Goal: Task Accomplishment & Management: Manage account settings

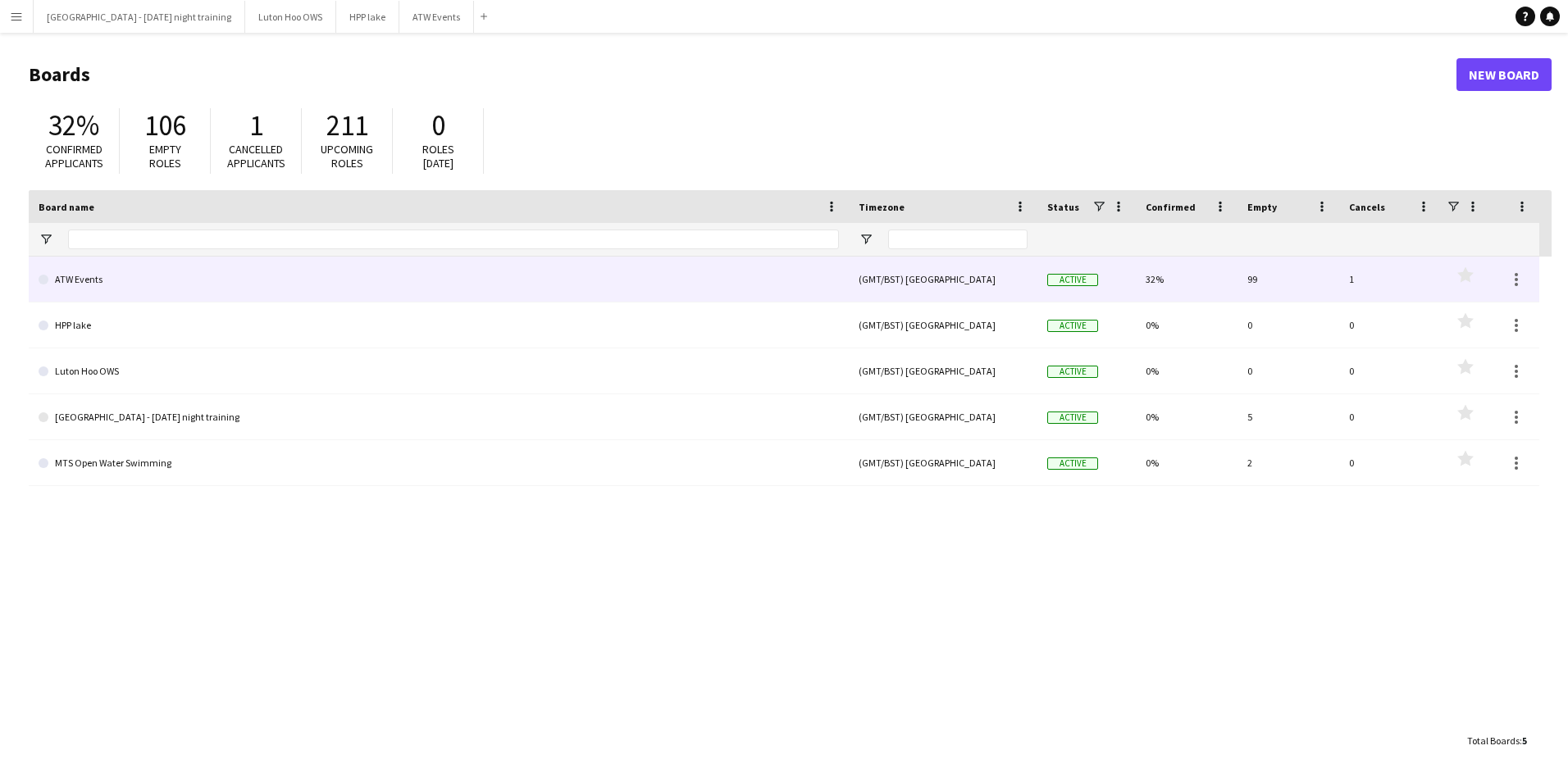
click at [103, 285] on link "ATW Events" at bounding box center [439, 279] width 800 height 46
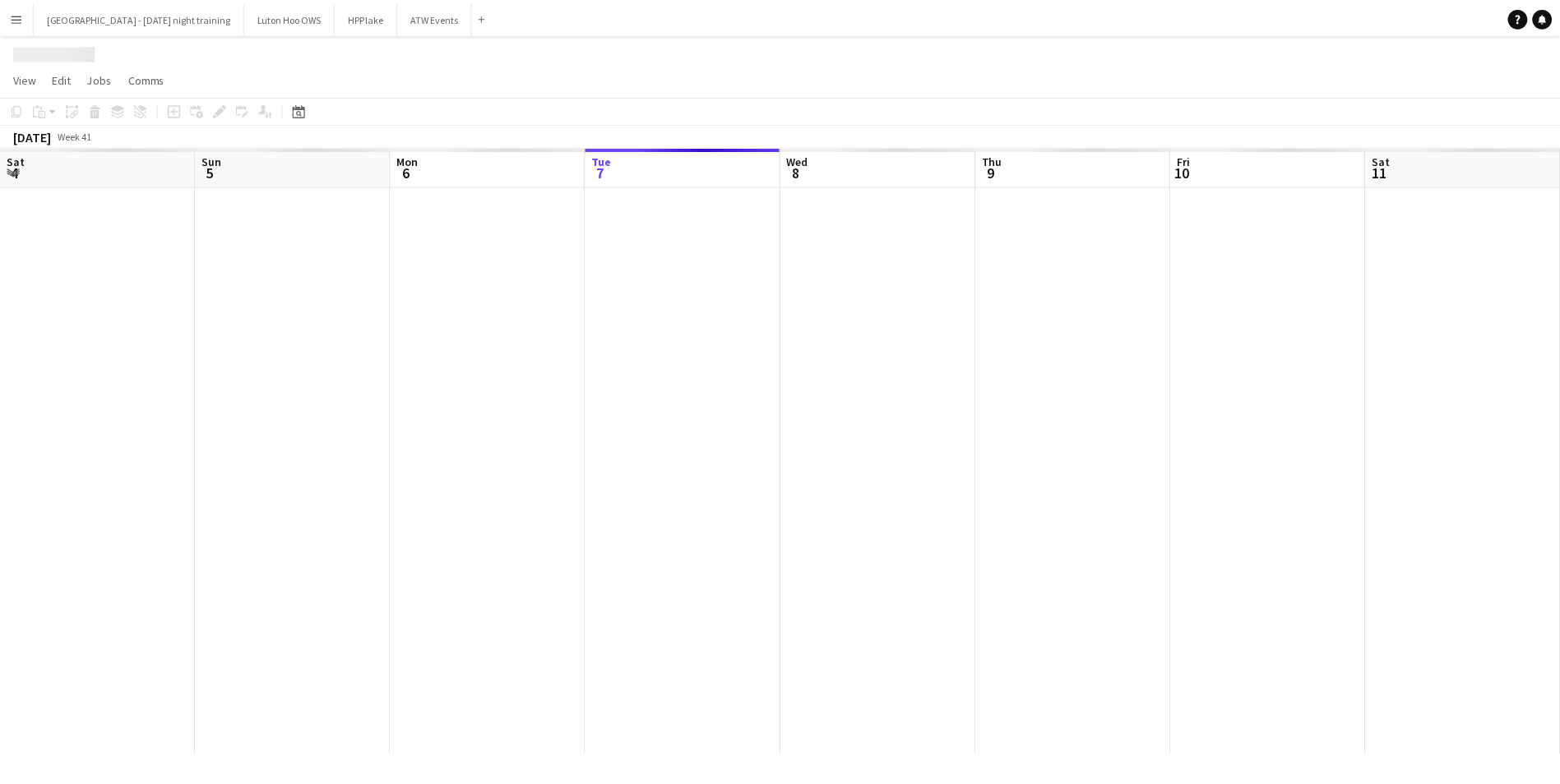
scroll to position [0, 393]
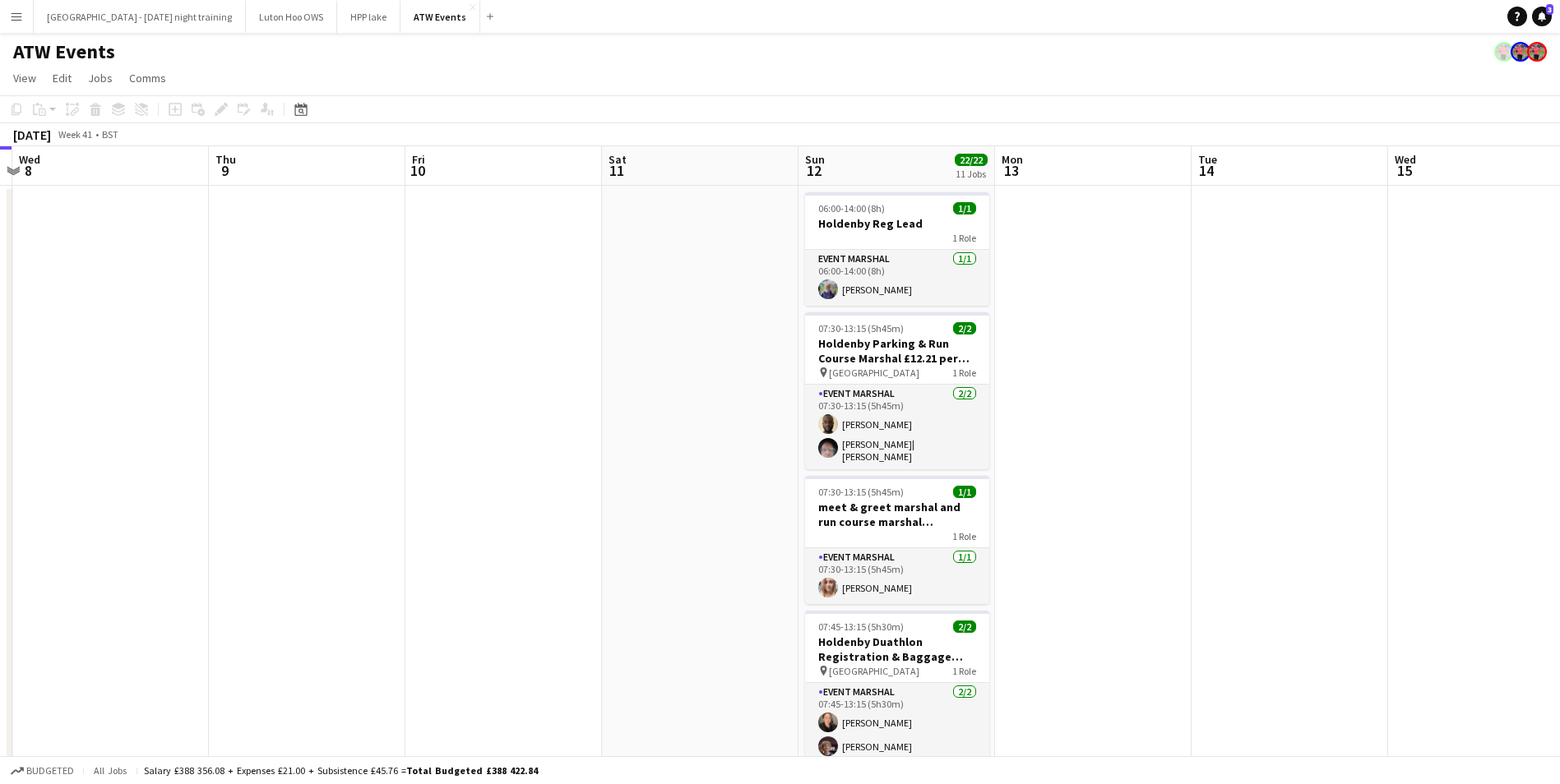
drag, startPoint x: 1182, startPoint y: 276, endPoint x: 0, endPoint y: 444, distance: 1193.9
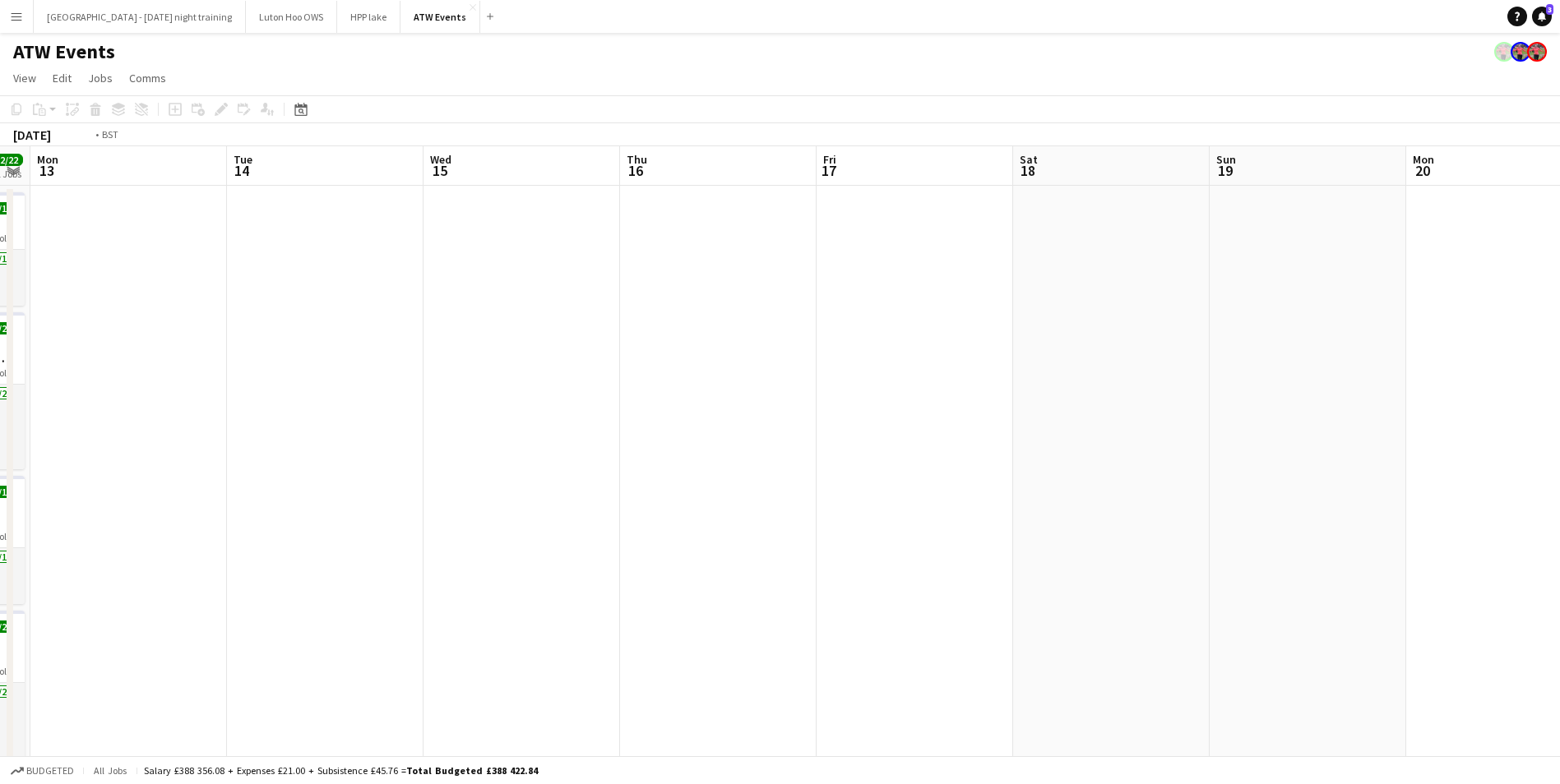
drag, startPoint x: 1231, startPoint y: 442, endPoint x: 0, endPoint y: 565, distance: 1237.1
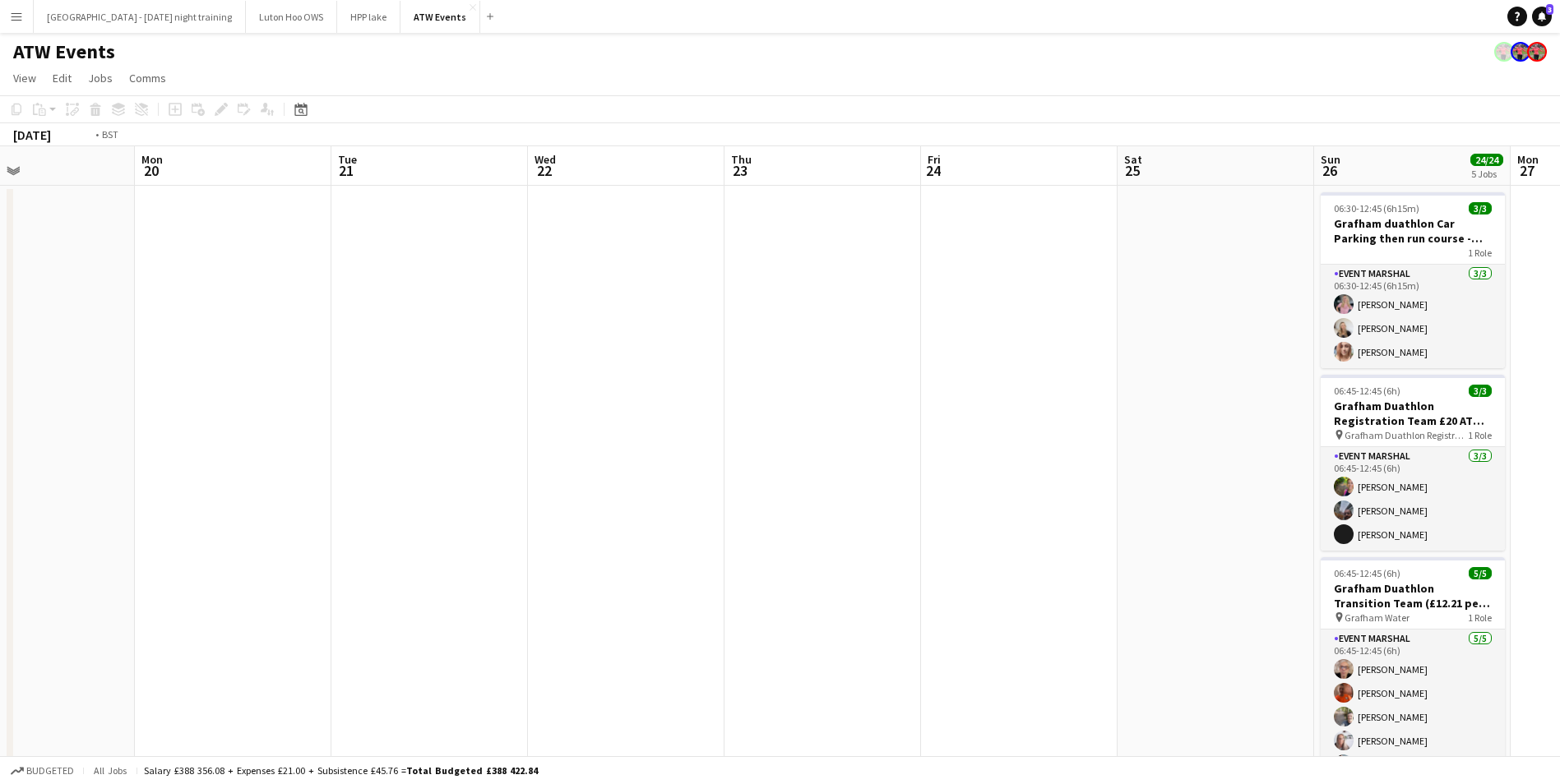
scroll to position [0, 470]
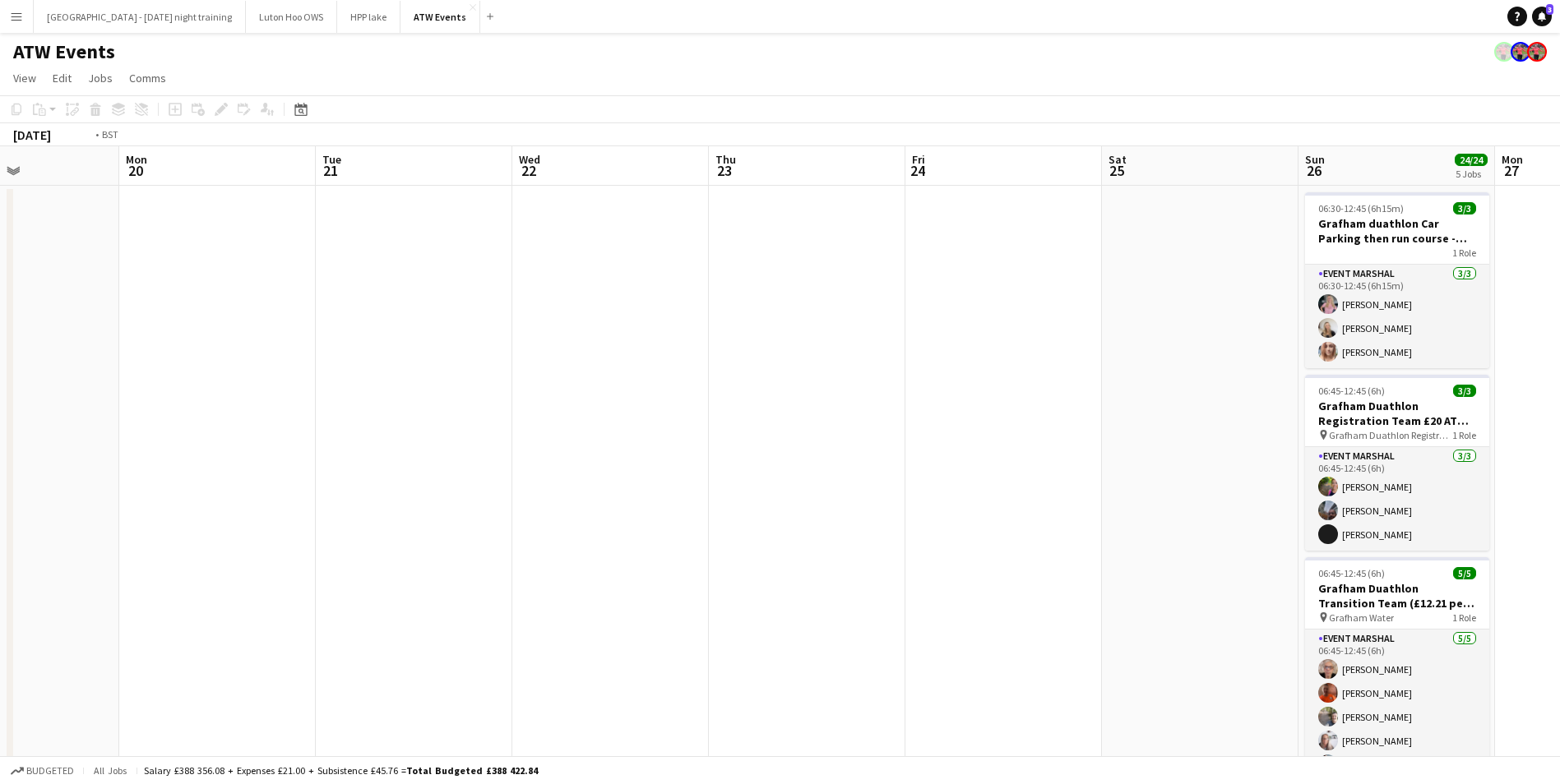
drag, startPoint x: 1234, startPoint y: 401, endPoint x: 0, endPoint y: 418, distance: 1234.1
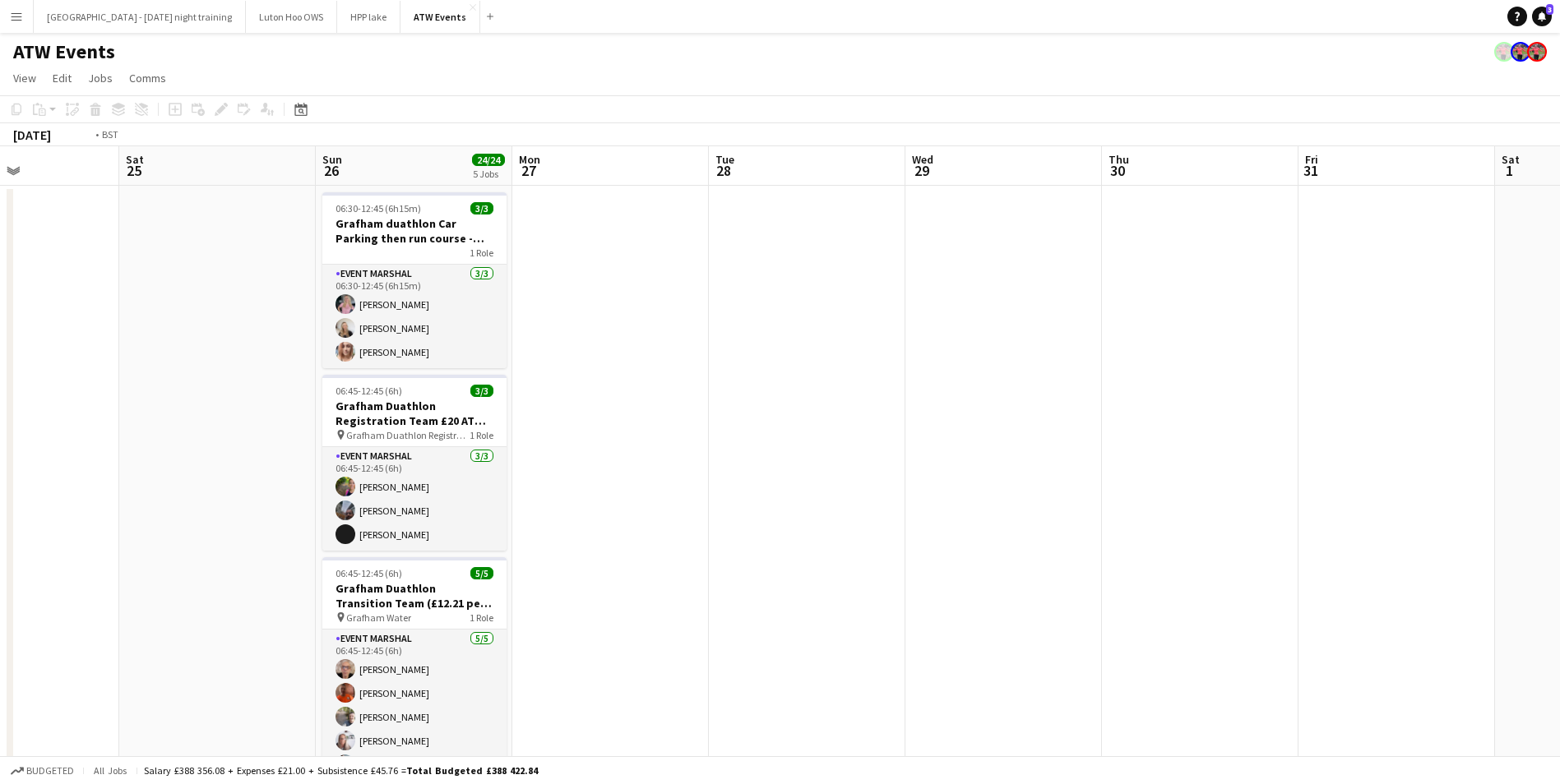
scroll to position [0, 498]
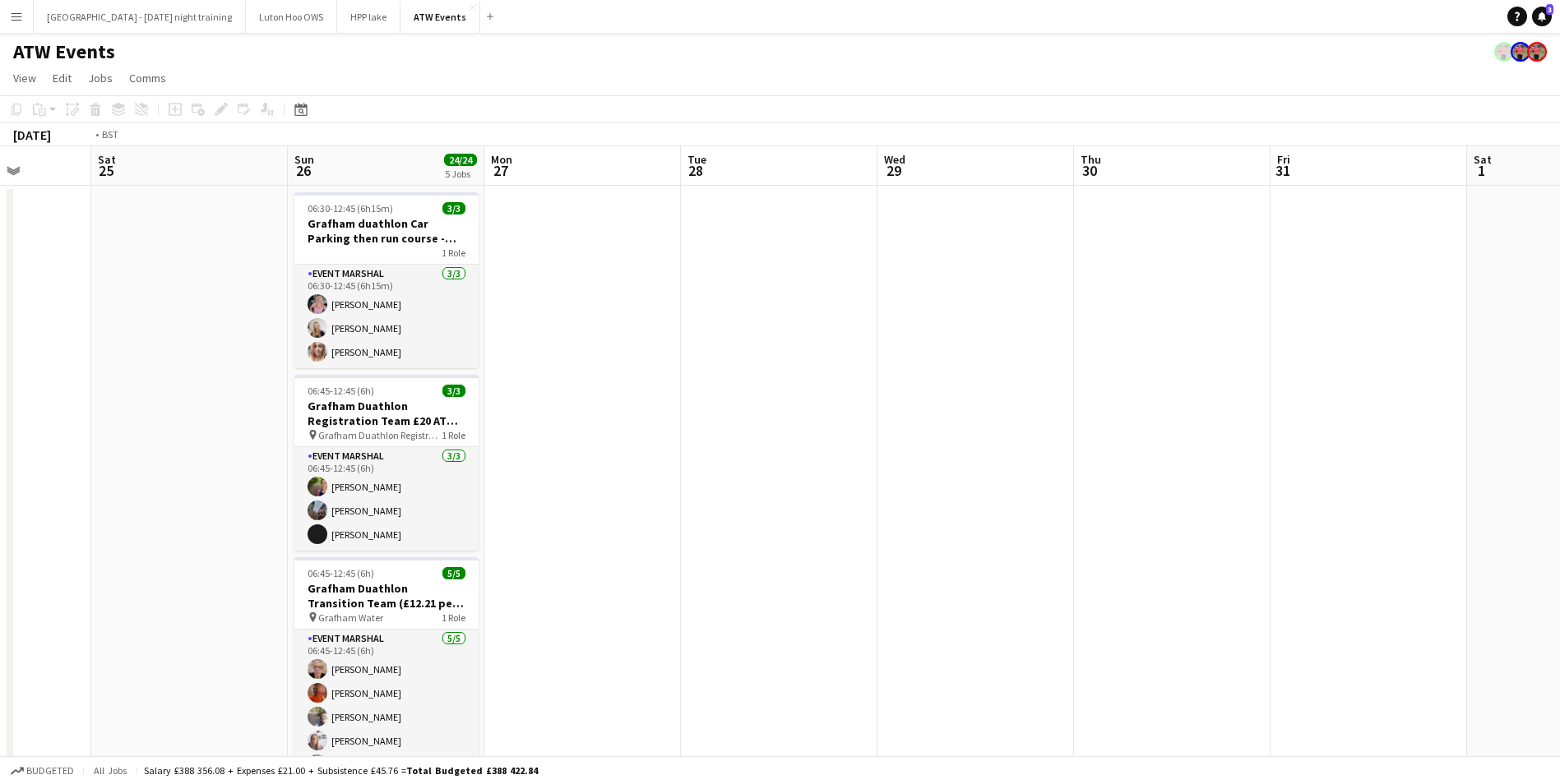
drag, startPoint x: 1049, startPoint y: 320, endPoint x: 0, endPoint y: 403, distance: 1052.3
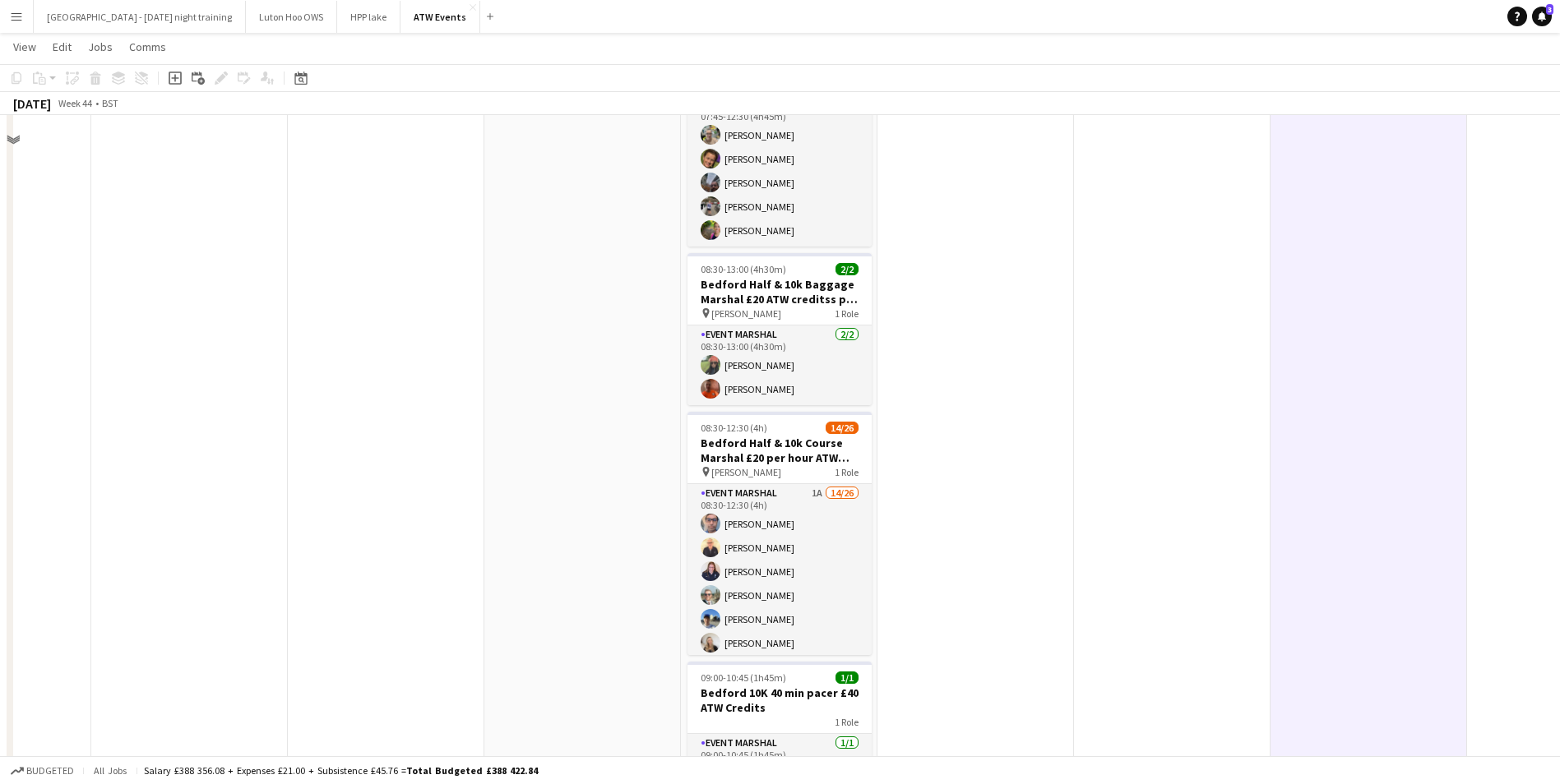
scroll to position [173, 0]
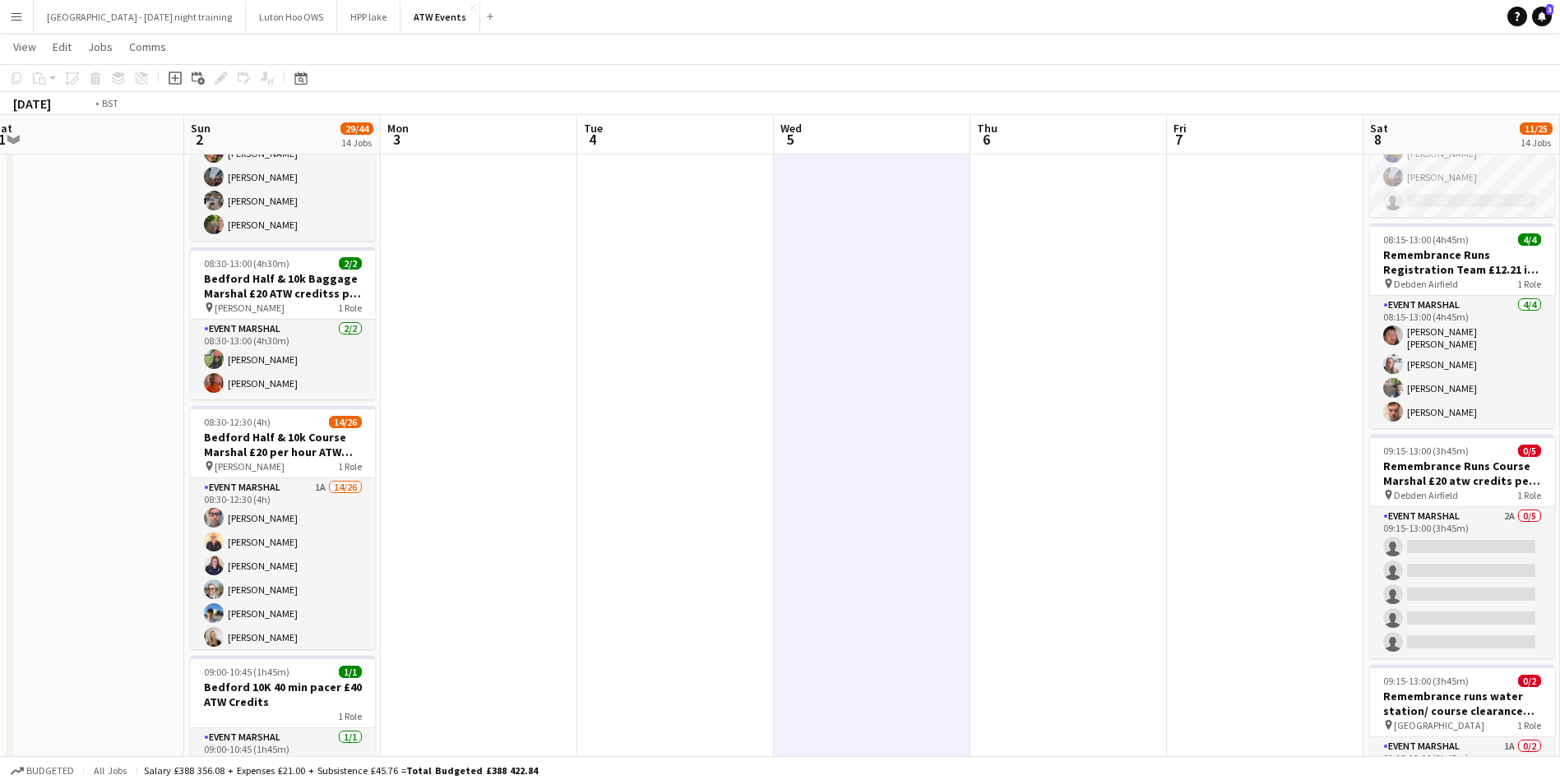
drag, startPoint x: 1361, startPoint y: 284, endPoint x: 64, endPoint y: 374, distance: 1300.1
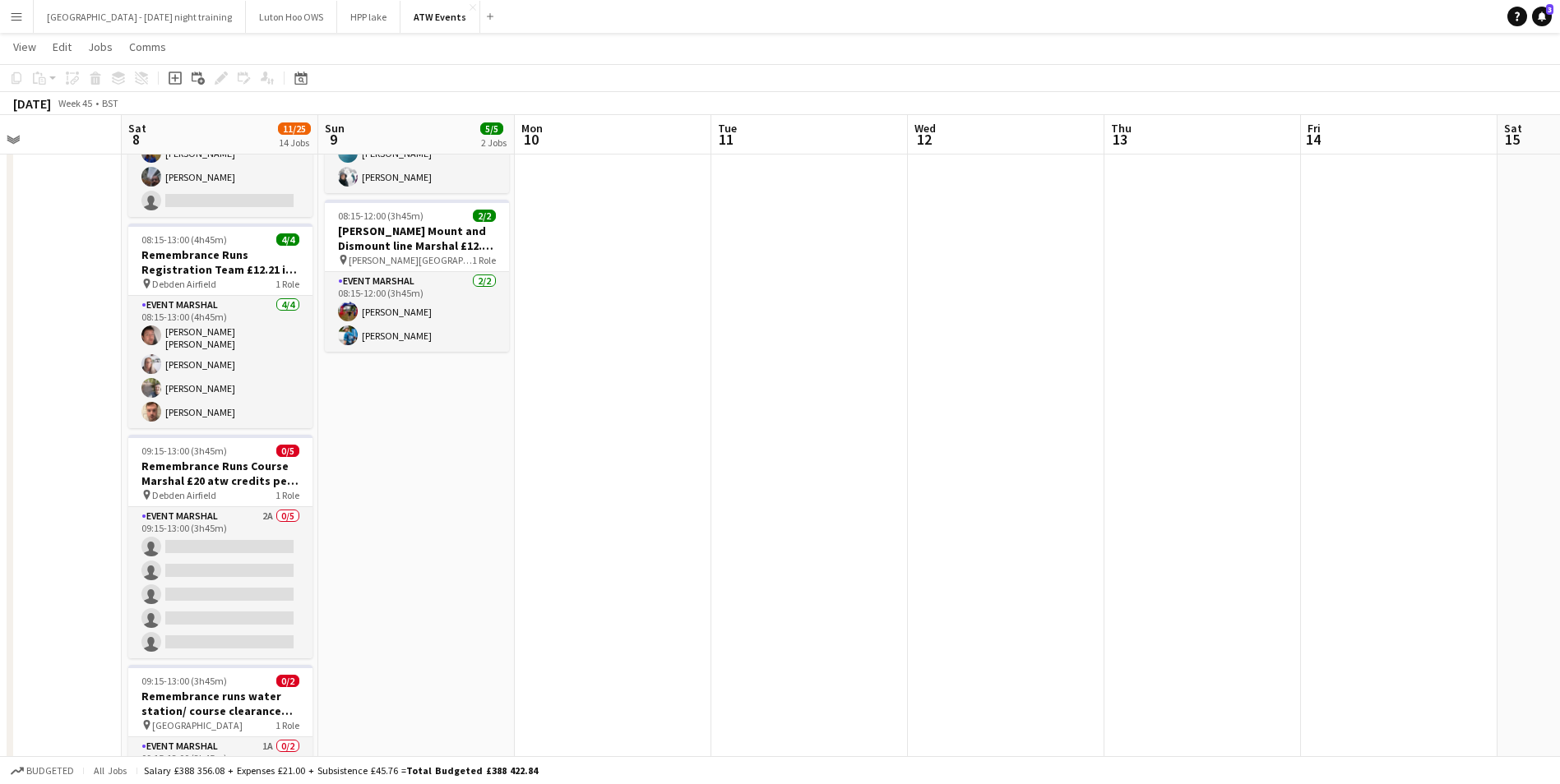
drag, startPoint x: 938, startPoint y: 353, endPoint x: 63, endPoint y: 358, distance: 875.0
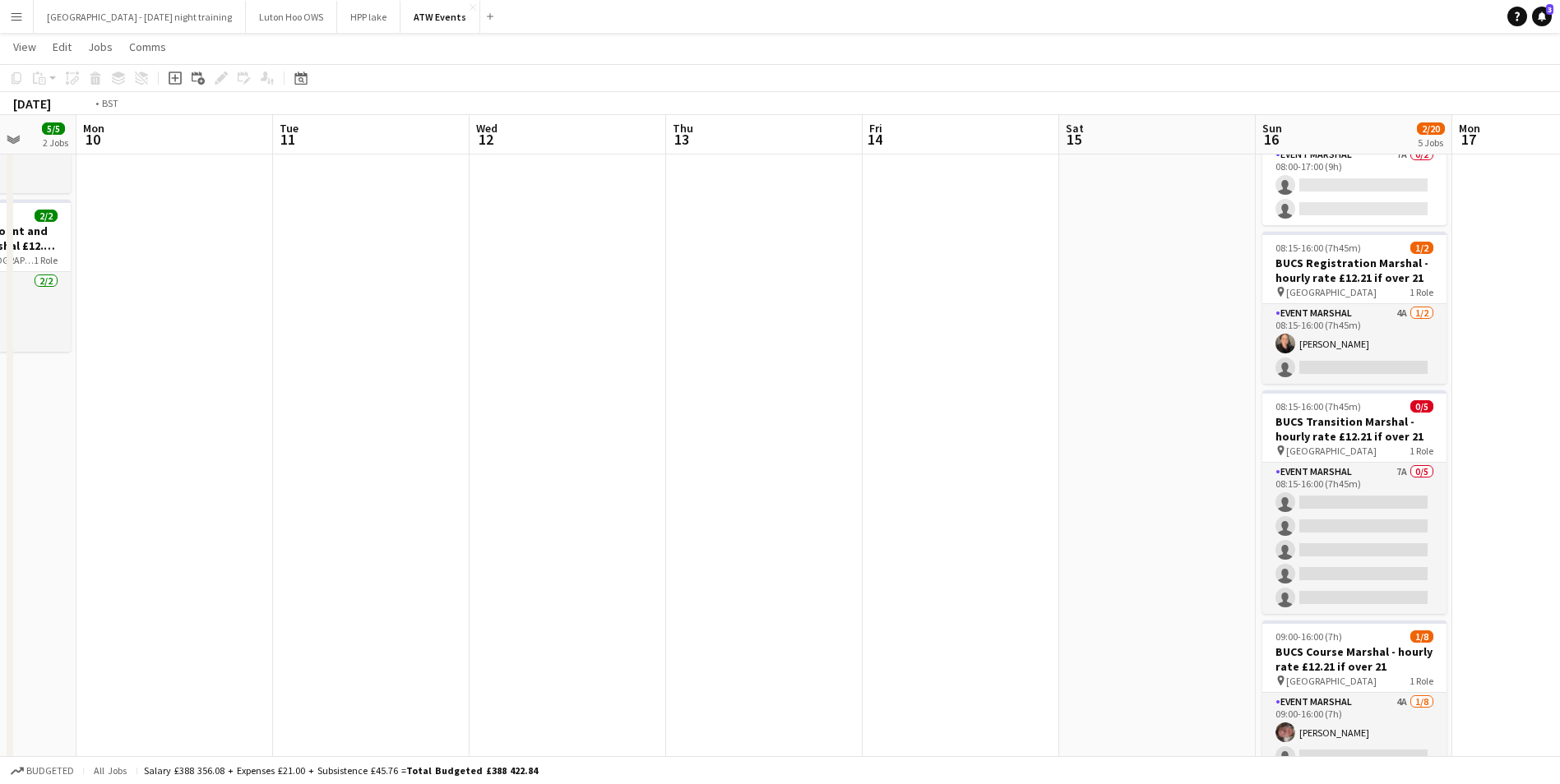
drag, startPoint x: 1124, startPoint y: 360, endPoint x: 87, endPoint y: 312, distance: 1038.1
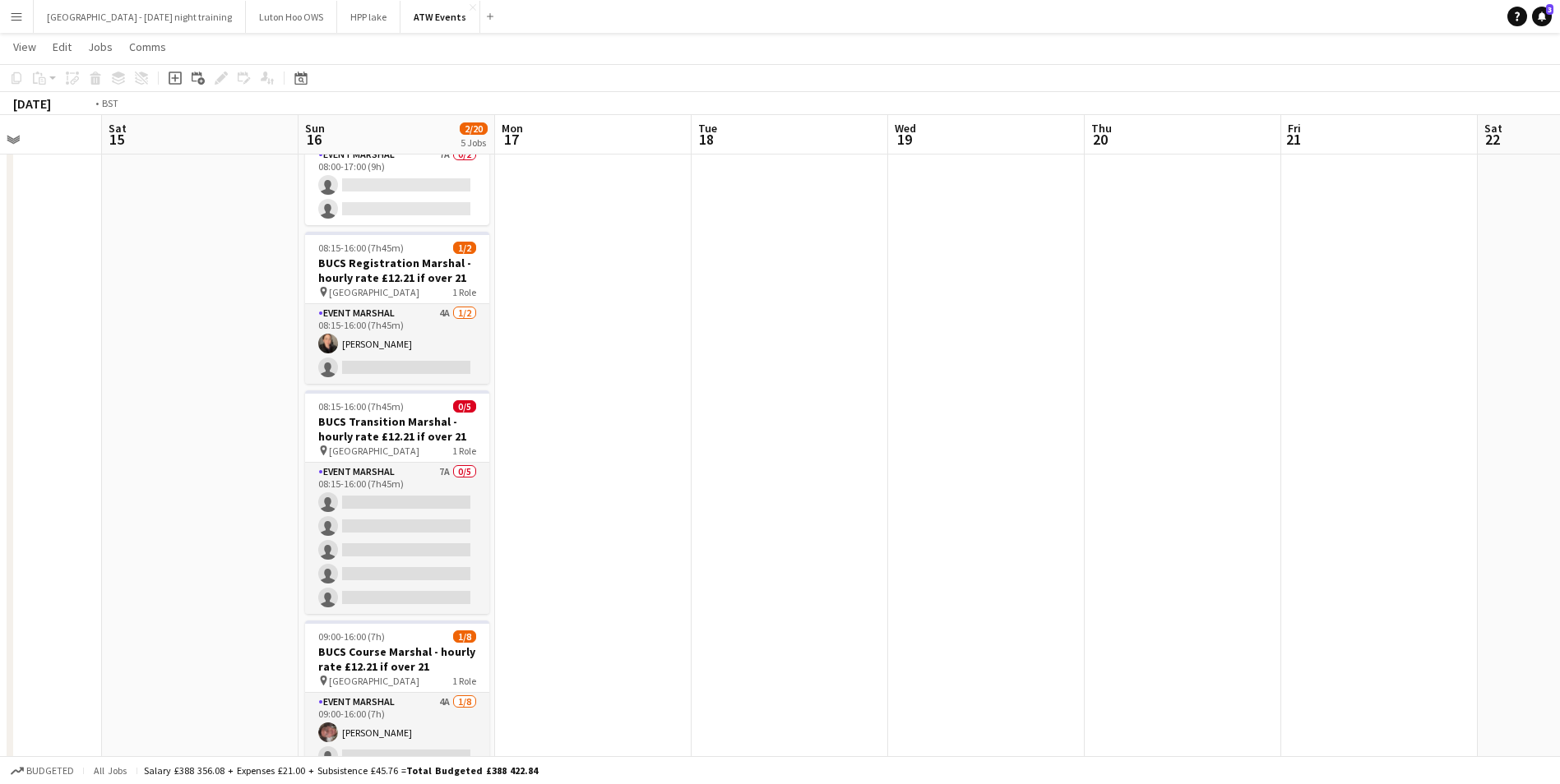
drag, startPoint x: 997, startPoint y: 326, endPoint x: 64, endPoint y: 314, distance: 933.1
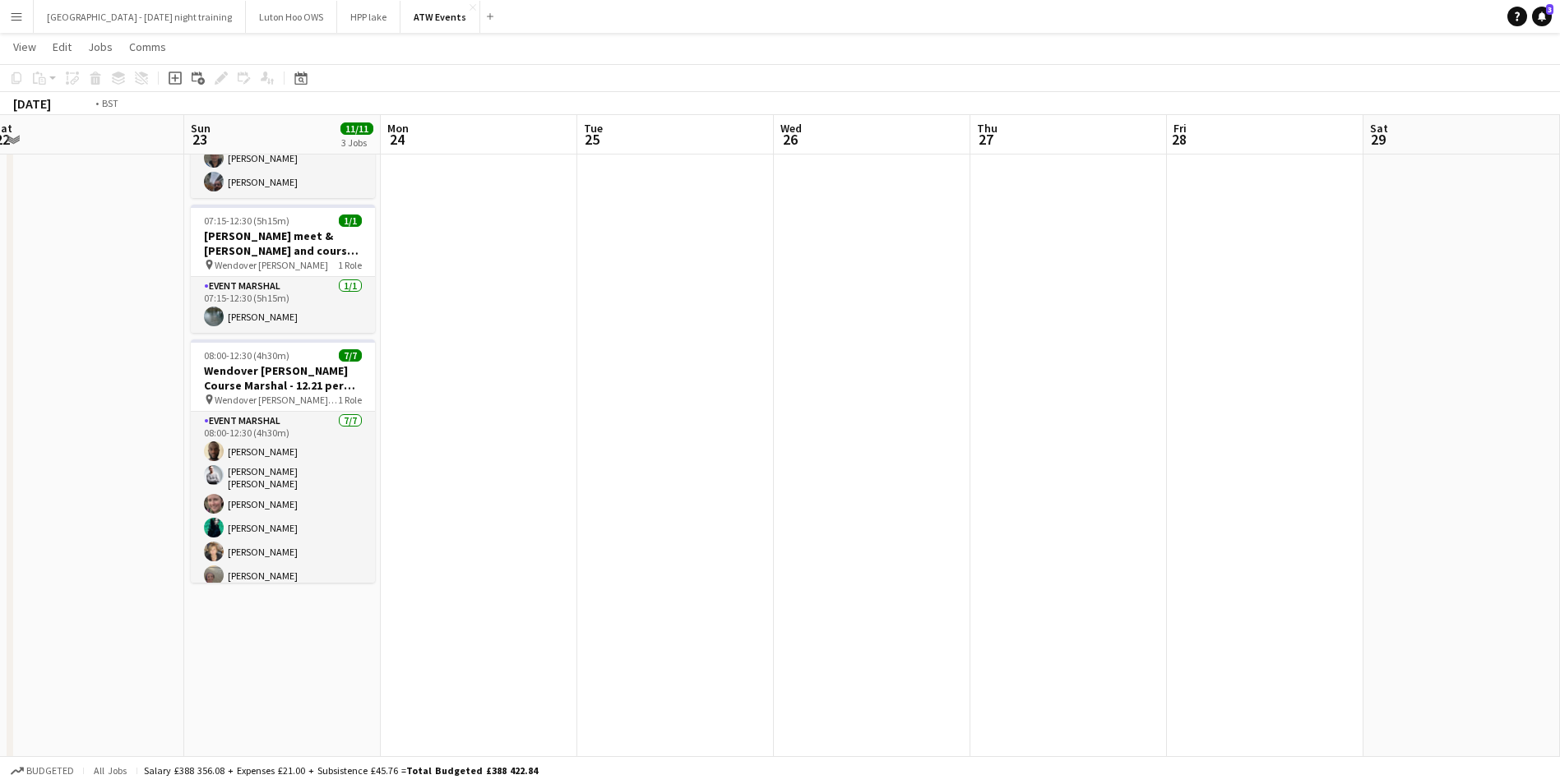
drag, startPoint x: 1101, startPoint y: 263, endPoint x: 42, endPoint y: 300, distance: 1059.6
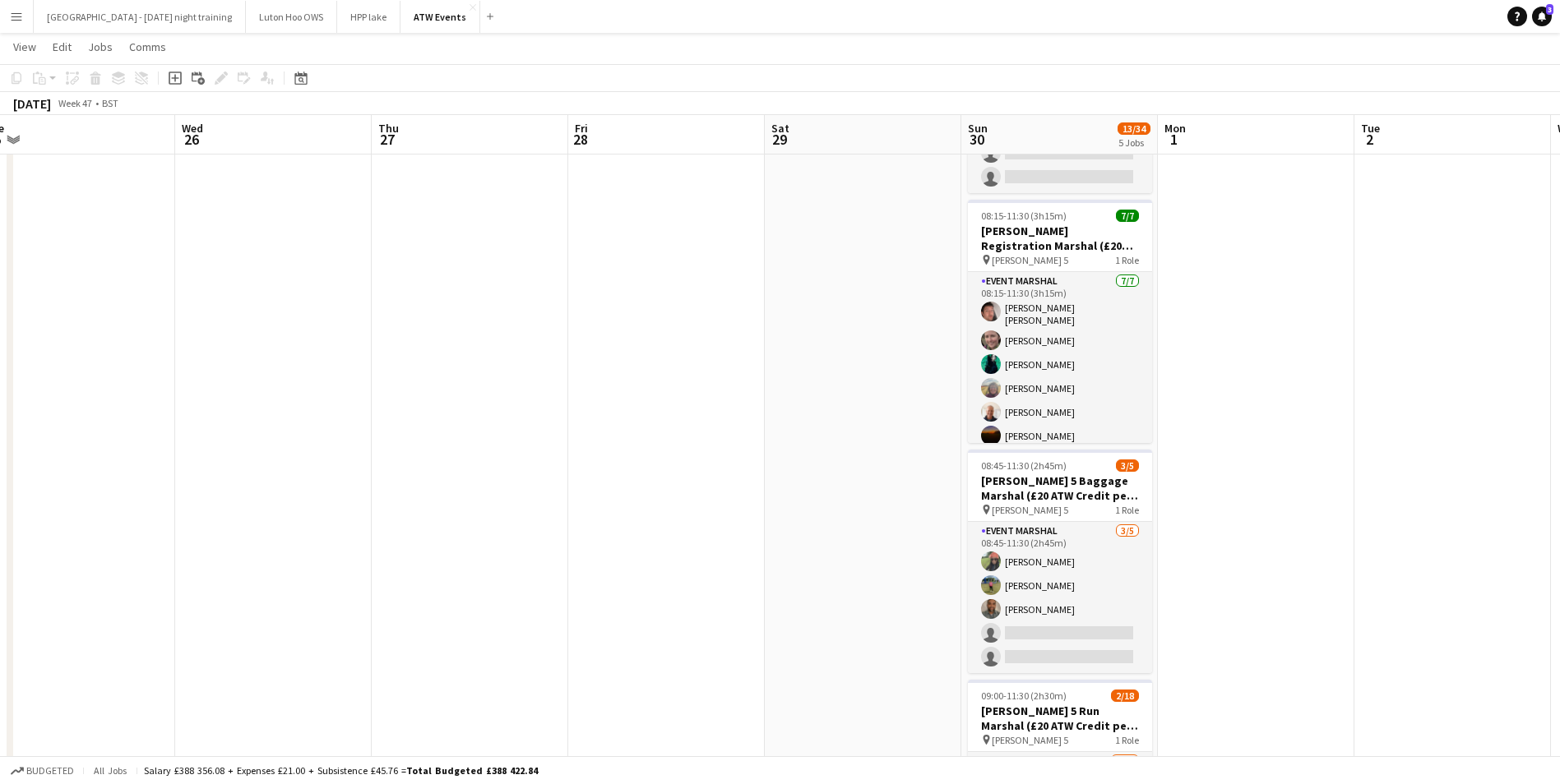
drag, startPoint x: 799, startPoint y: 309, endPoint x: 64, endPoint y: 316, distance: 735.0
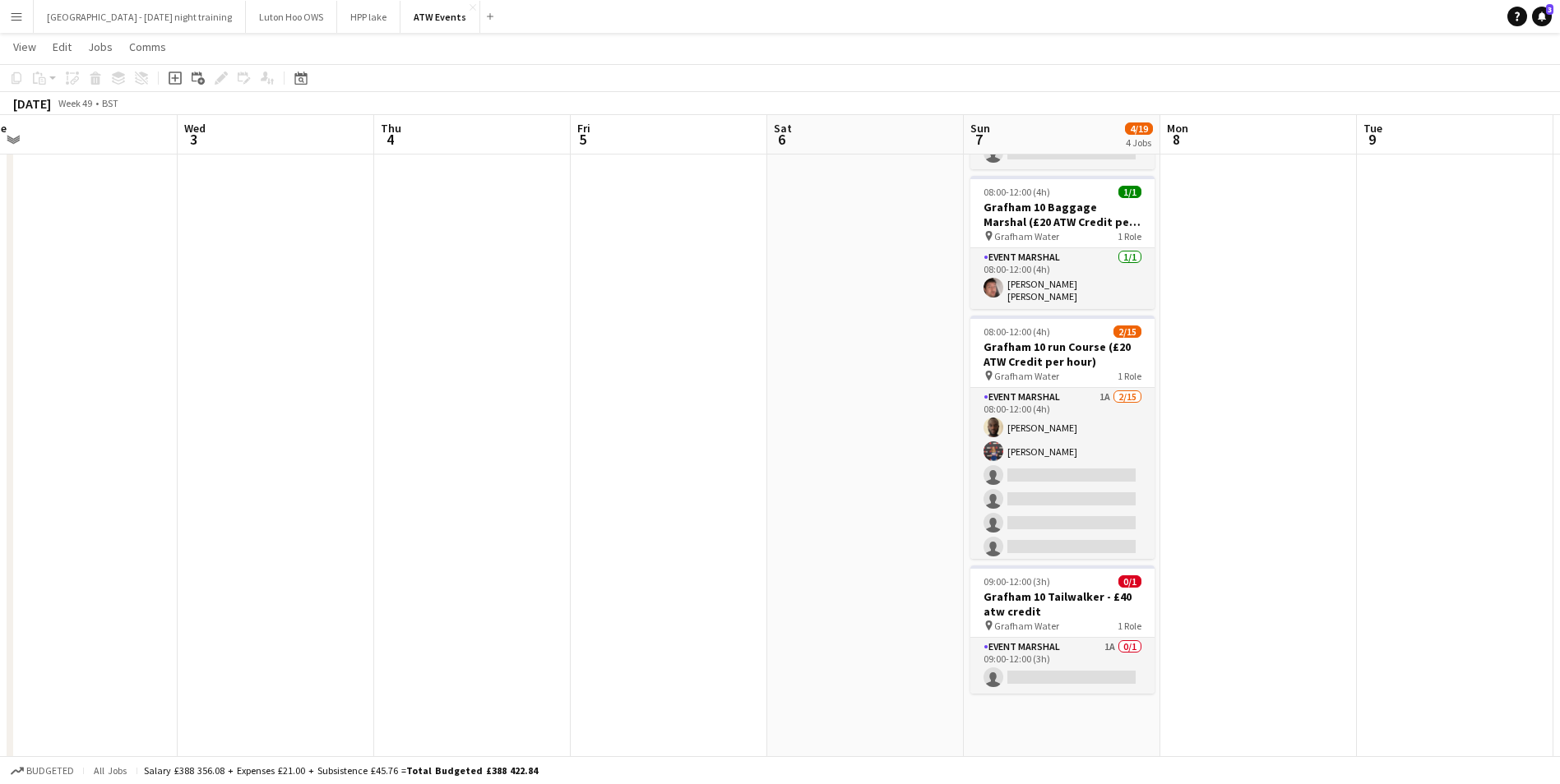
drag, startPoint x: 893, startPoint y: 231, endPoint x: 78, endPoint y: 254, distance: 815.3
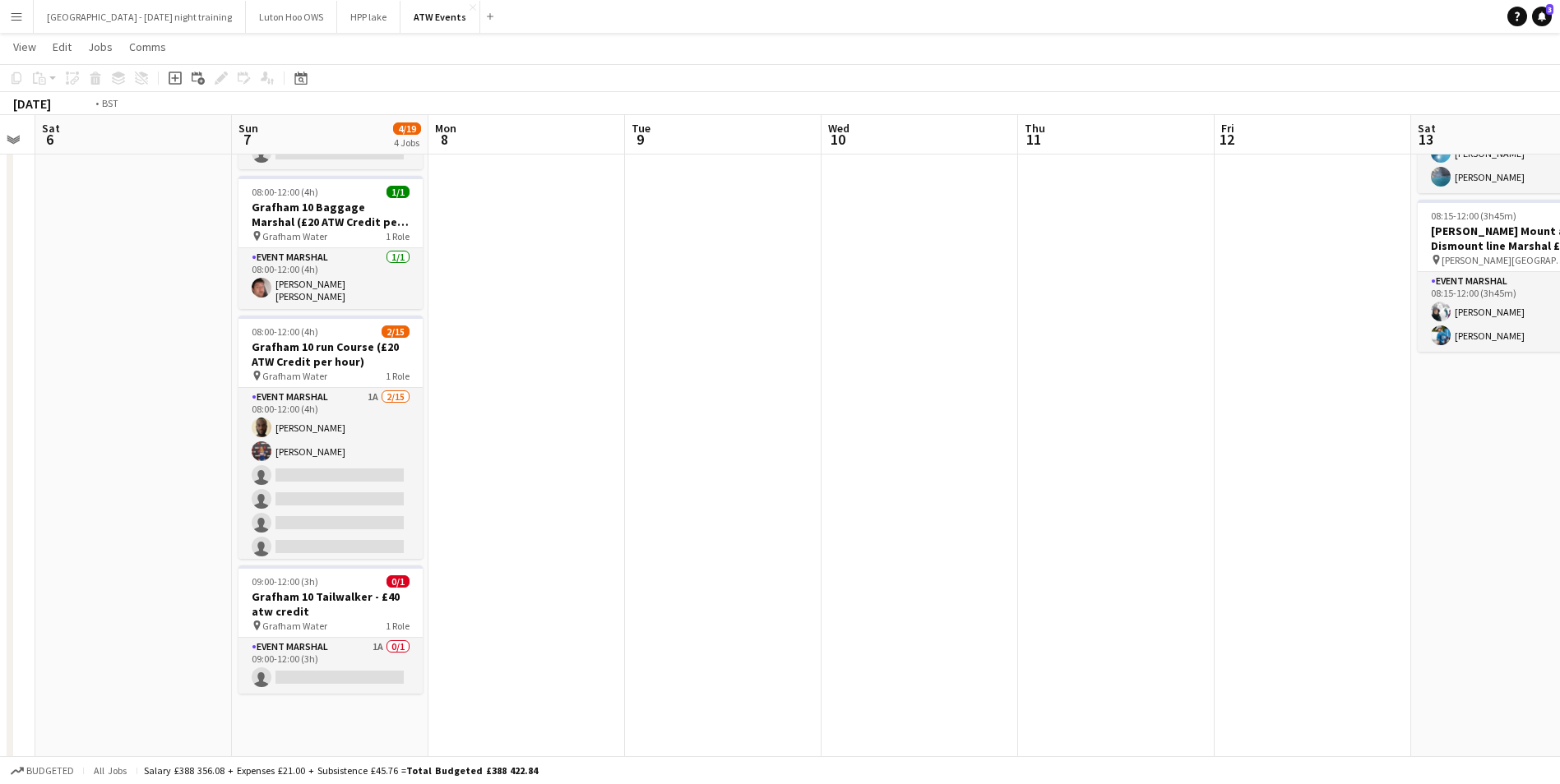
drag, startPoint x: 682, startPoint y: 267, endPoint x: -3, endPoint y: 316, distance: 686.8
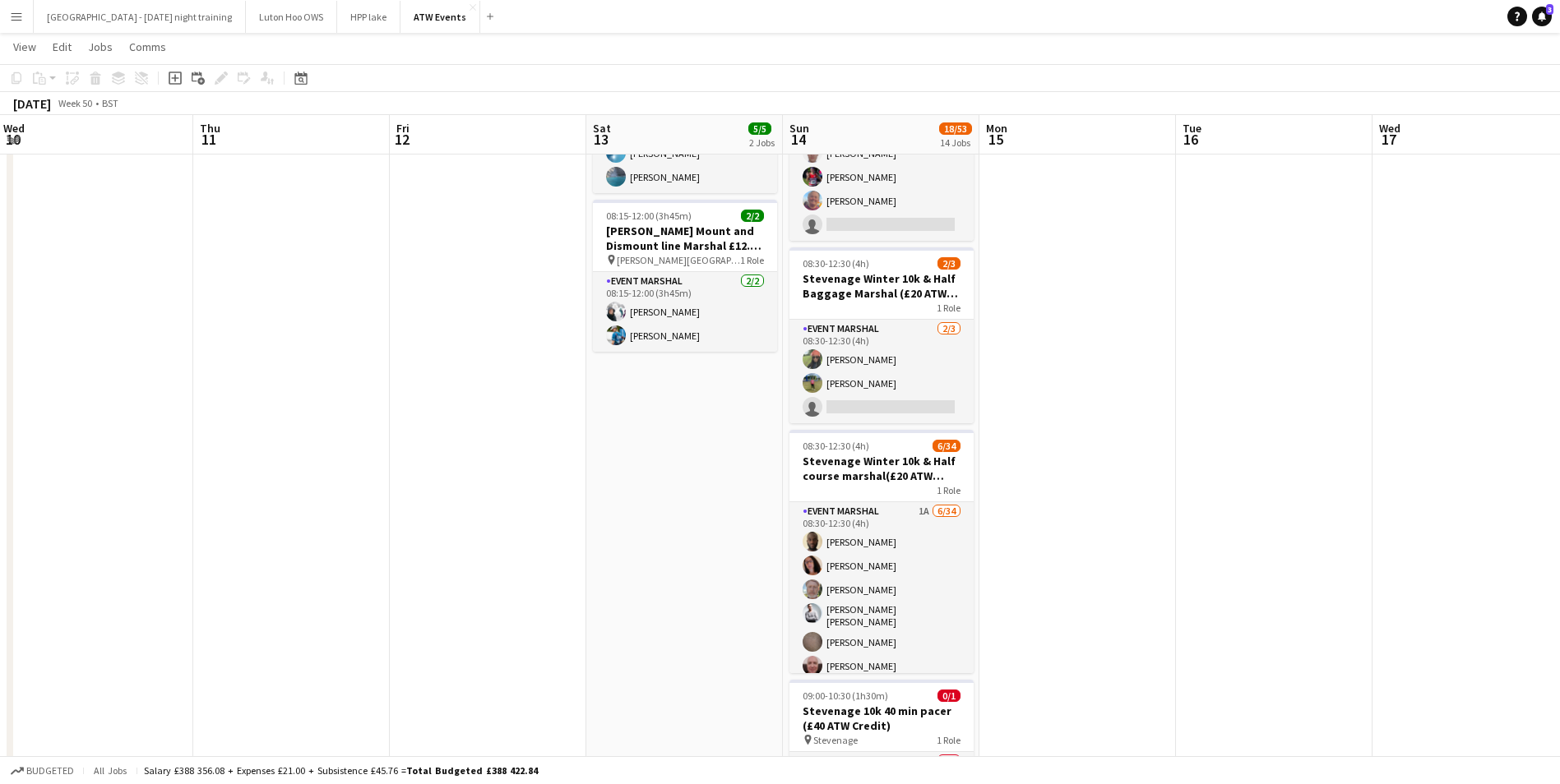
drag, startPoint x: 819, startPoint y: 295, endPoint x: 268, endPoint y: 283, distance: 551.1
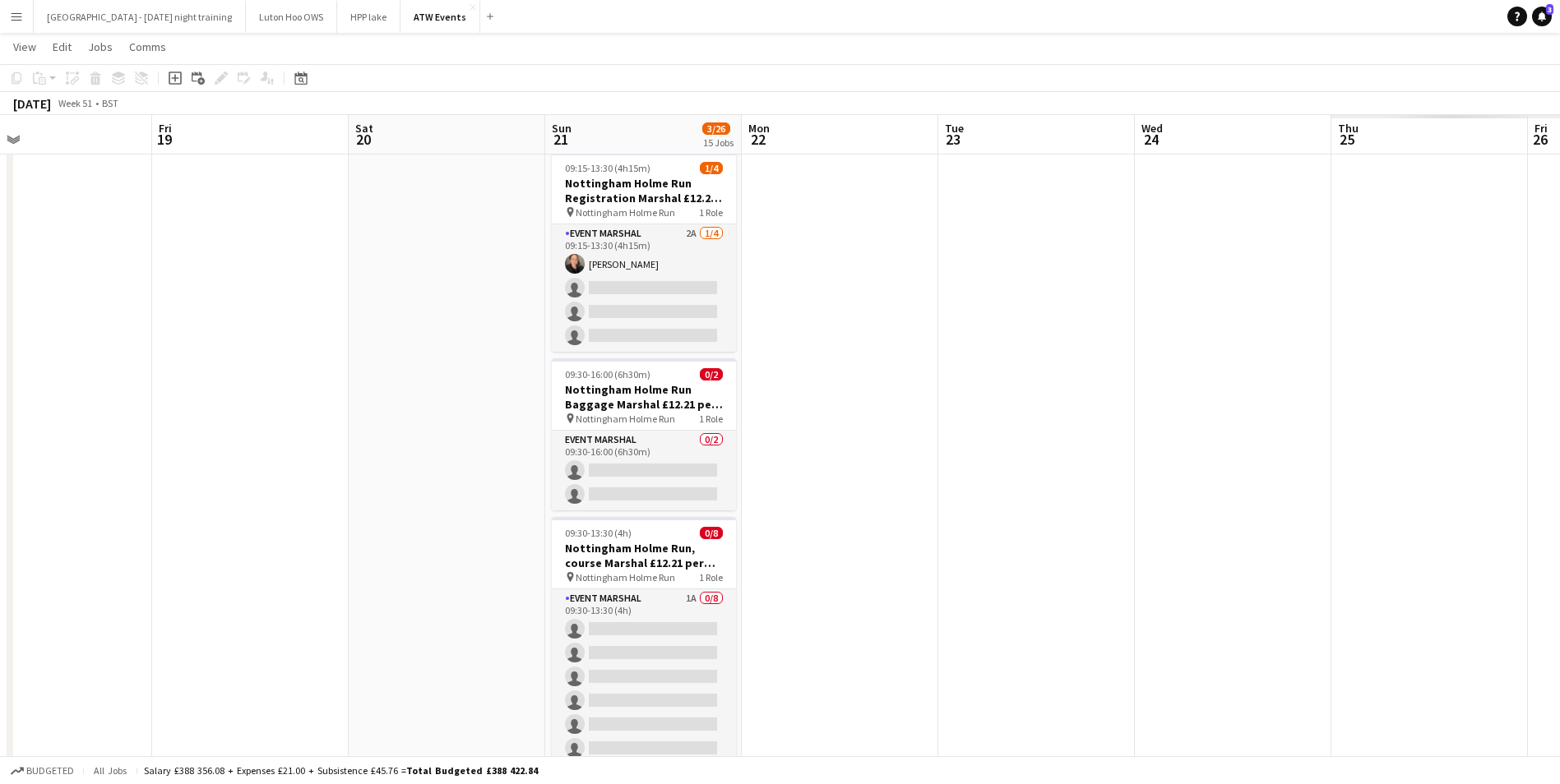
drag, startPoint x: 1434, startPoint y: 290, endPoint x: 630, endPoint y: 391, distance: 810.3
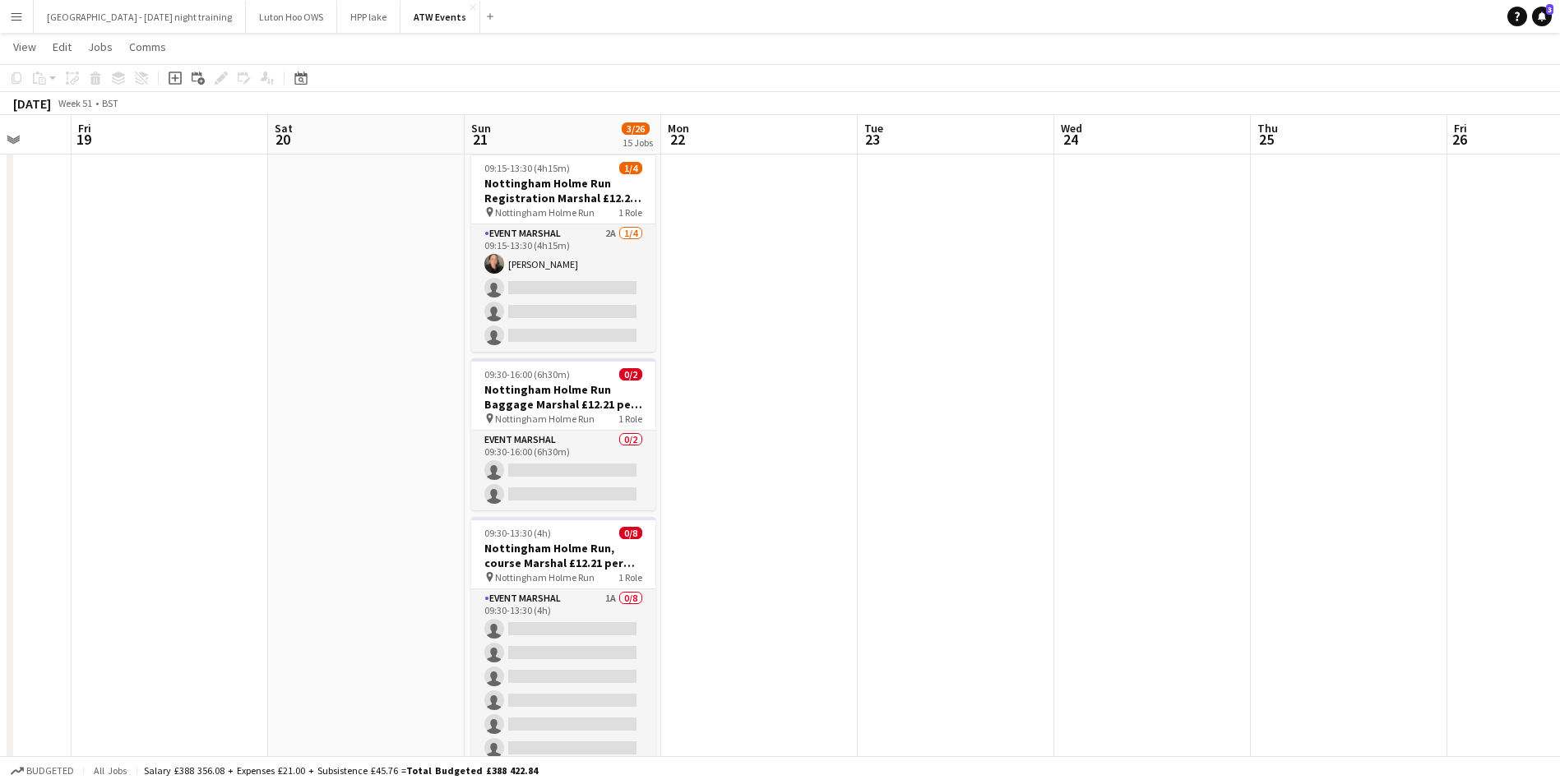
drag, startPoint x: 1075, startPoint y: 390, endPoint x: 257, endPoint y: 451, distance: 820.3
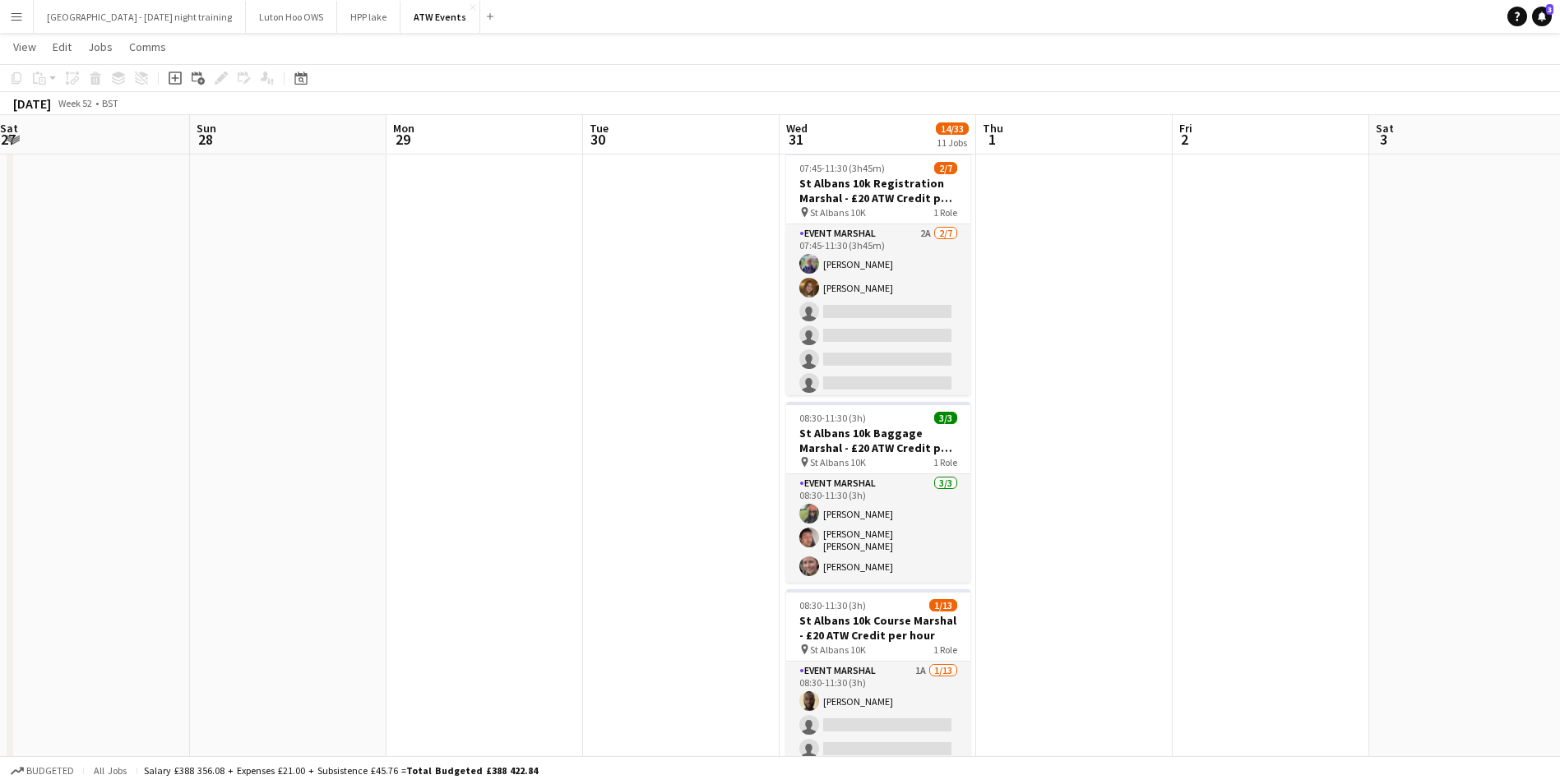
drag, startPoint x: 1084, startPoint y: 310, endPoint x: 444, endPoint y: 410, distance: 647.8
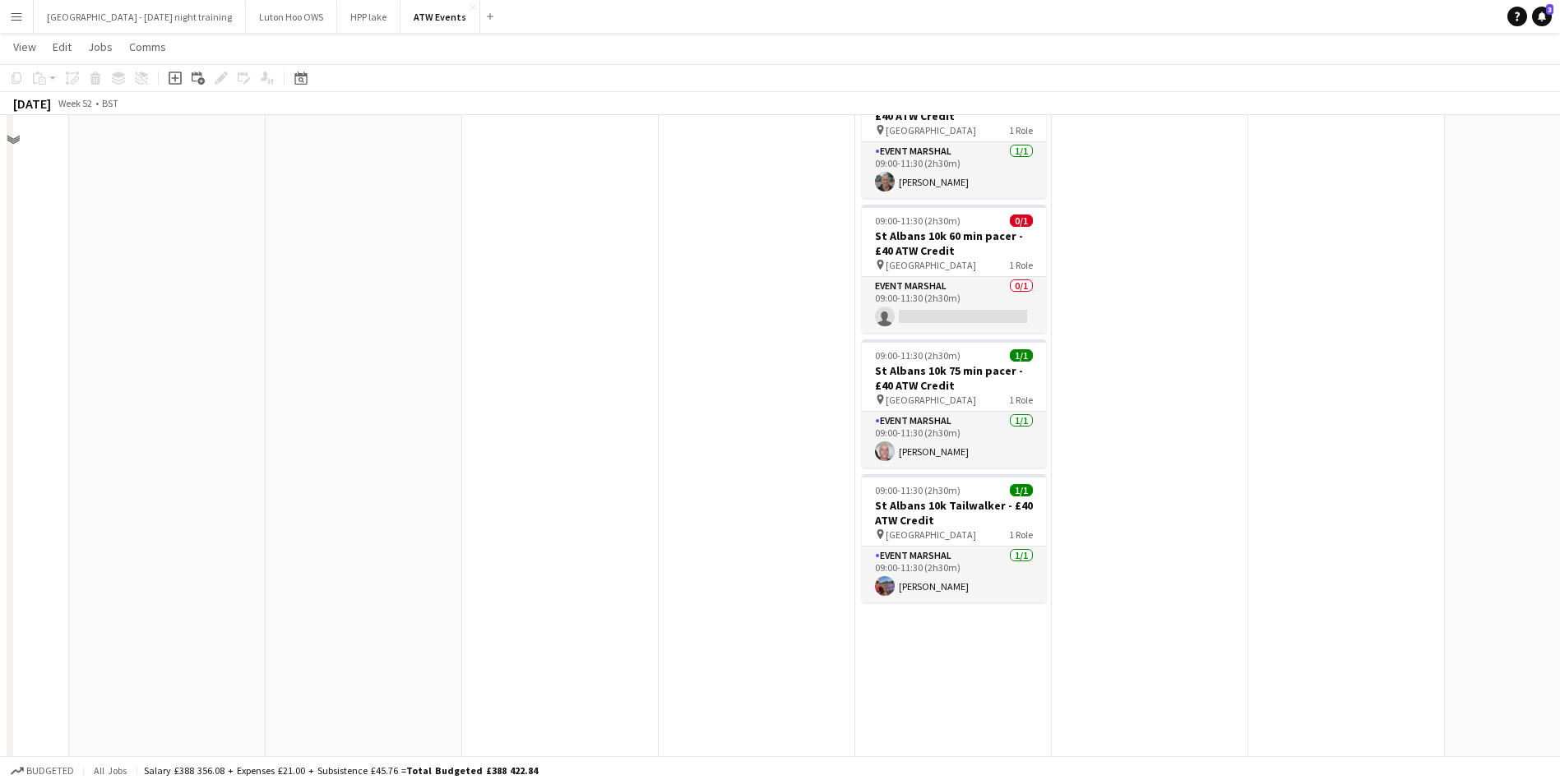
scroll to position [0, 0]
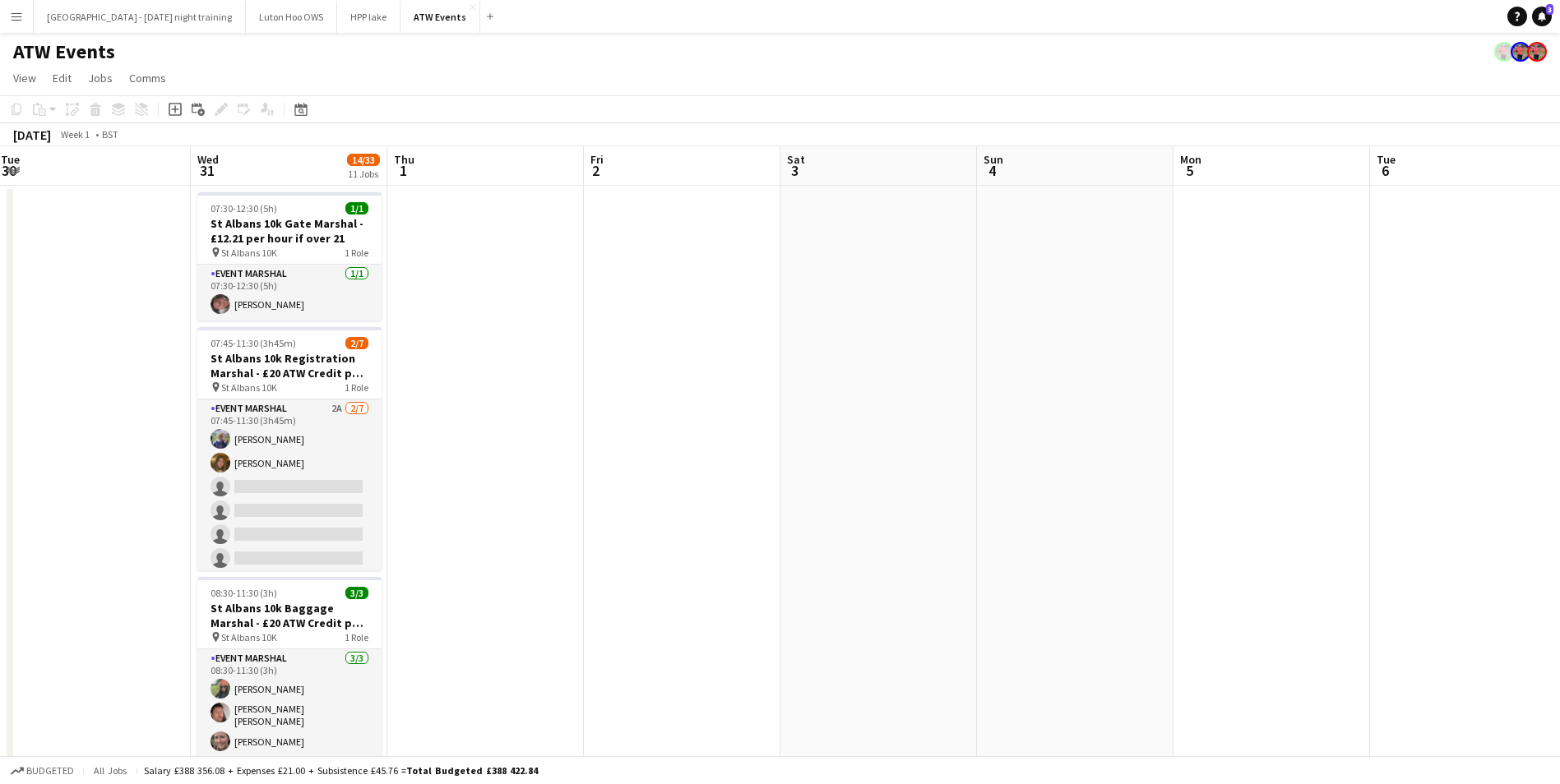
drag, startPoint x: 1444, startPoint y: 335, endPoint x: 780, endPoint y: 332, distance: 664.0
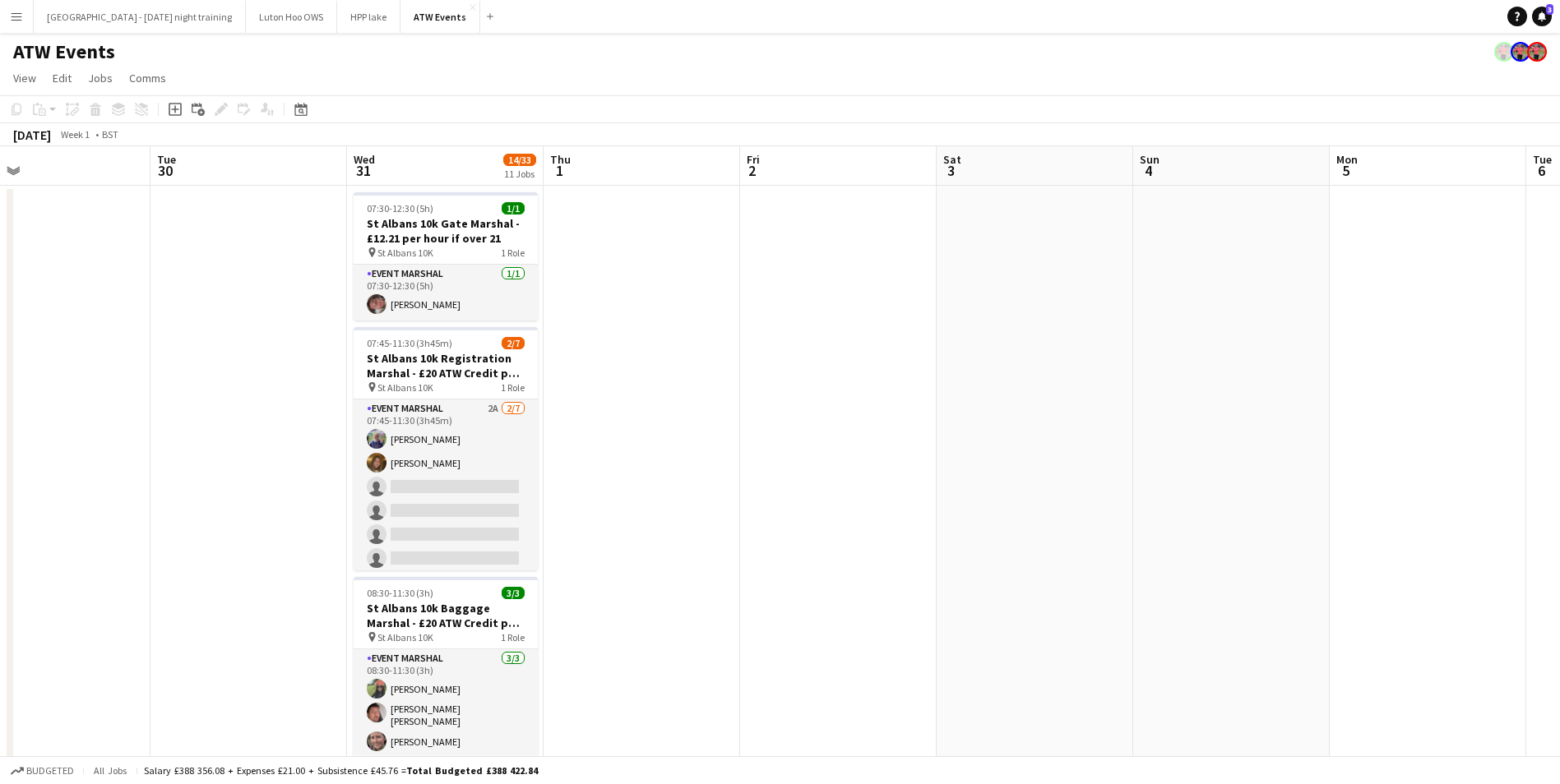
drag, startPoint x: 654, startPoint y: 397, endPoint x: 810, endPoint y: 396, distance: 156.0
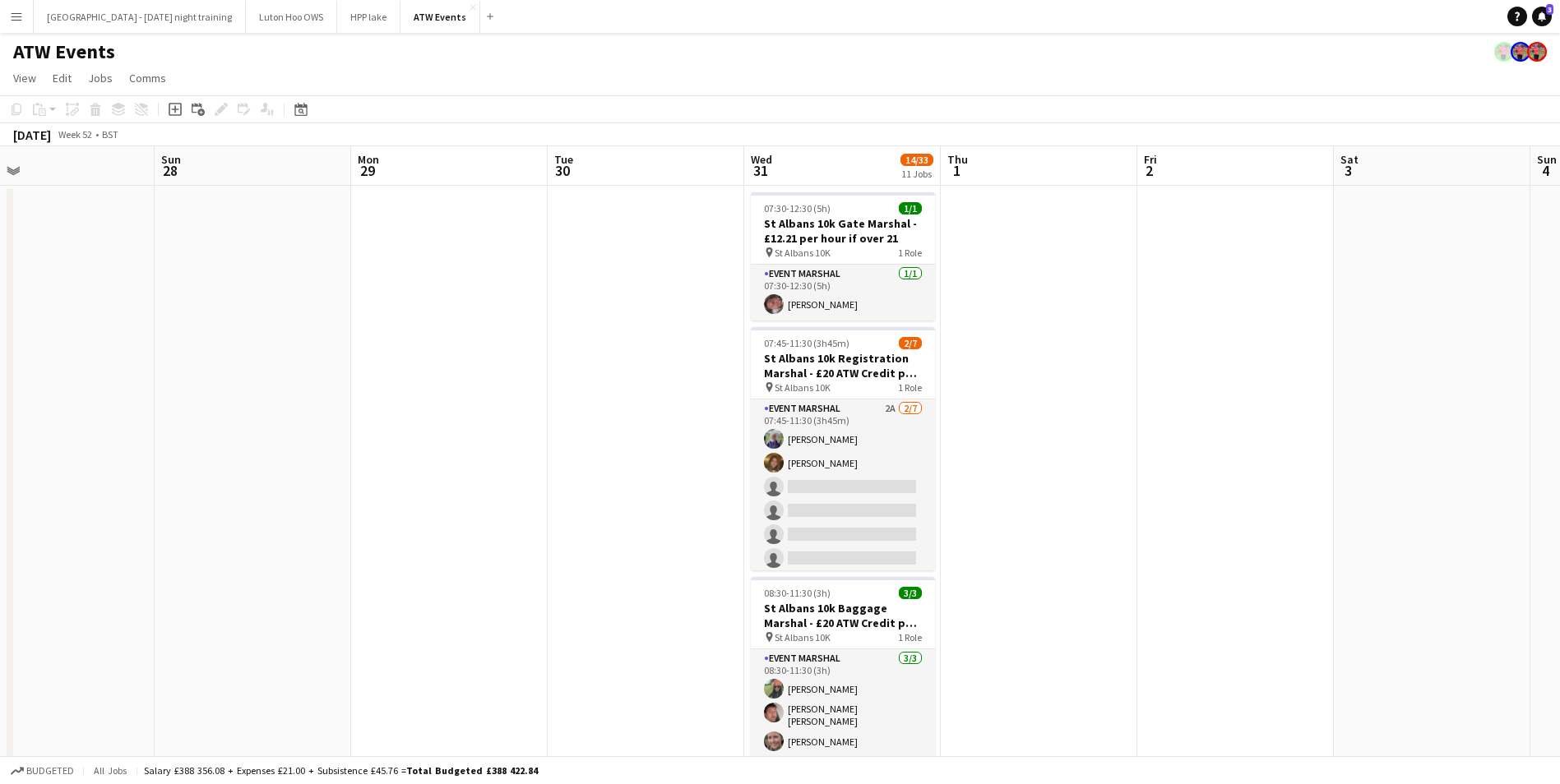
drag, startPoint x: 169, startPoint y: 407, endPoint x: 566, endPoint y: 396, distance: 397.2
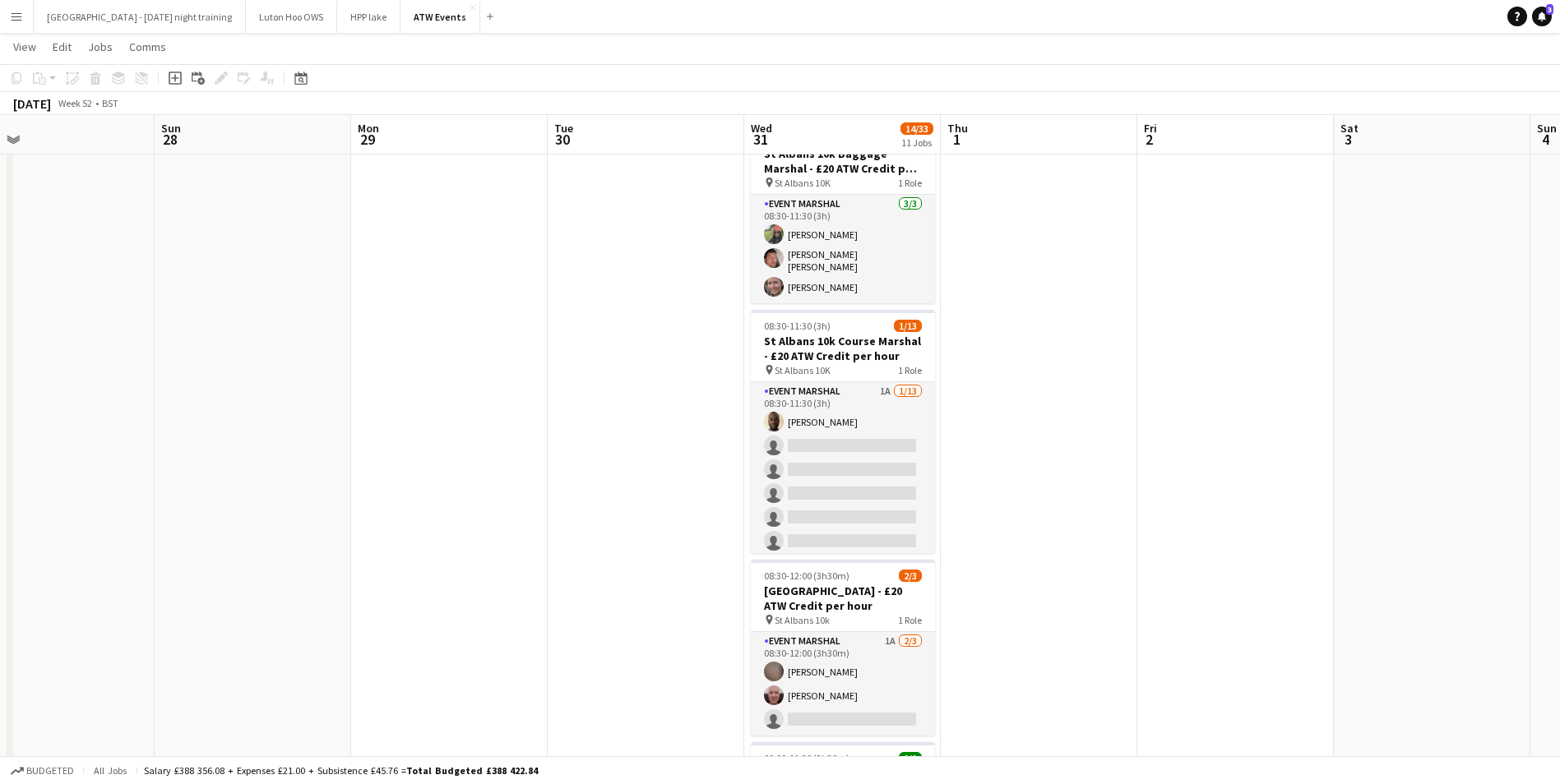
scroll to position [488, 0]
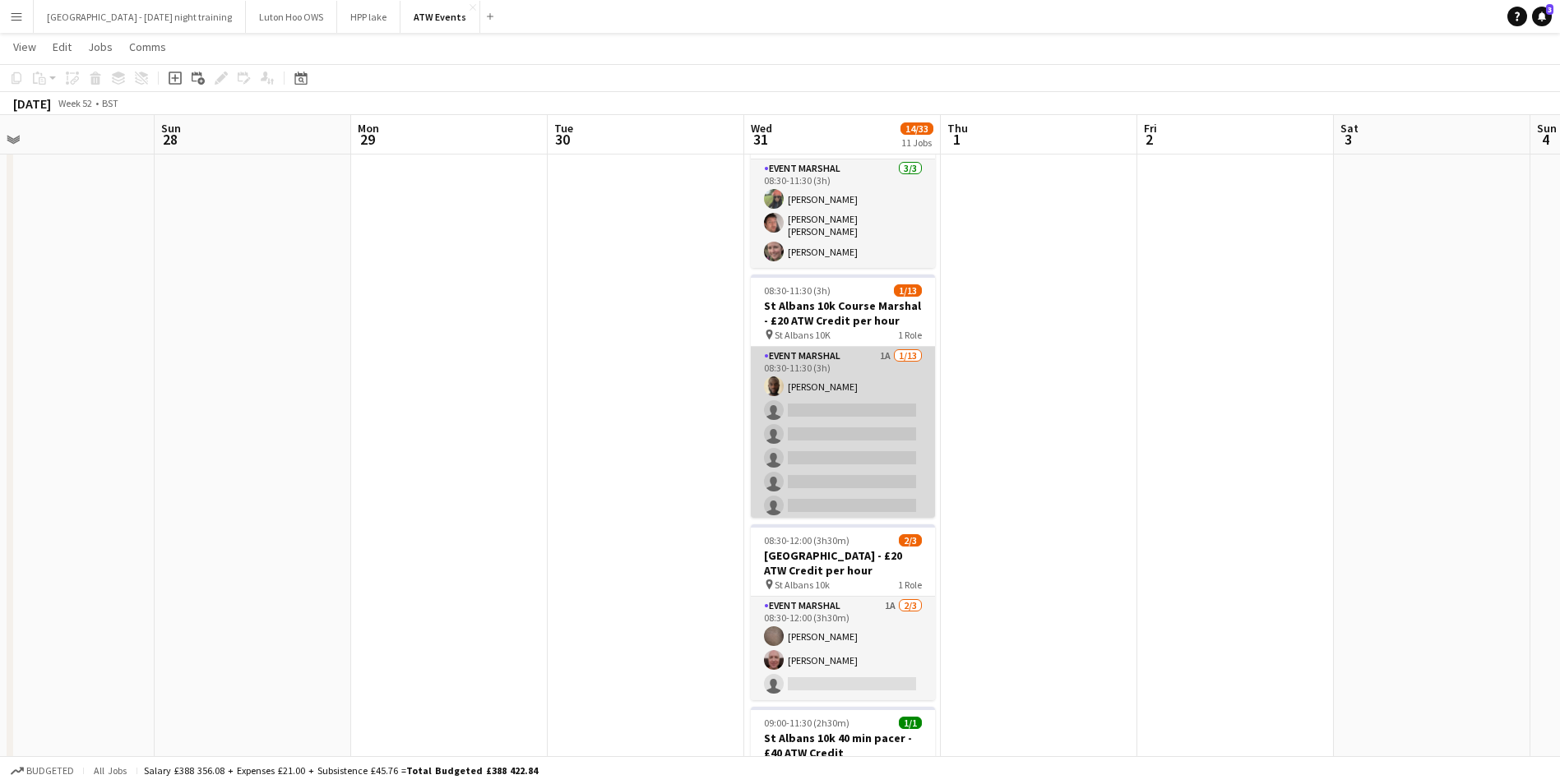
click at [778, 381] on app-user-avatar at bounding box center [774, 386] width 19 height 19
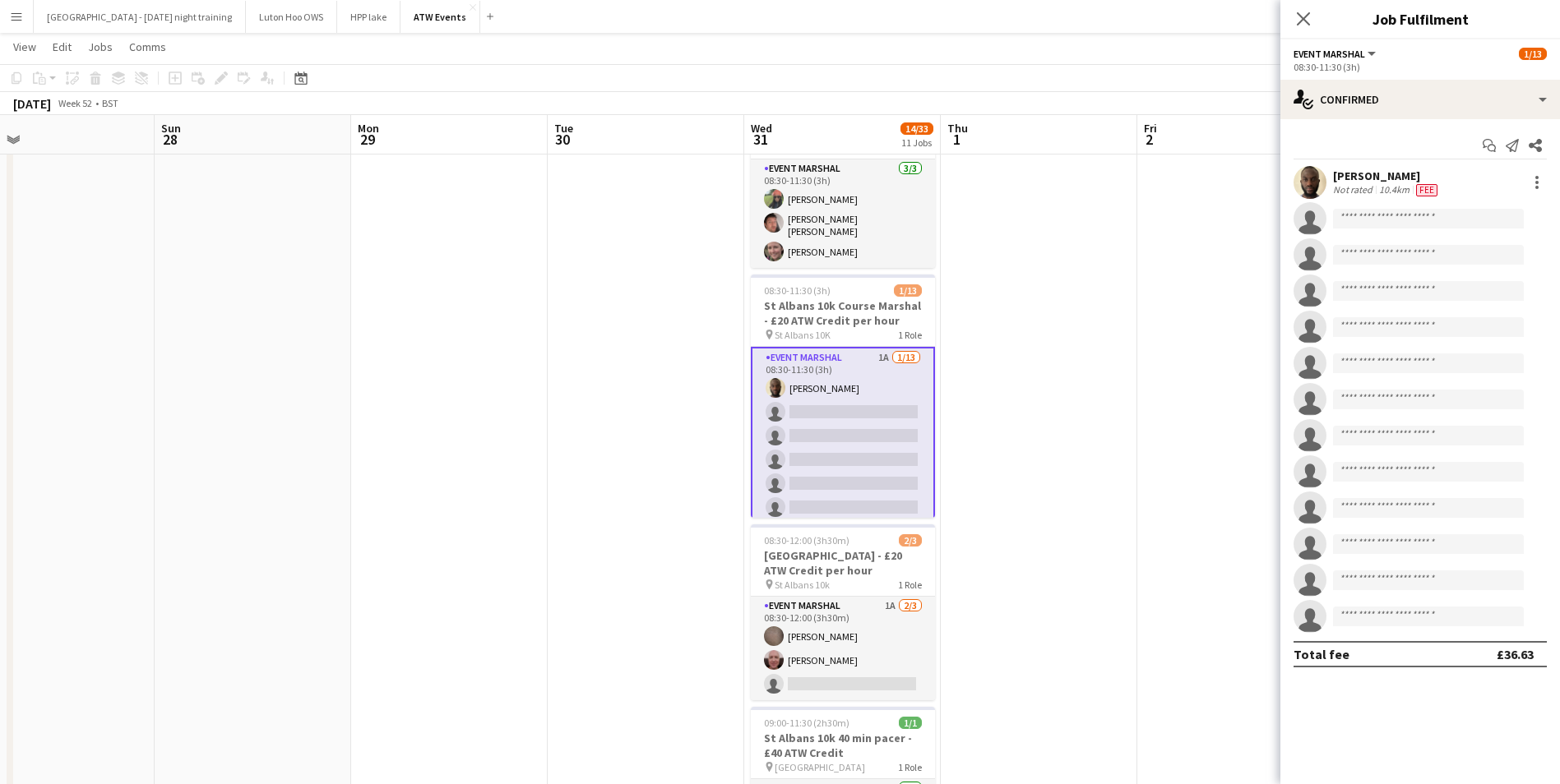
click at [1352, 197] on div "[PERSON_NAME] Not rated 10.4km Fee" at bounding box center [1420, 183] width 279 height 33
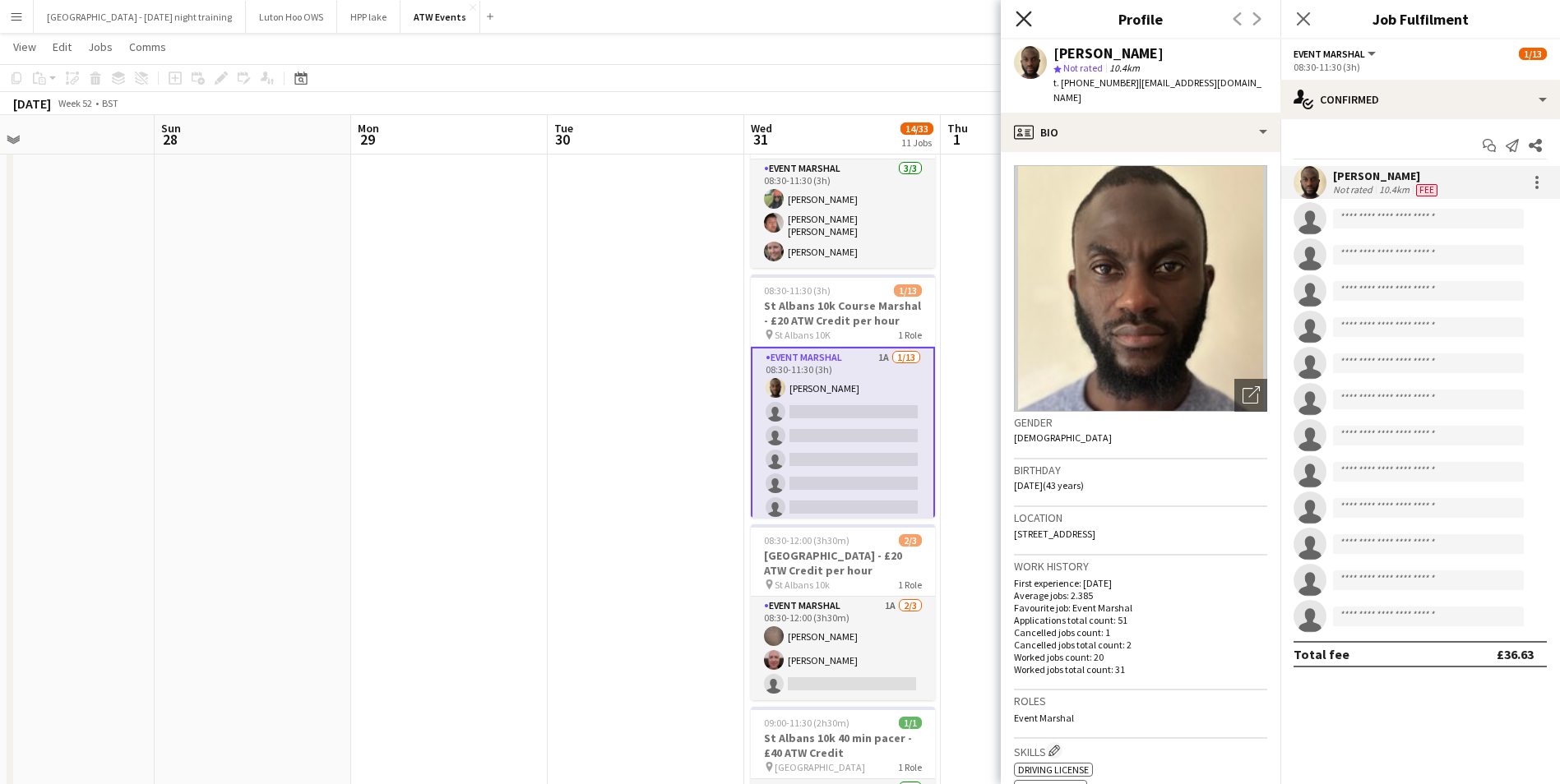
click at [1022, 20] on icon at bounding box center [1024, 18] width 16 height 16
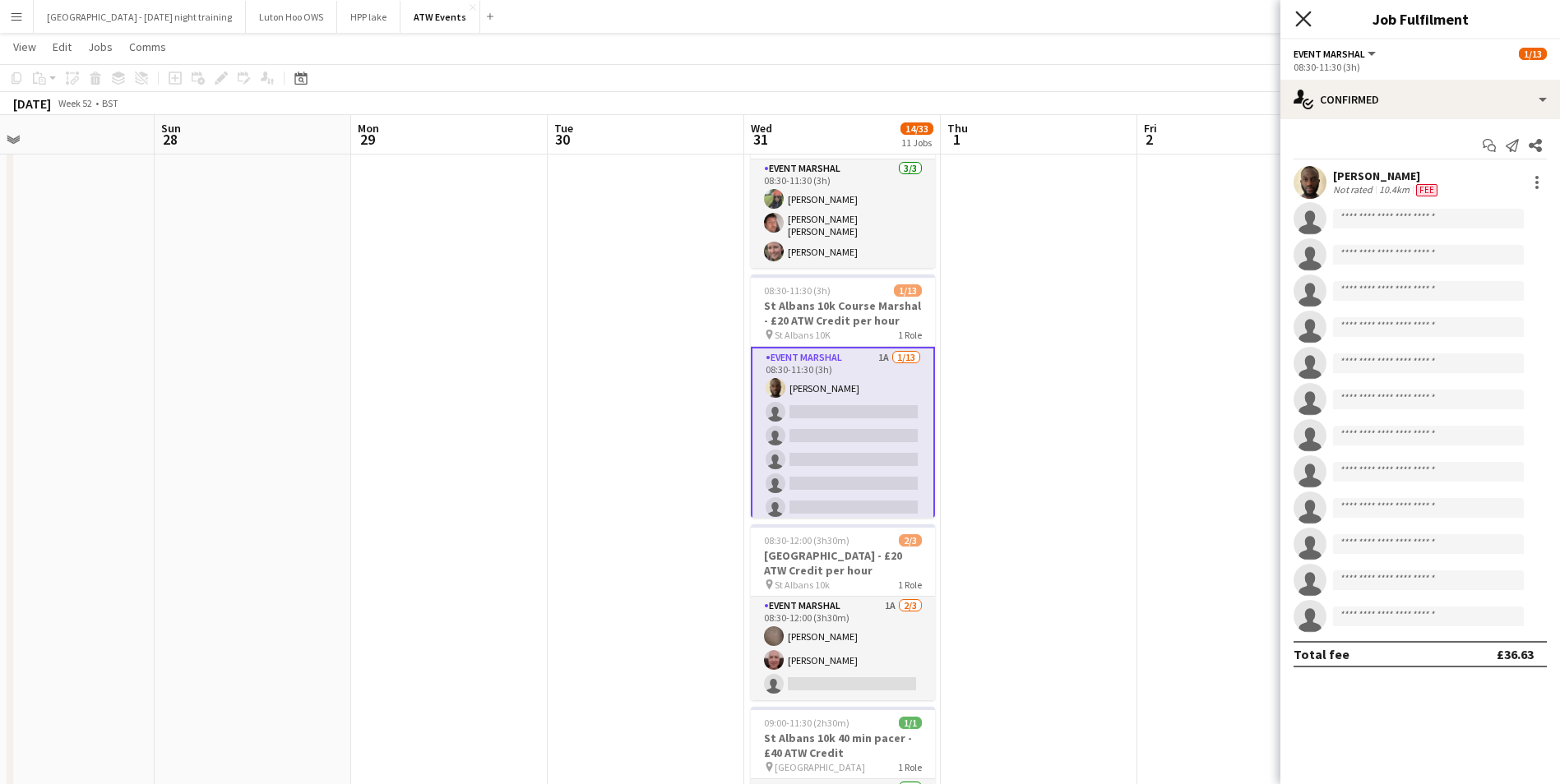
click at [1305, 21] on icon at bounding box center [1303, 18] width 16 height 16
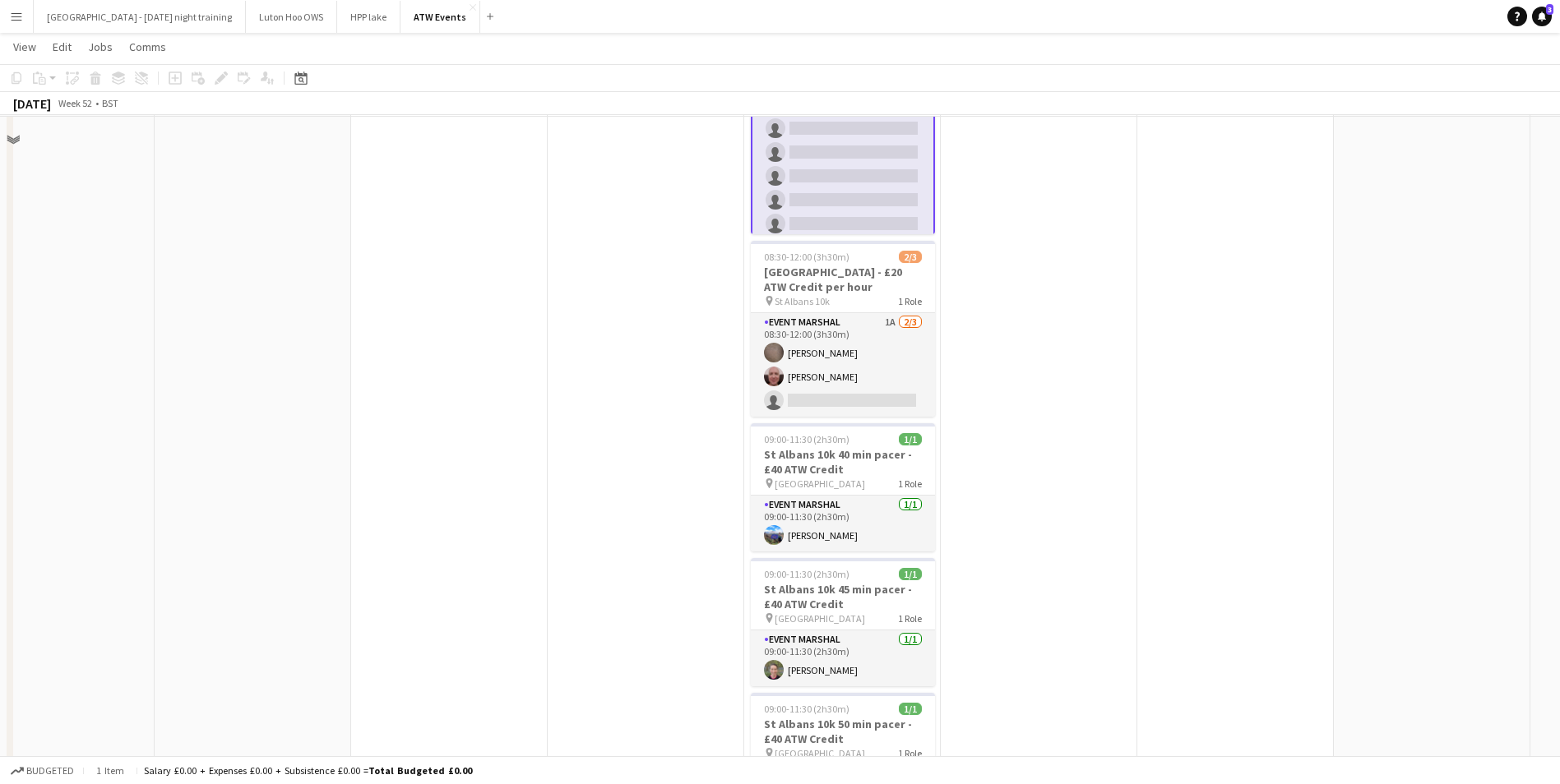
scroll to position [782, 0]
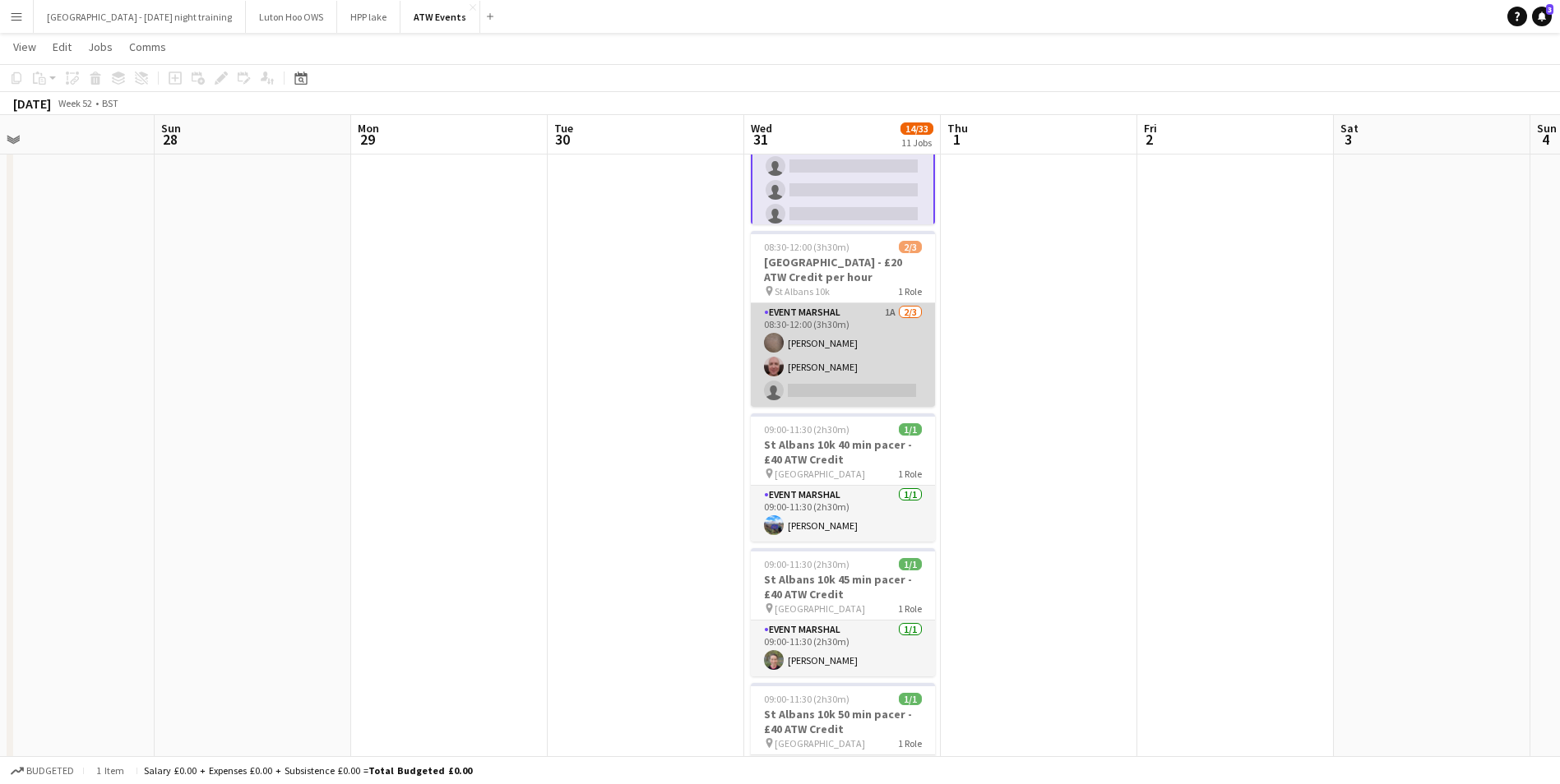
click at [810, 361] on app-card-role "Event Marshal 1A [DATE] 08:30-12:00 (3h30m) [PERSON_NAME] [PERSON_NAME] single-…" at bounding box center [843, 355] width 184 height 103
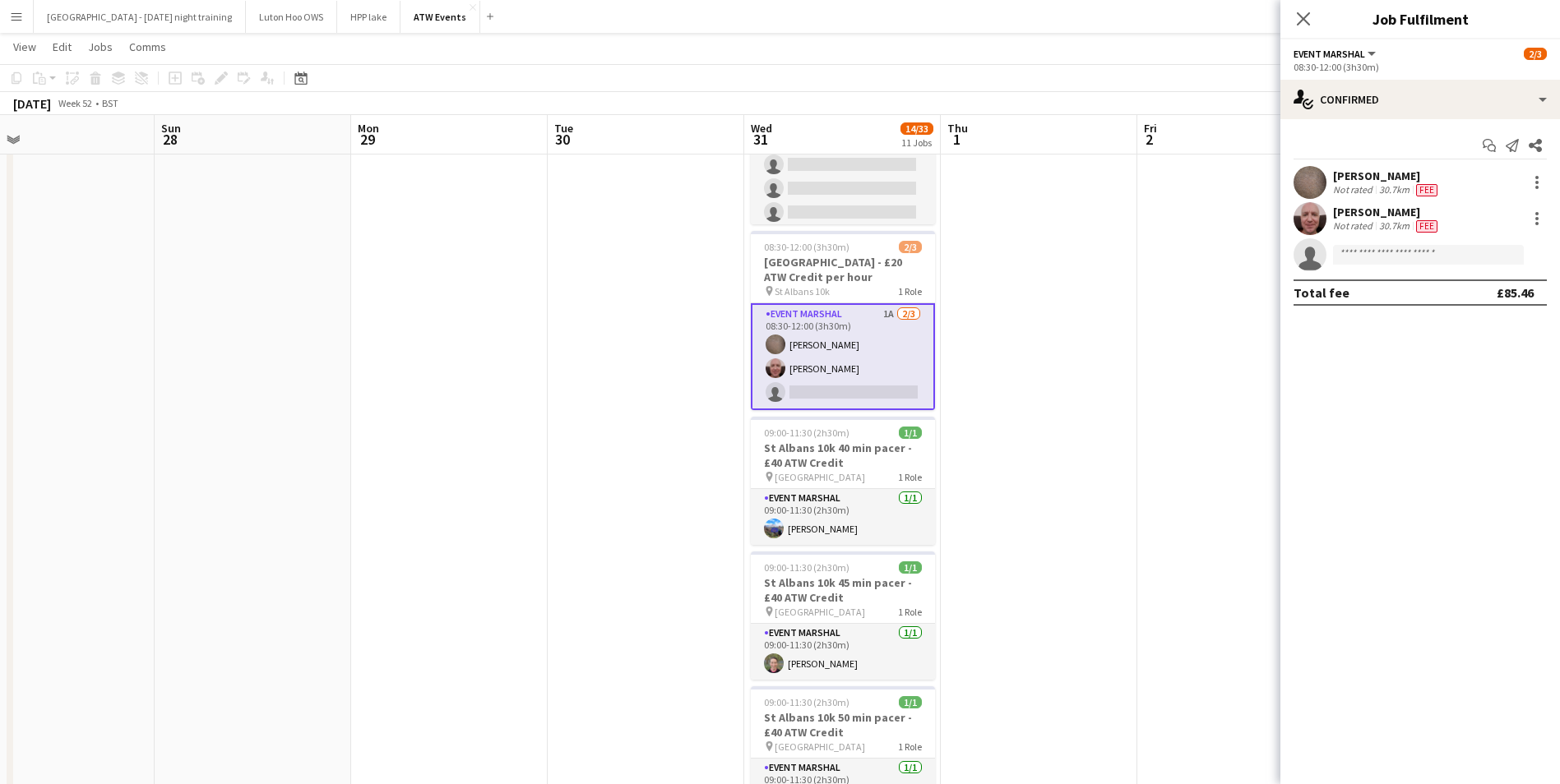
click at [1335, 219] on div "[PERSON_NAME]" at bounding box center [1387, 211] width 108 height 15
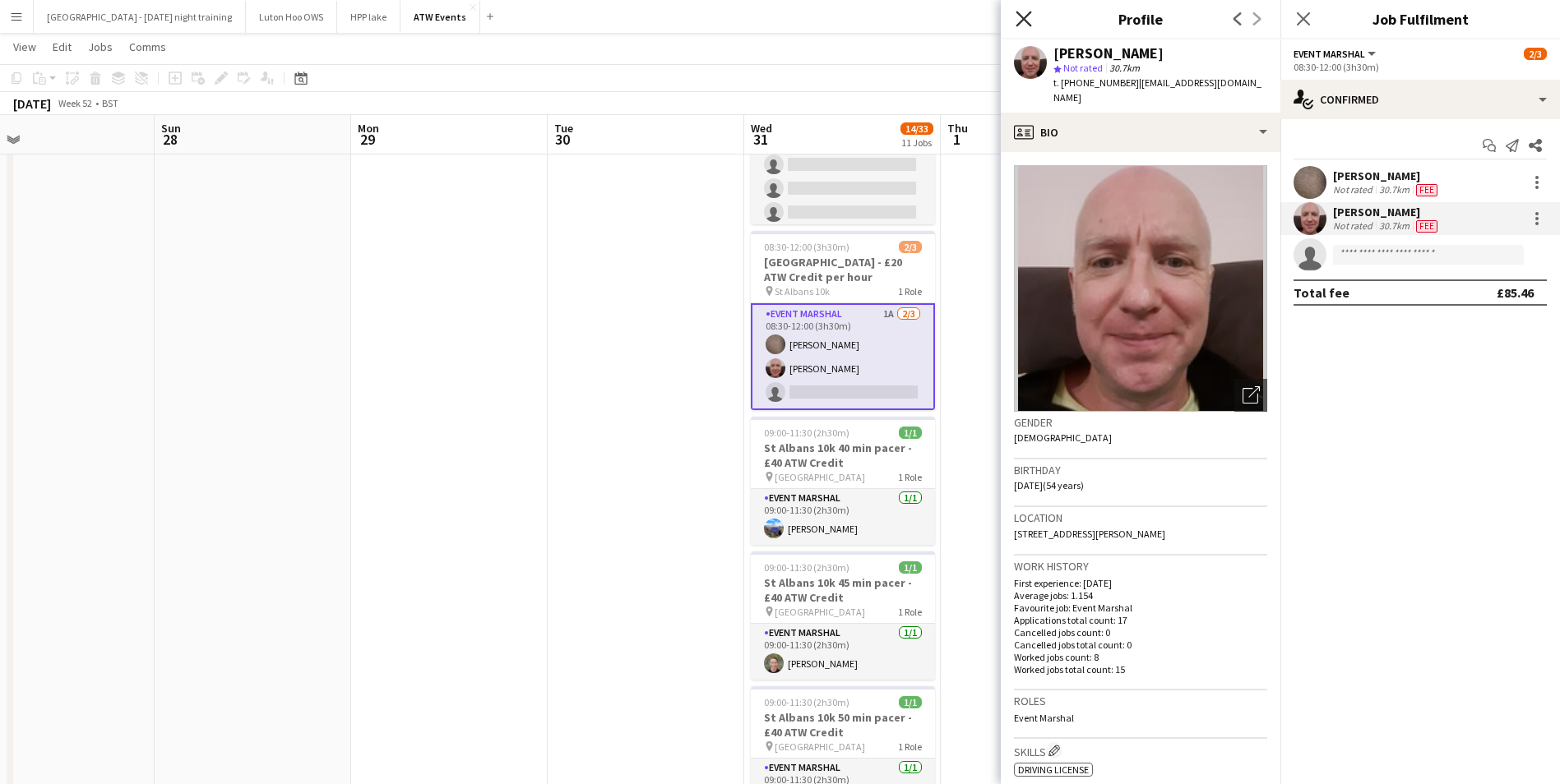
click at [1026, 11] on icon "Close pop-in" at bounding box center [1024, 18] width 16 height 16
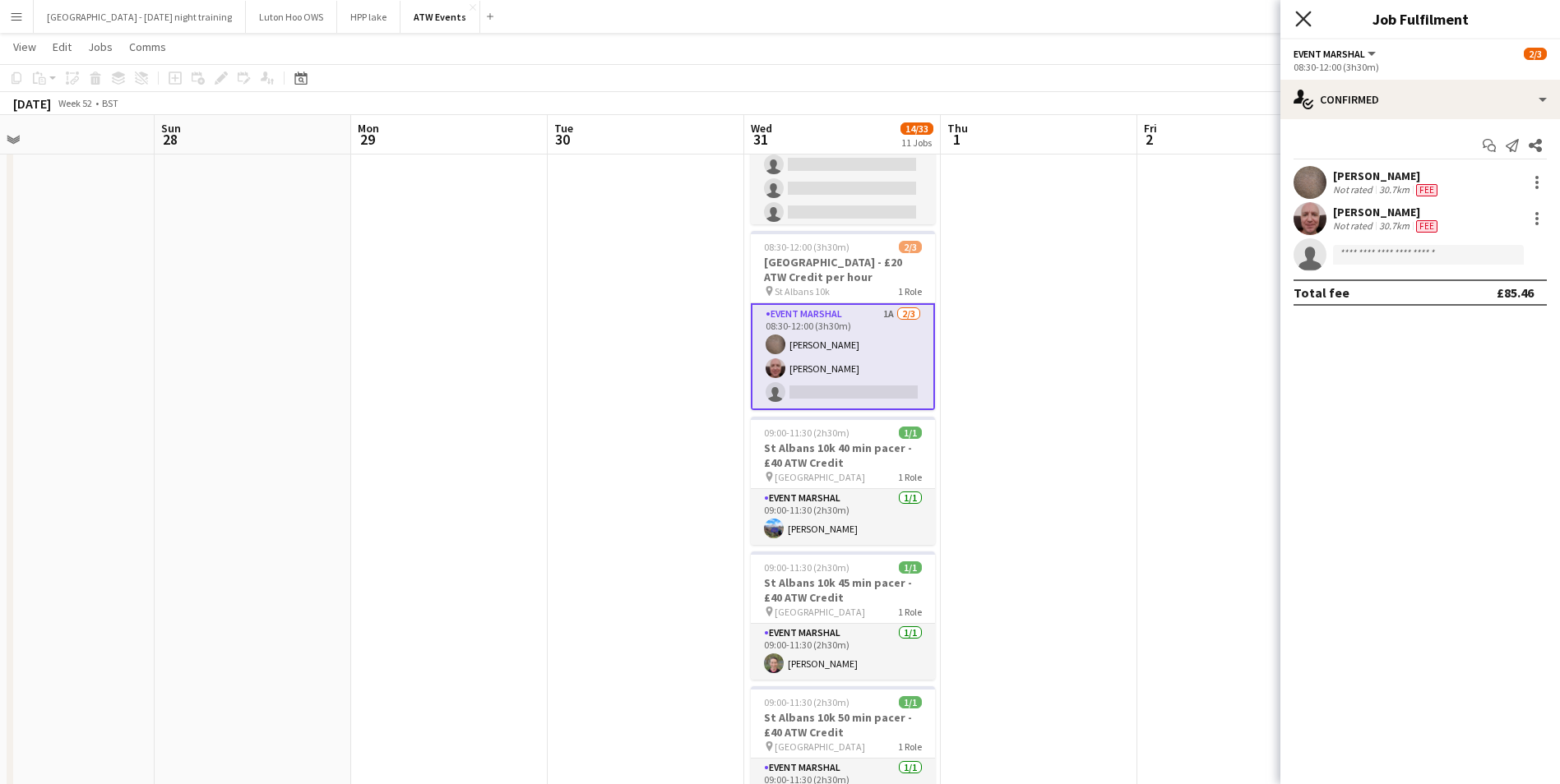
click at [1299, 24] on icon at bounding box center [1303, 18] width 16 height 16
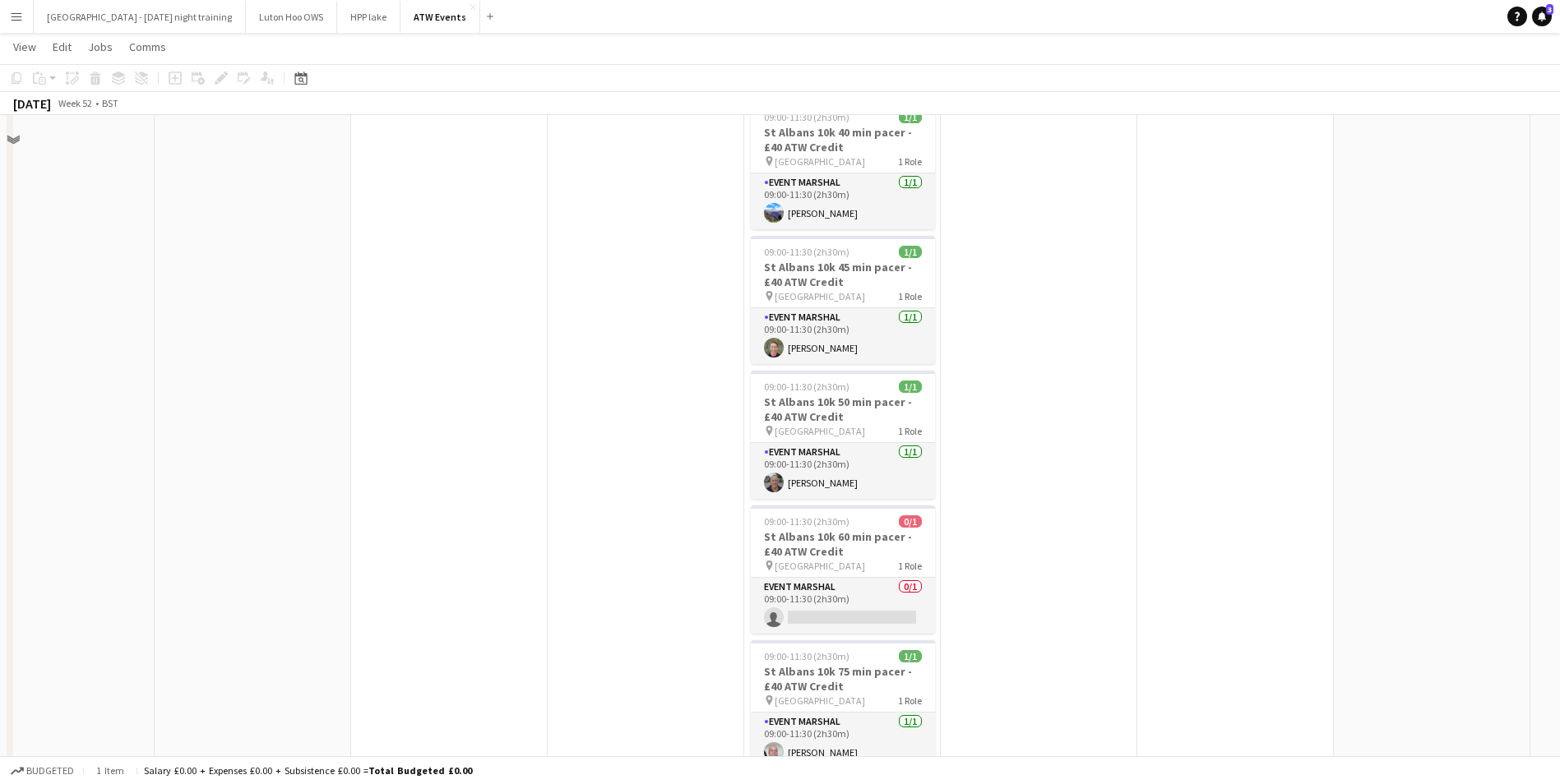
scroll to position [0, 0]
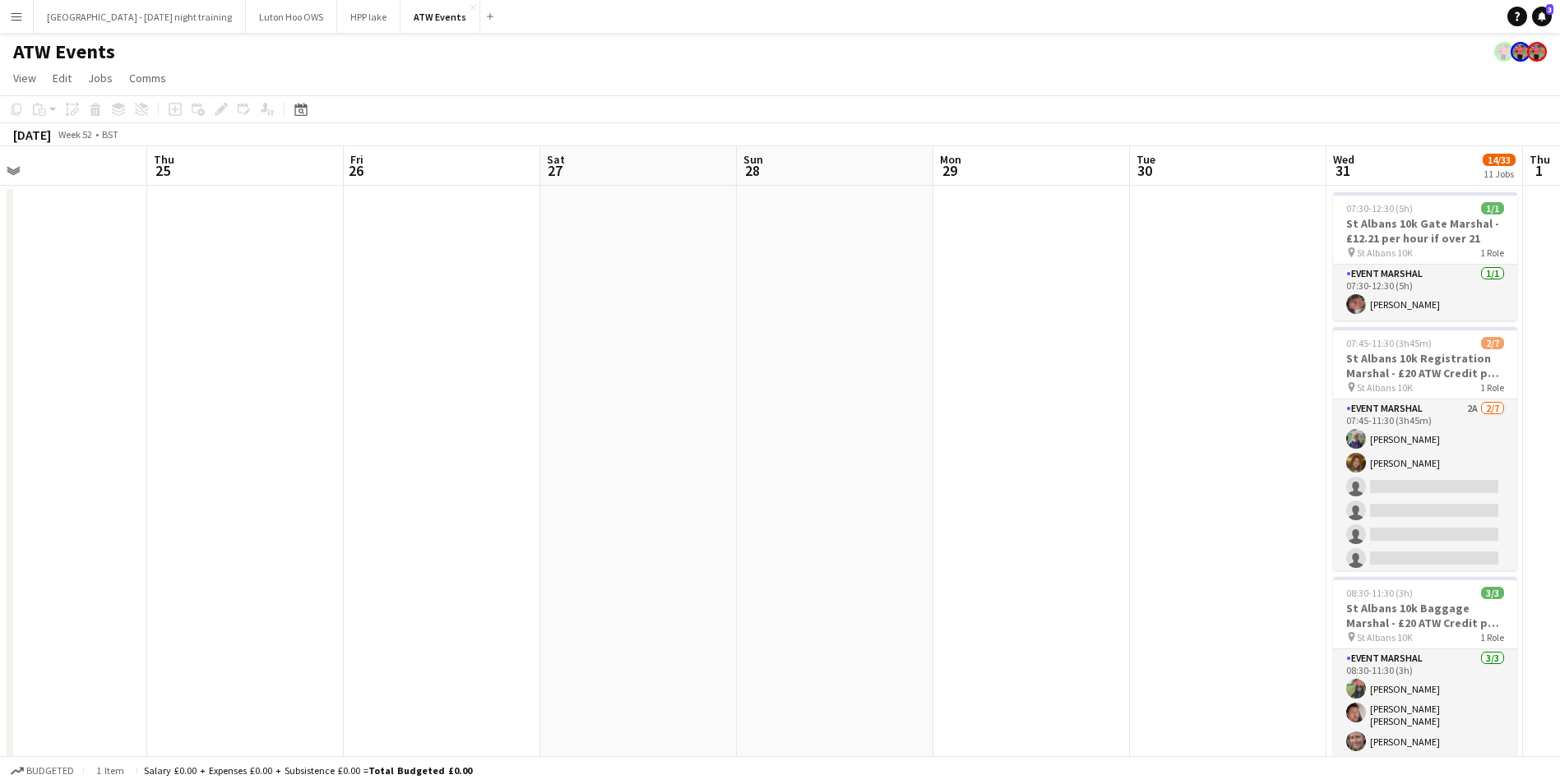
drag, startPoint x: 526, startPoint y: 300, endPoint x: 1108, endPoint y: 326, distance: 582.6
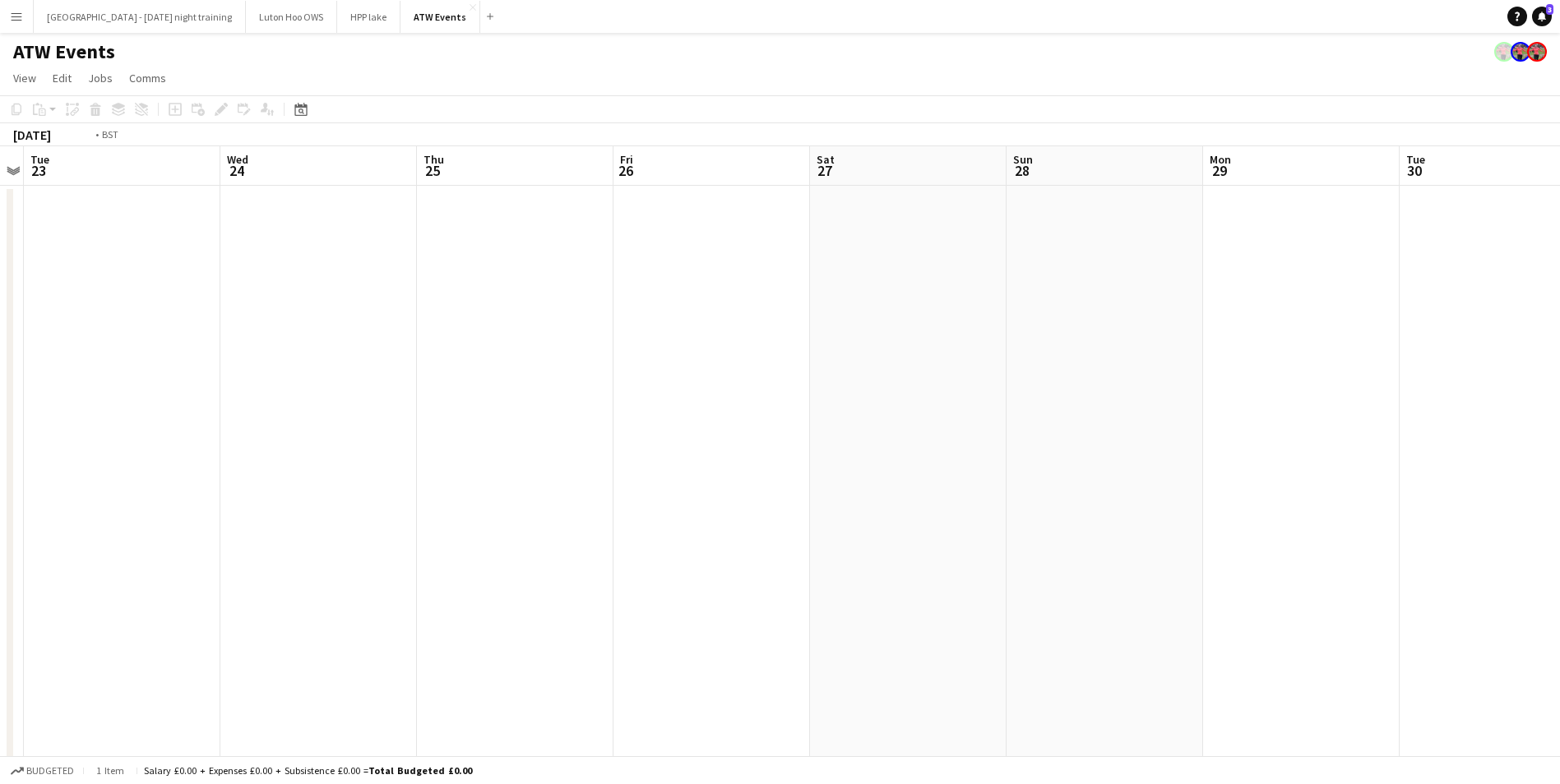
drag, startPoint x: 602, startPoint y: 517, endPoint x: 1436, endPoint y: 444, distance: 837.2
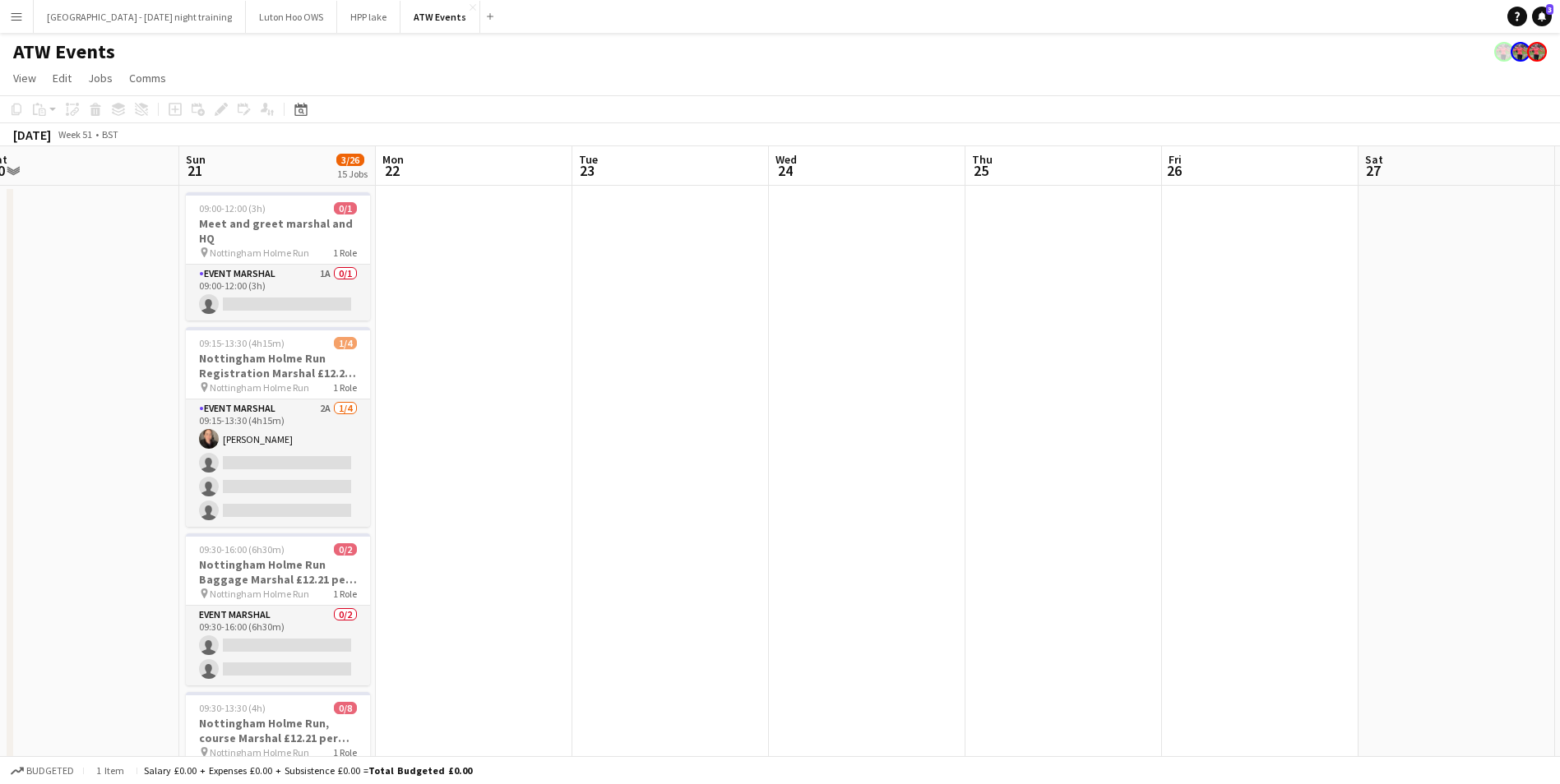
scroll to position [0, 364]
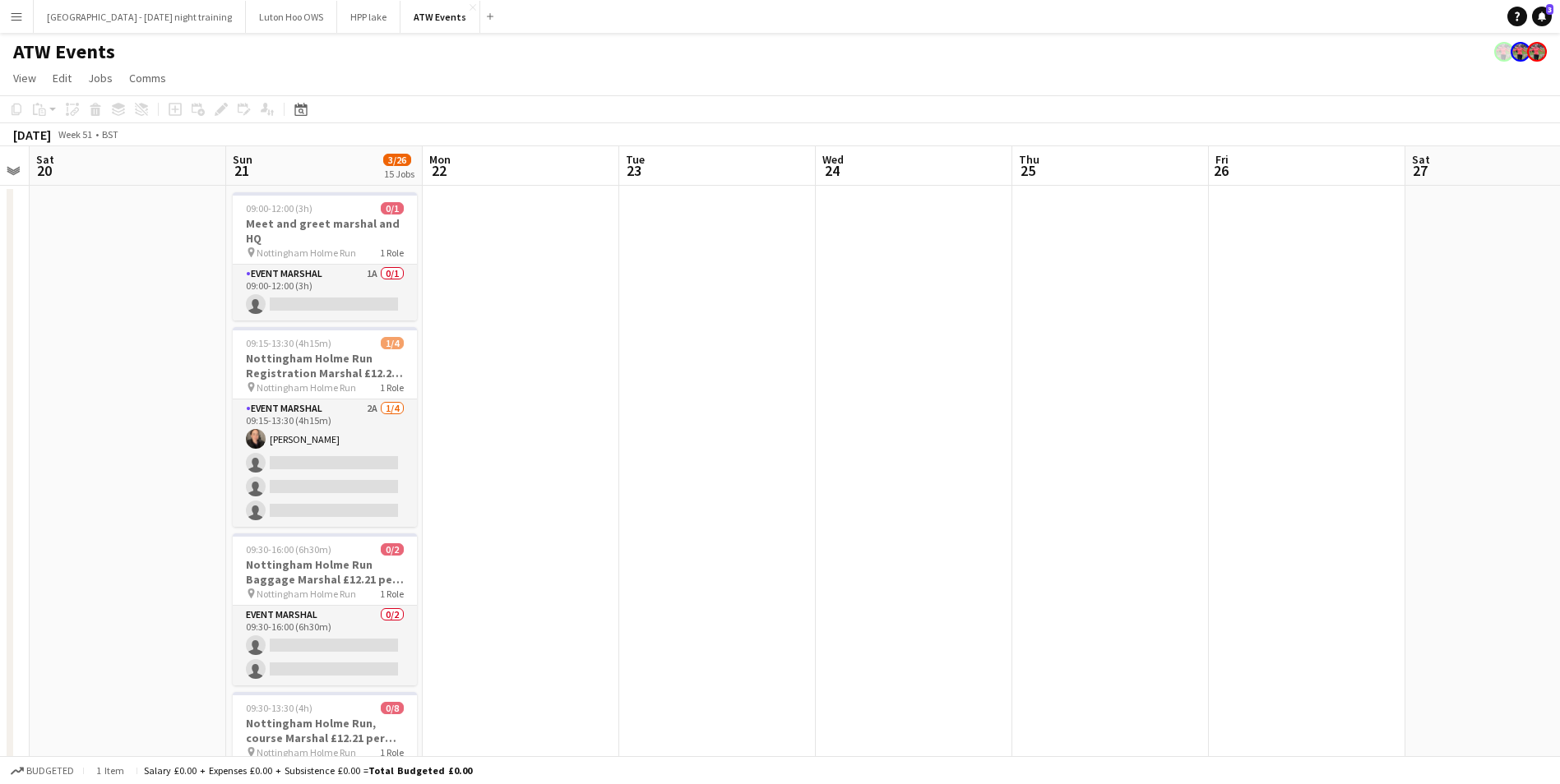
drag, startPoint x: 800, startPoint y: 458, endPoint x: 1196, endPoint y: 532, distance: 402.9
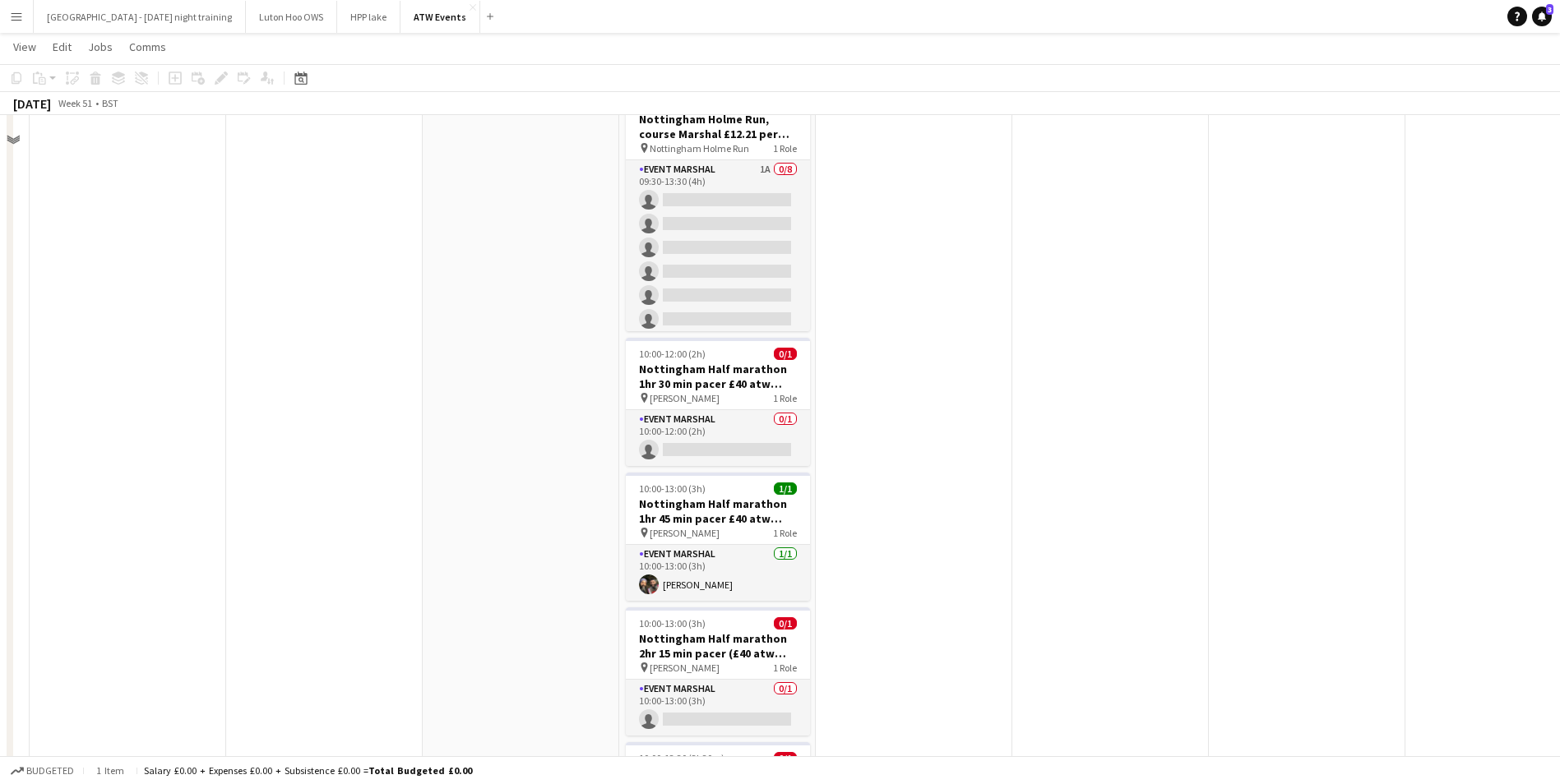
scroll to position [351, 0]
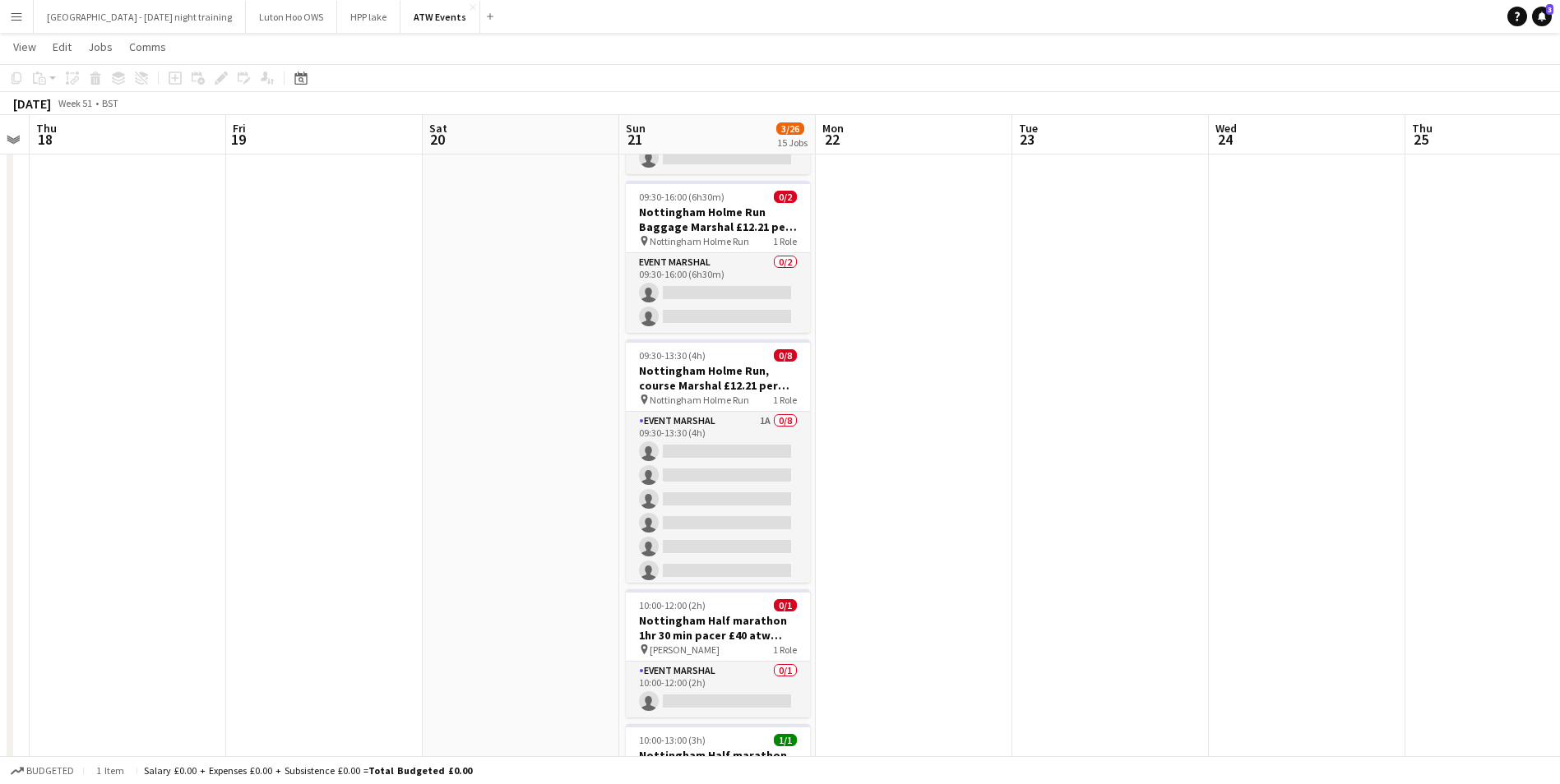
drag, startPoint x: 304, startPoint y: 338, endPoint x: 799, endPoint y: 342, distance: 495.0
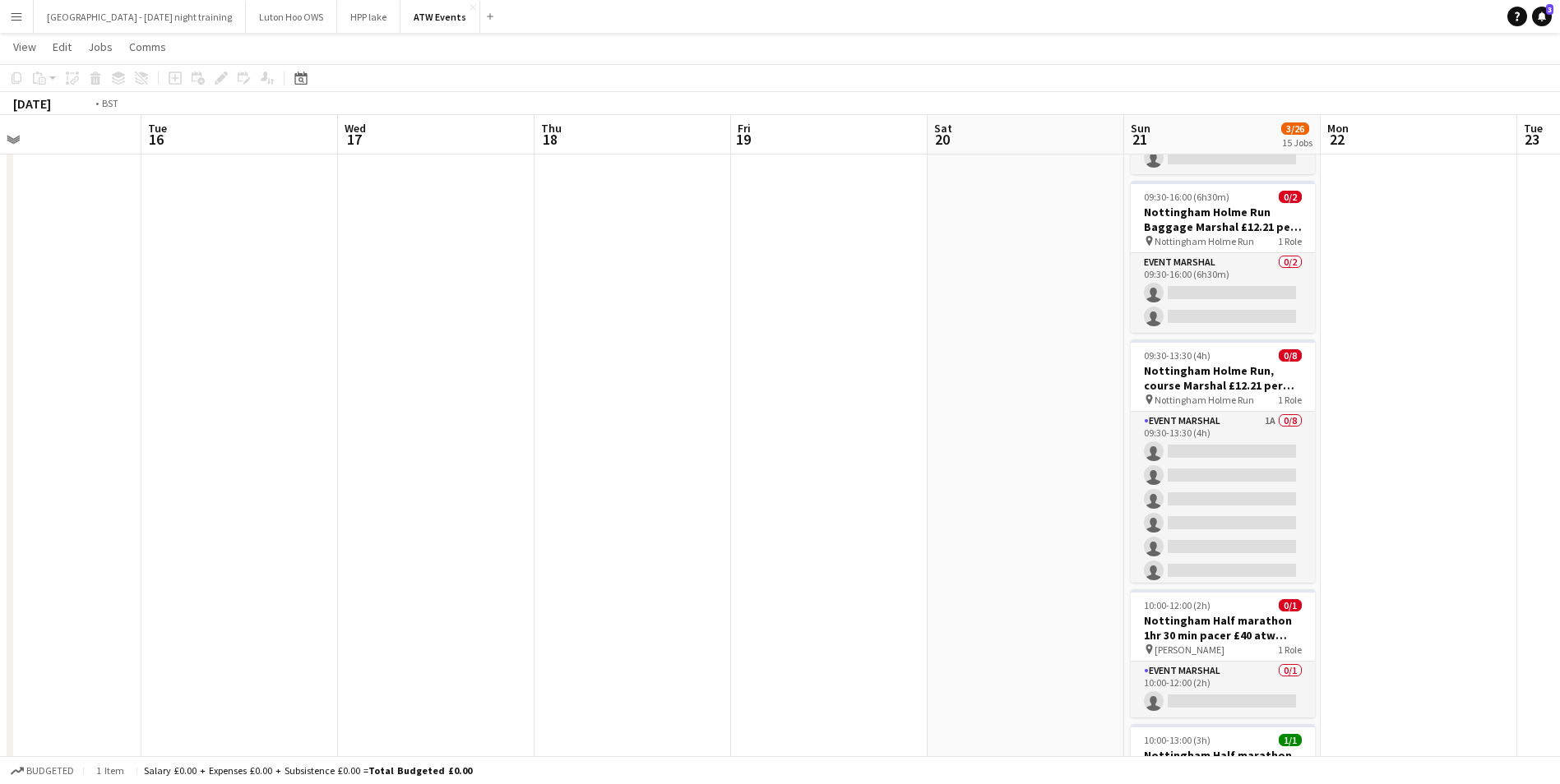
drag, startPoint x: 338, startPoint y: 348, endPoint x: 962, endPoint y: 319, distance: 624.7
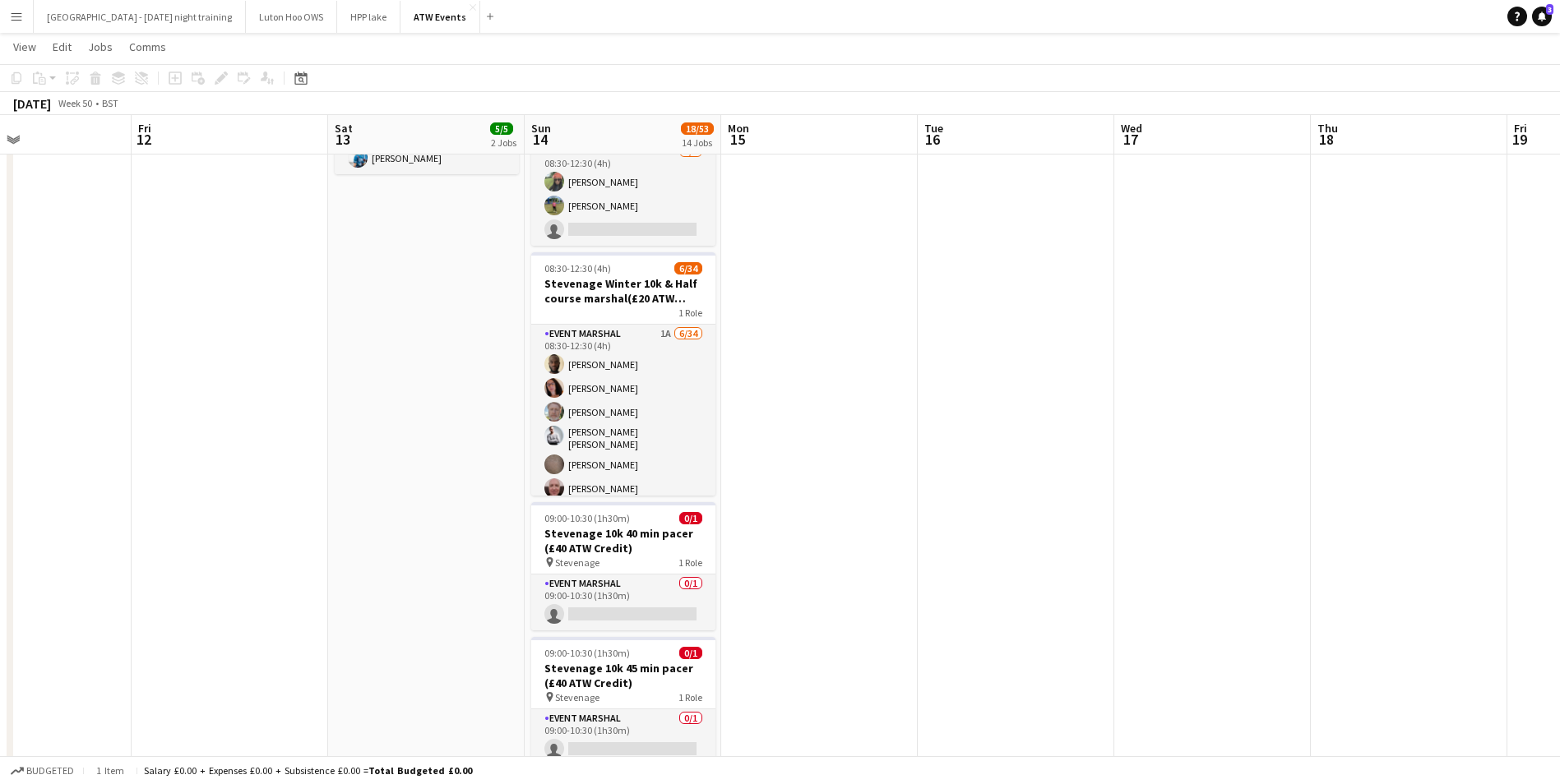
drag, startPoint x: 461, startPoint y: 296, endPoint x: 616, endPoint y: 303, distance: 155.2
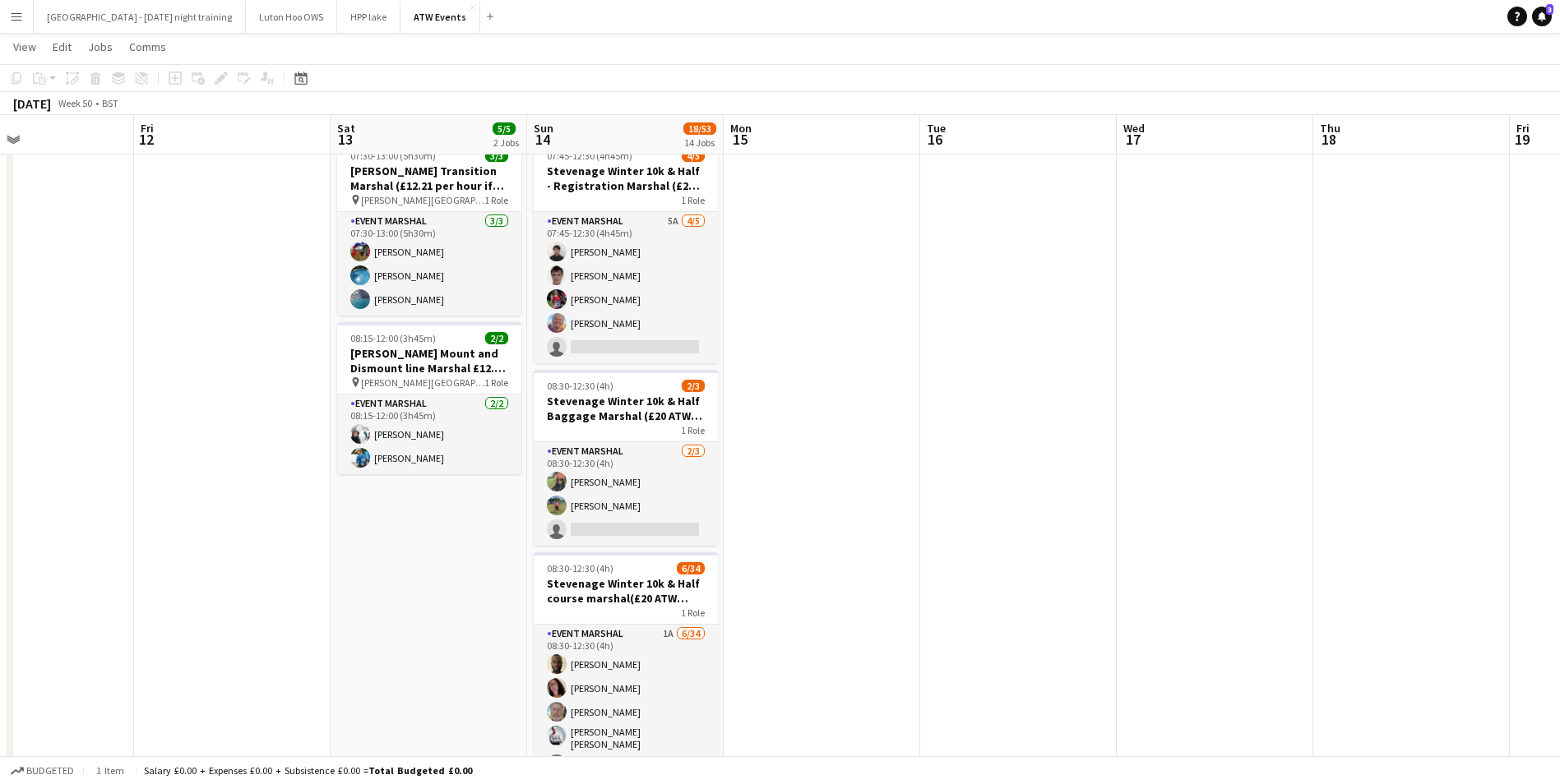
scroll to position [42, 0]
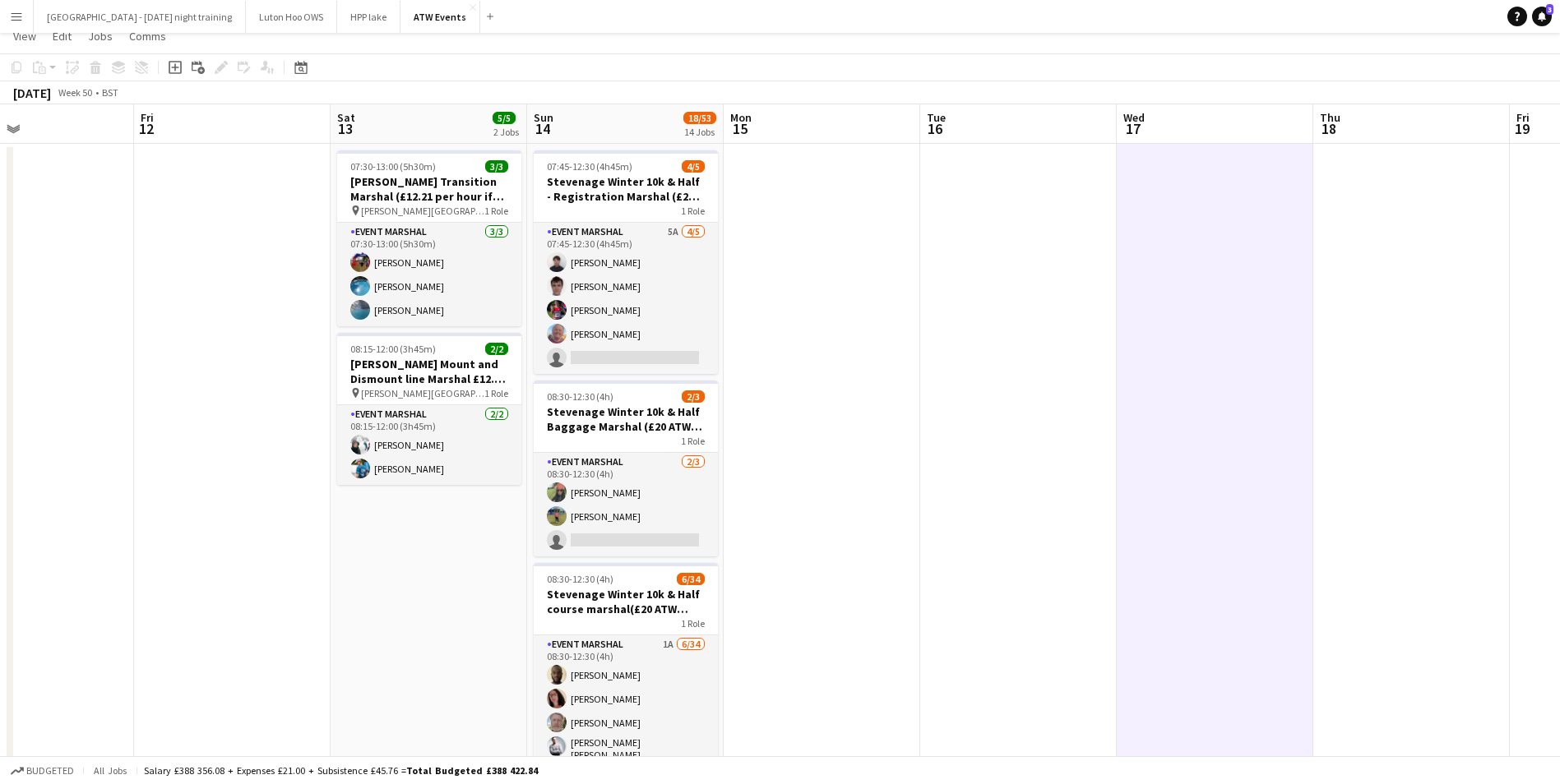
scroll to position [0, 0]
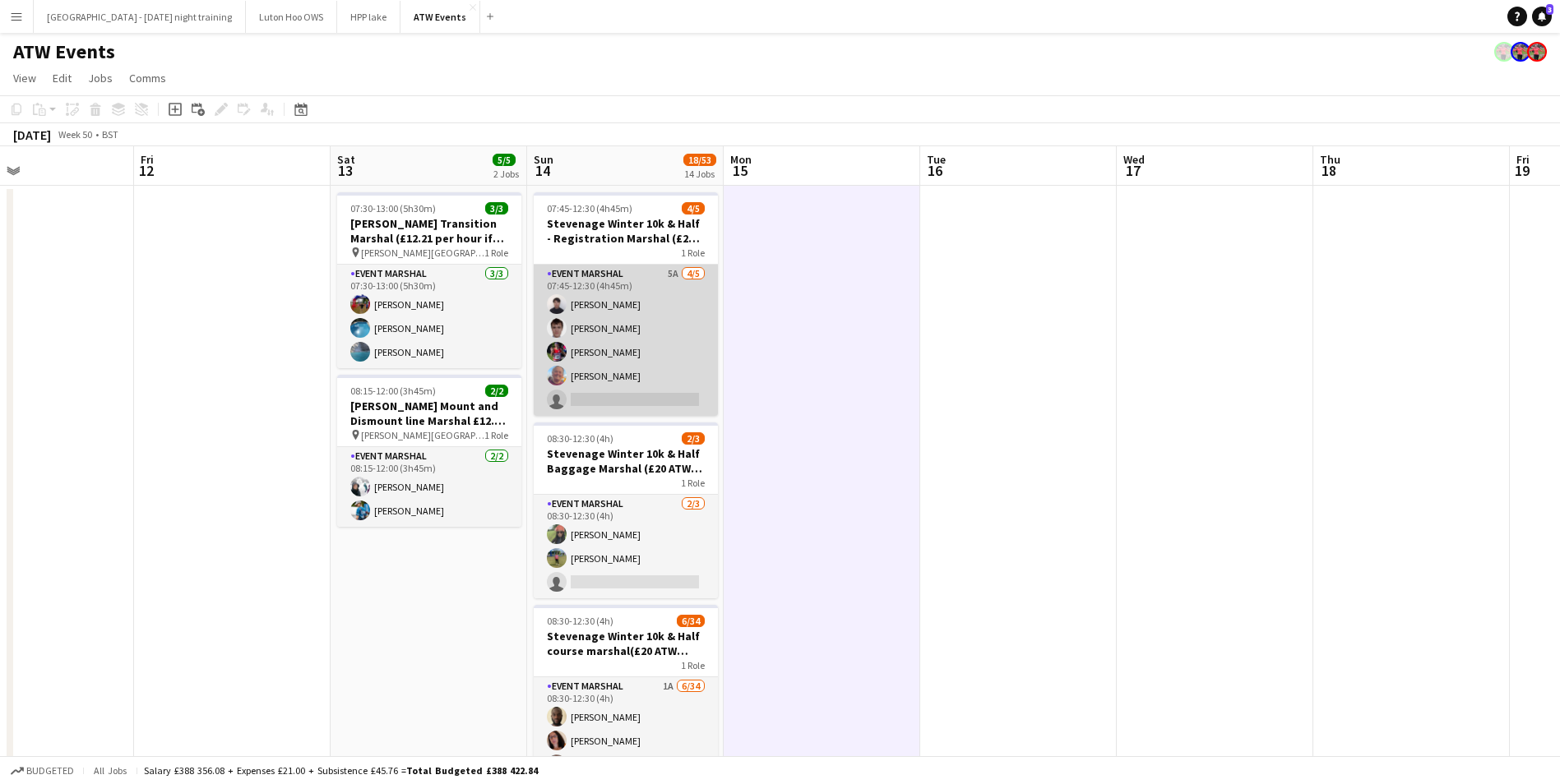
click at [646, 267] on app-card-role "Event Marshal 5A [DATE] 07:45-12:30 (4h45m) [PERSON_NAME] [PERSON_NAME] [PERSON…" at bounding box center [626, 340] width 184 height 152
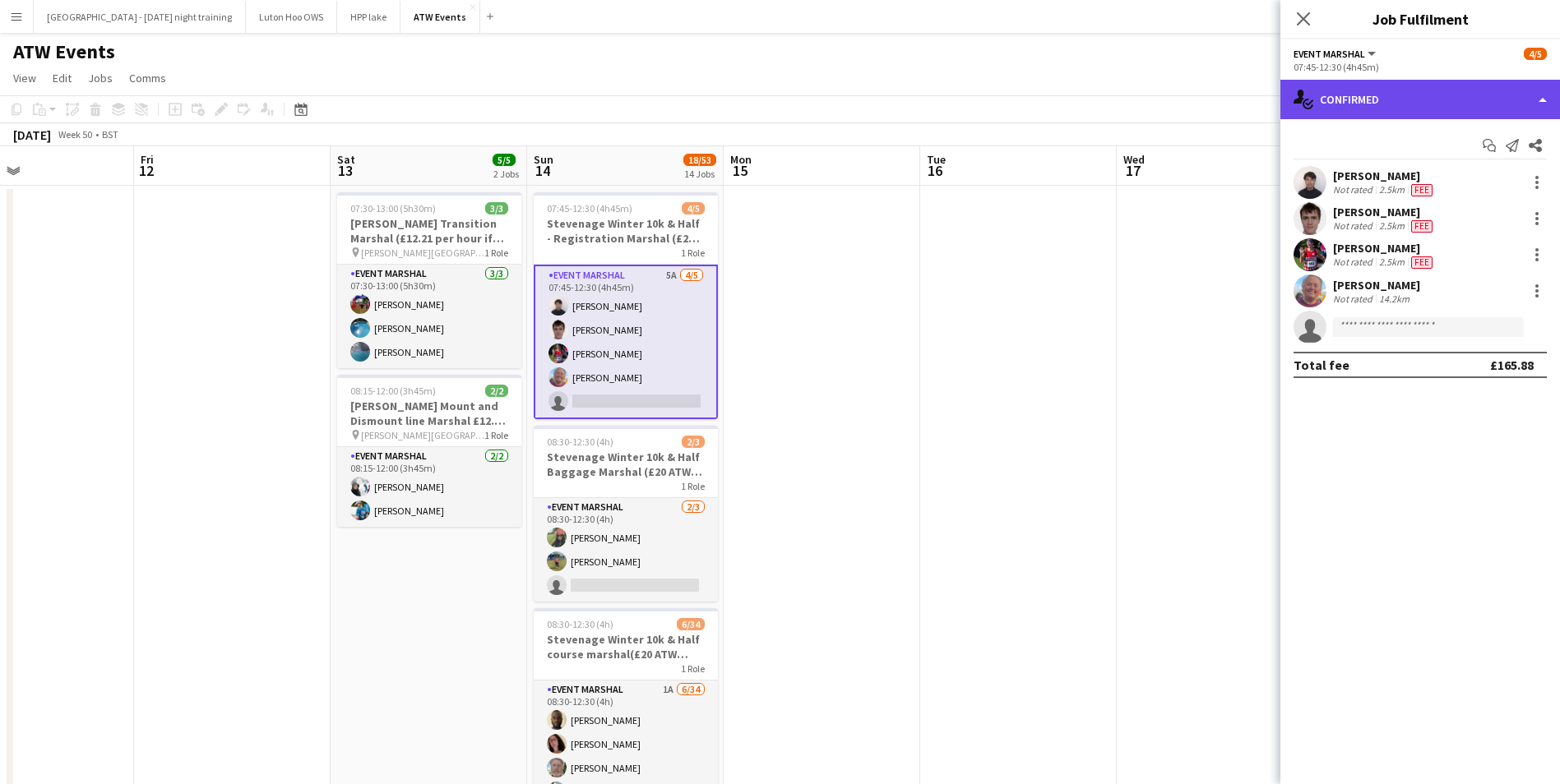
click at [1447, 93] on div "single-neutral-actions-check-2 Confirmed" at bounding box center [1420, 99] width 279 height 40
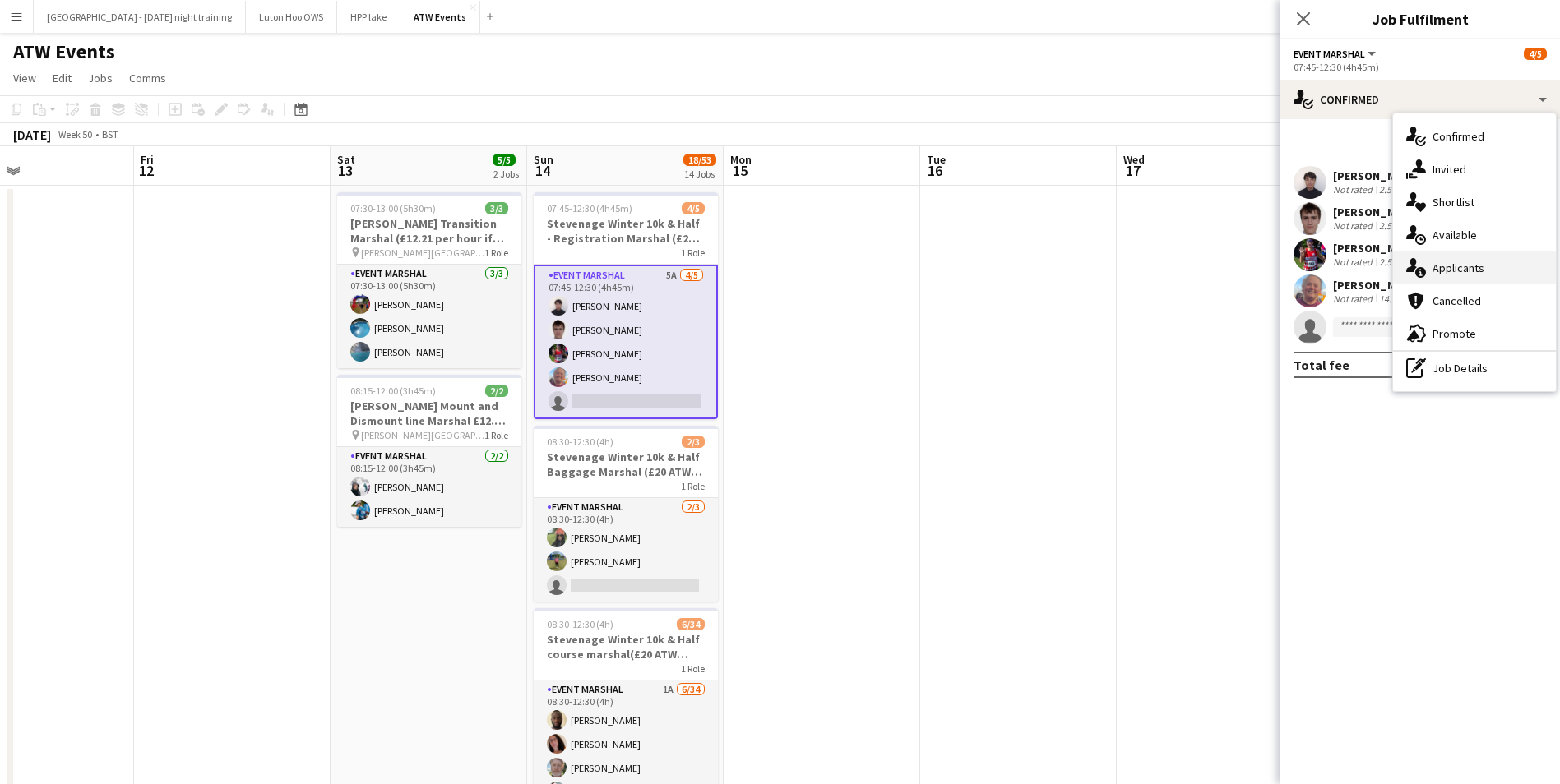
click at [1453, 261] on span "Applicants" at bounding box center [1458, 267] width 52 height 15
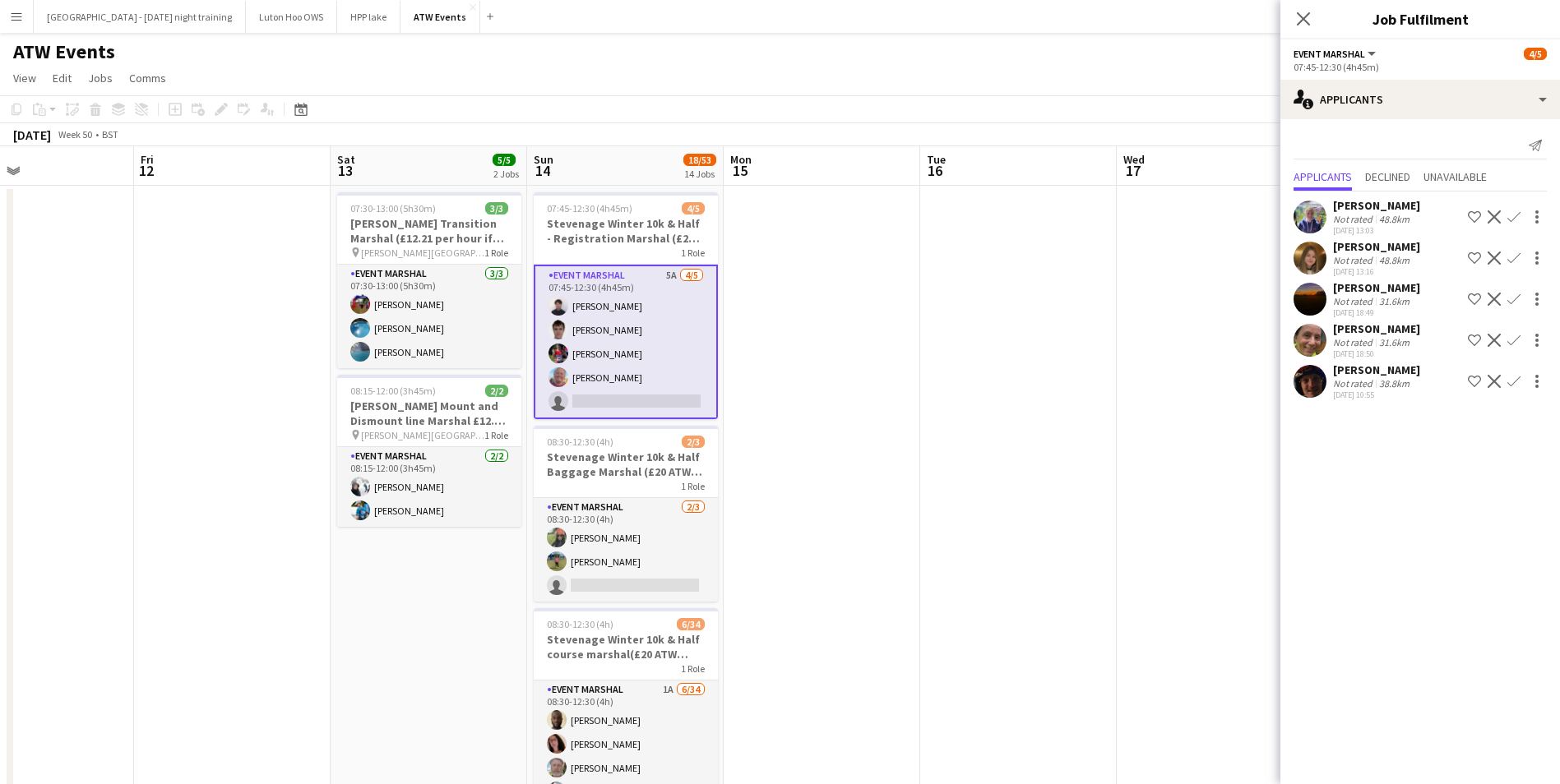
click at [1351, 262] on div "Not rated" at bounding box center [1355, 260] width 43 height 13
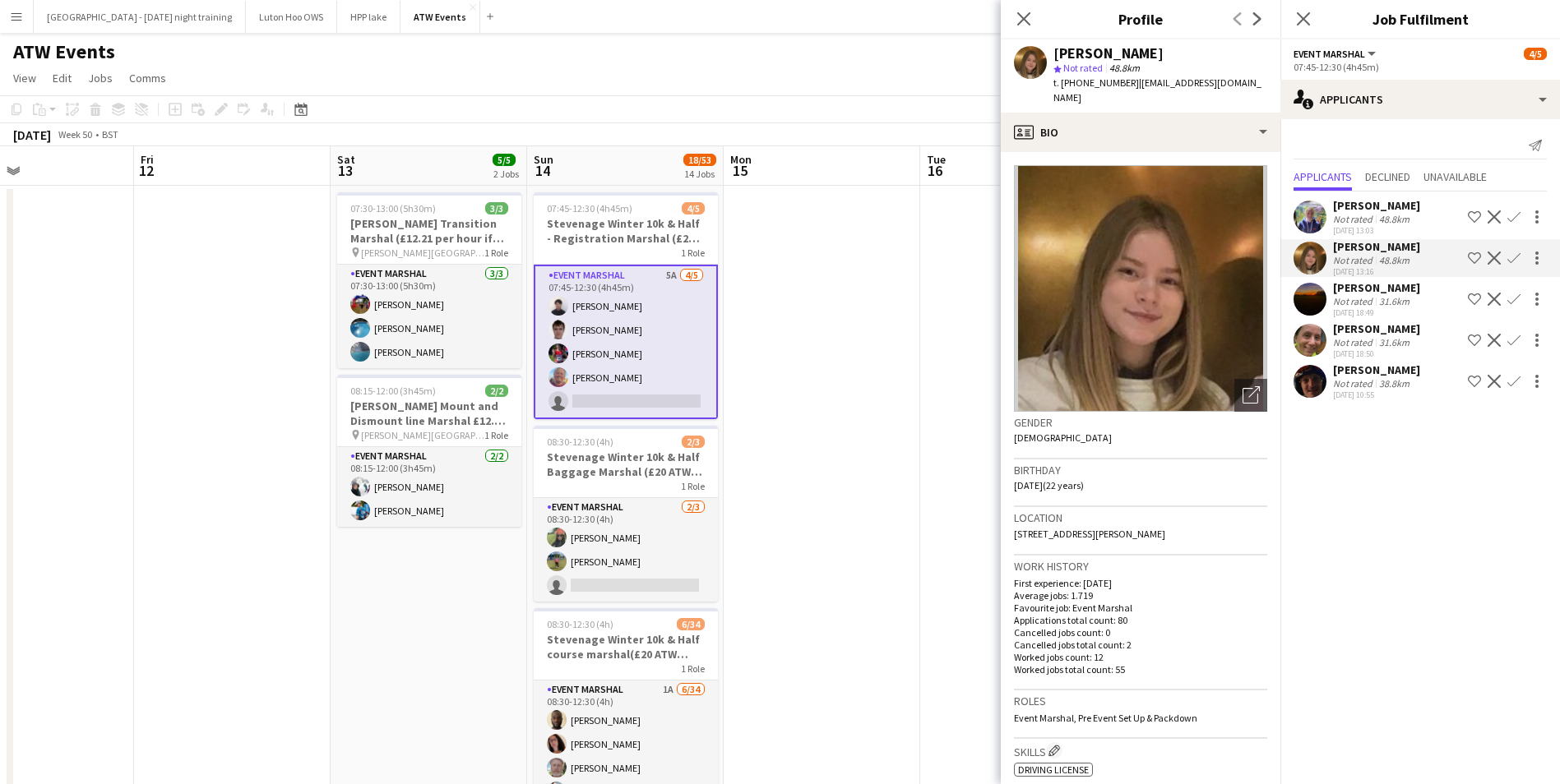
click at [1399, 486] on mat-expansion-panel "users2 Applicants Send notification Applicants Declined Unavailable [PERSON_NAM…" at bounding box center [1420, 452] width 279 height 665
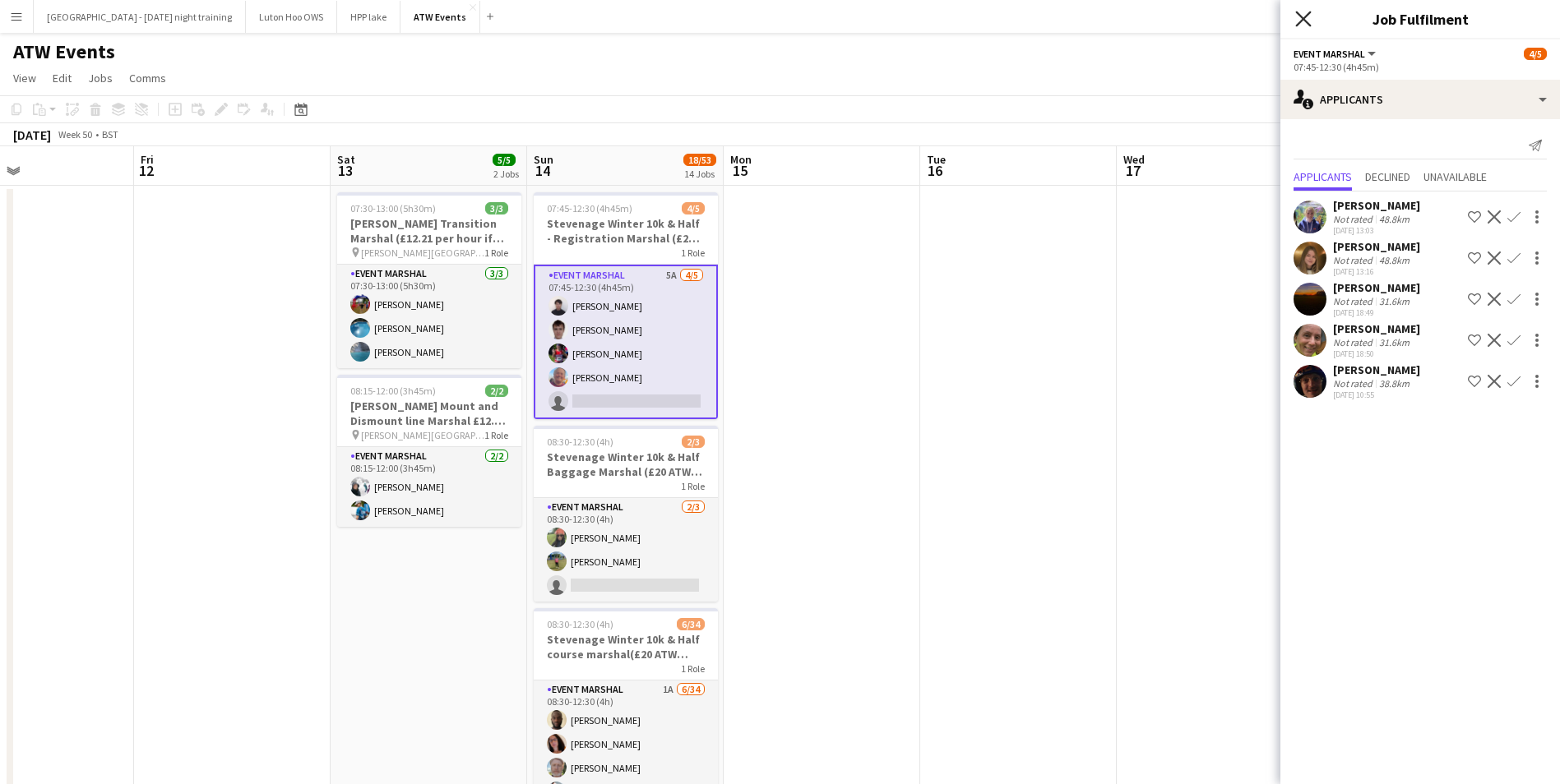
click at [1299, 22] on icon at bounding box center [1303, 18] width 16 height 16
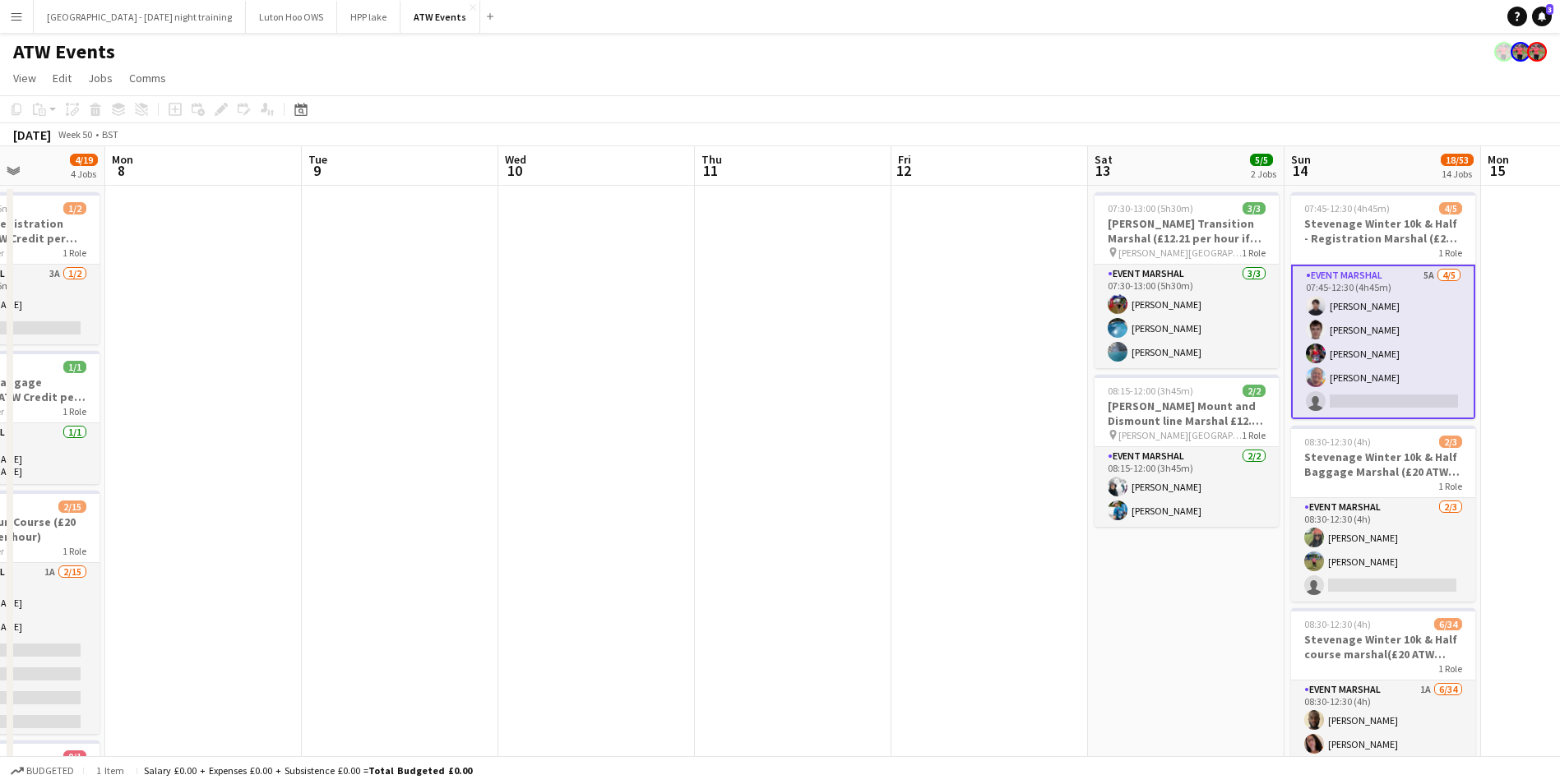
drag, startPoint x: 789, startPoint y: 342, endPoint x: 1346, endPoint y: 376, distance: 558.0
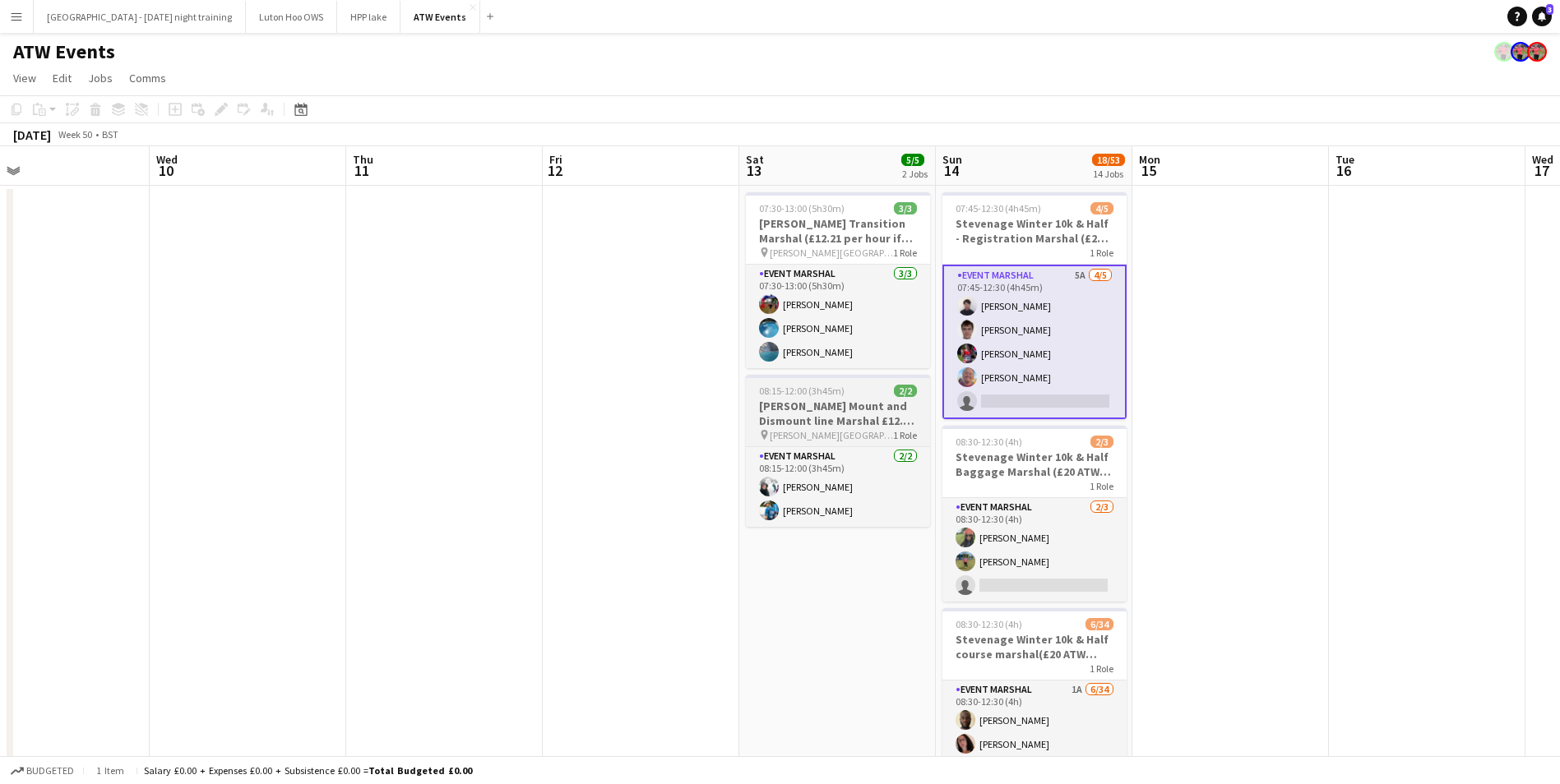
scroll to position [0, 636]
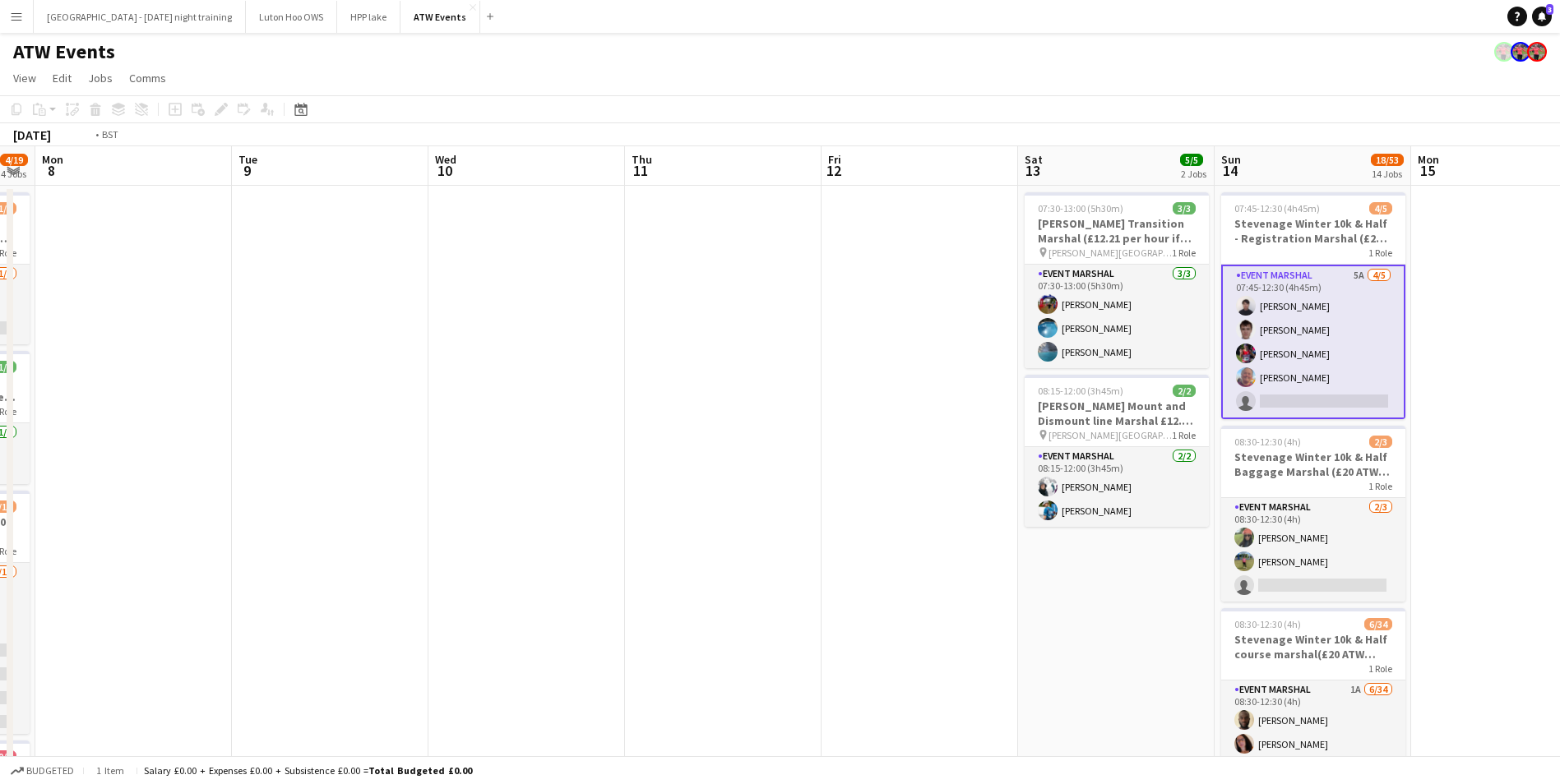
drag, startPoint x: 632, startPoint y: 413, endPoint x: 976, endPoint y: 385, distance: 345.1
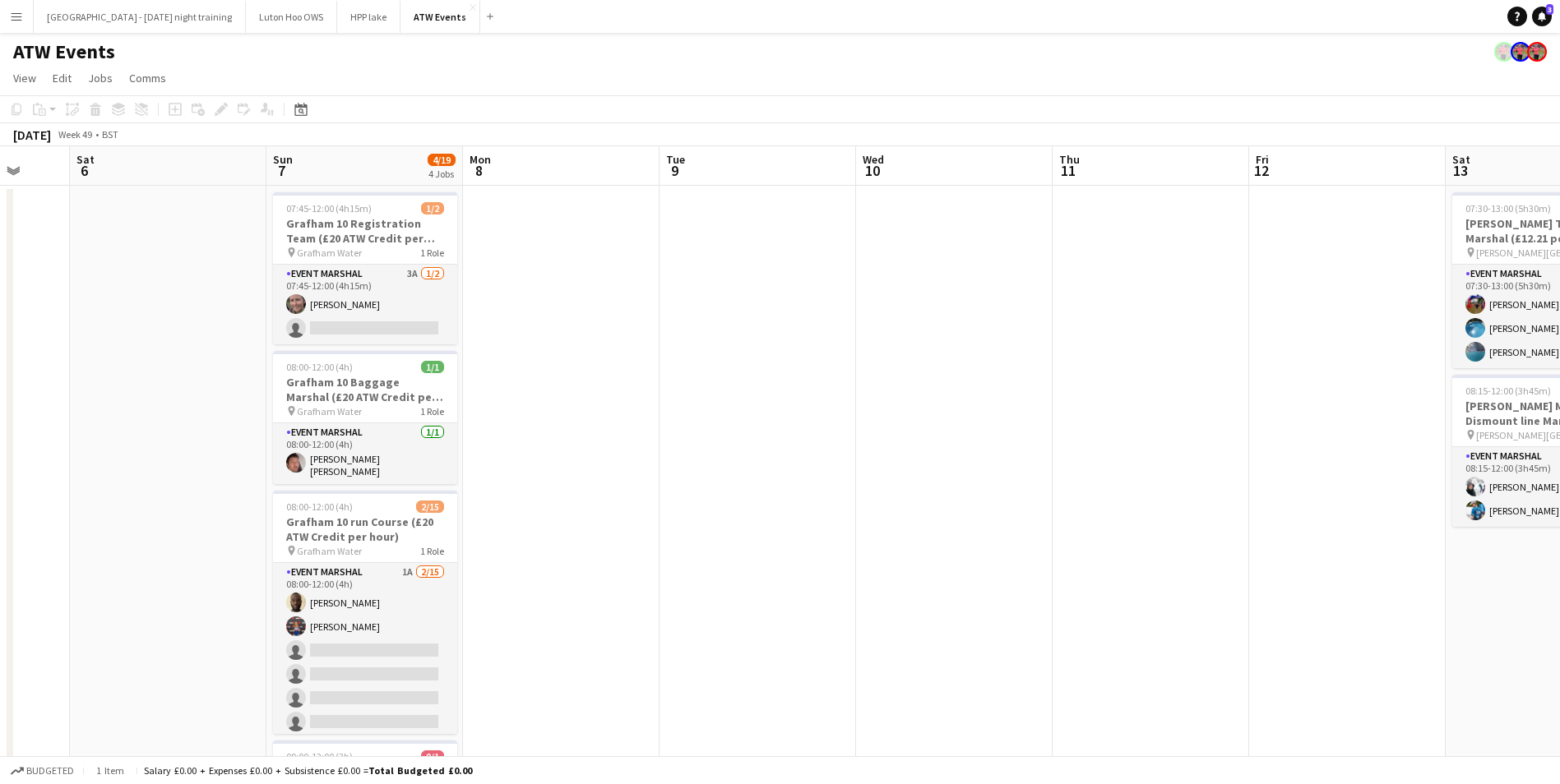
drag, startPoint x: 762, startPoint y: 441, endPoint x: 1009, endPoint y: 374, distance: 255.9
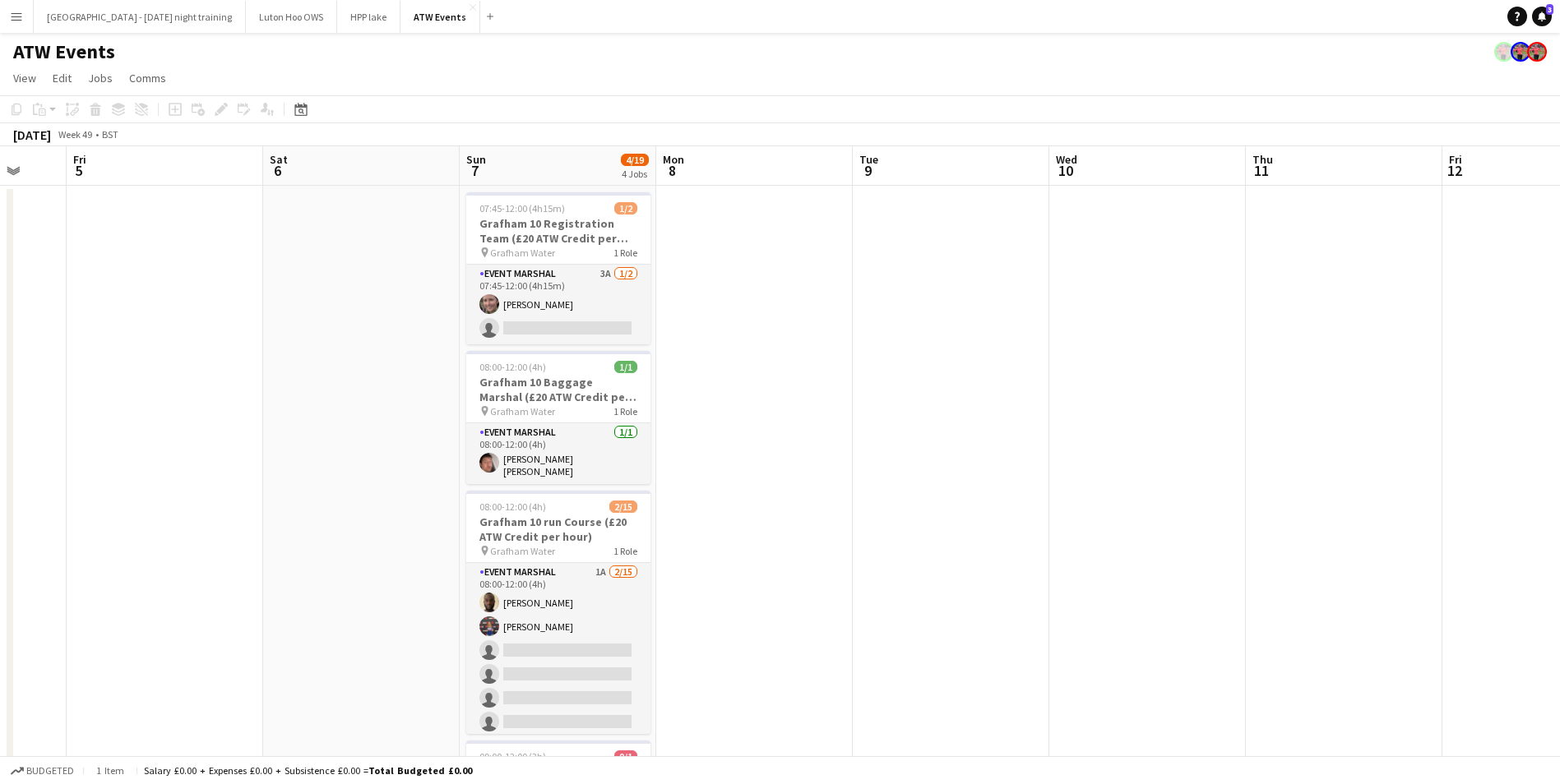
drag, startPoint x: 621, startPoint y: 405, endPoint x: 790, endPoint y: 415, distance: 169.3
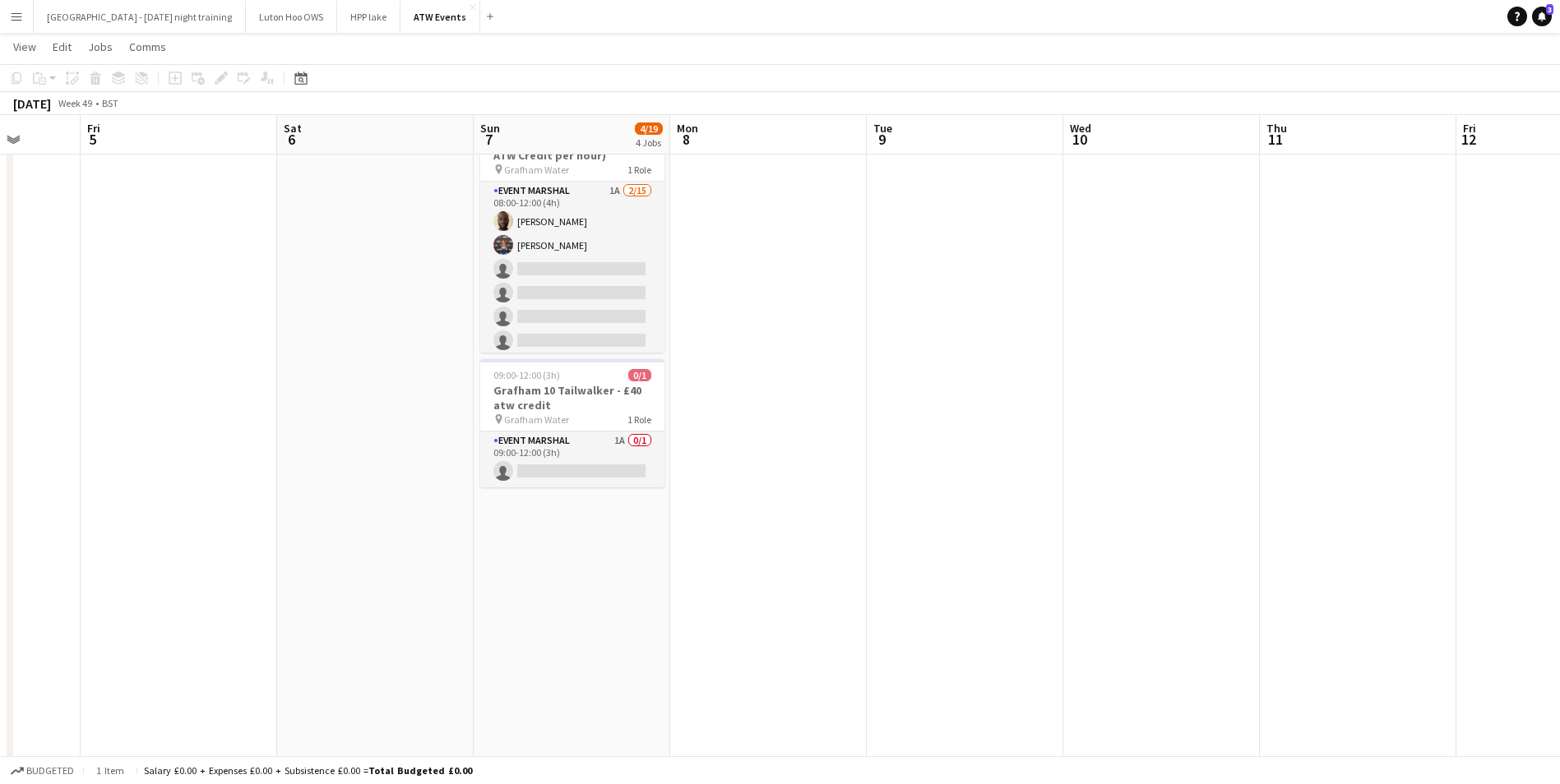
scroll to position [0, 0]
